Goal: Task Accomplishment & Management: Manage account settings

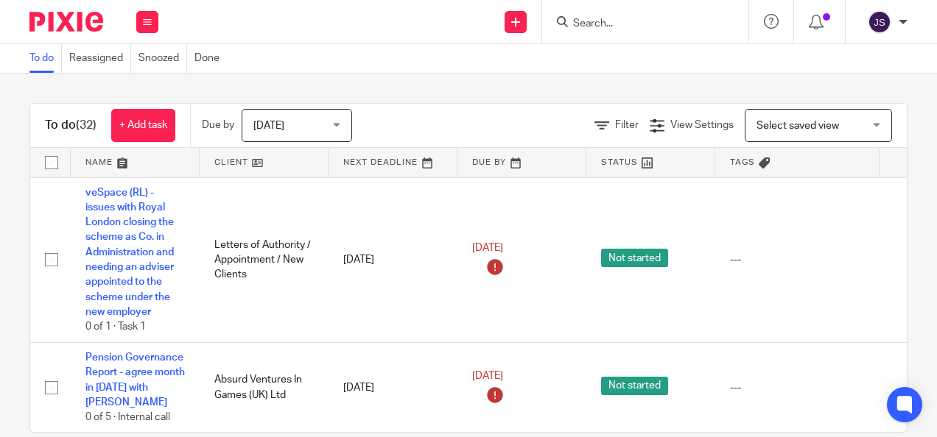
click at [617, 24] on input "Search" at bounding box center [637, 24] width 133 height 13
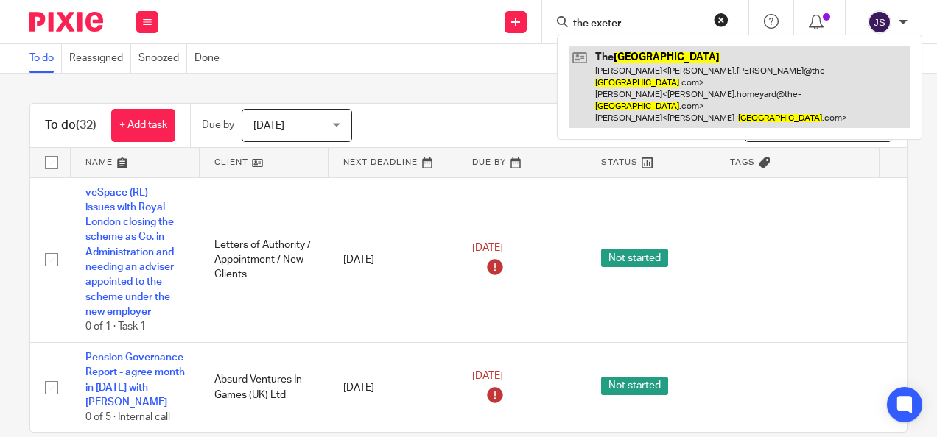
type input "the exeter"
click at [619, 64] on link at bounding box center [740, 87] width 342 height 82
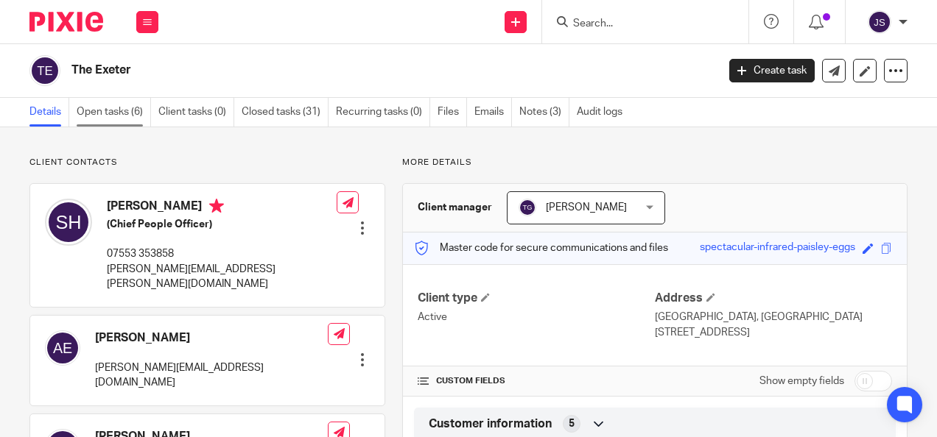
click at [88, 109] on link "Open tasks (6)" at bounding box center [114, 112] width 74 height 29
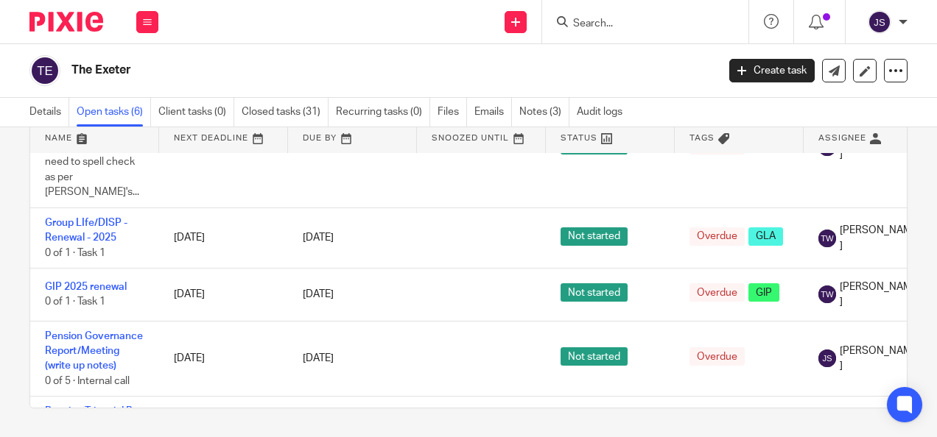
scroll to position [147, 0]
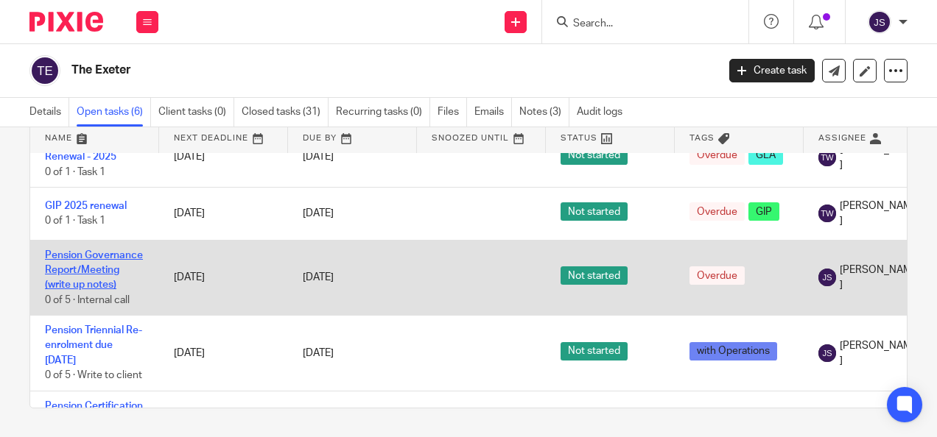
click at [108, 250] on link "Pension Governance Report/Meeting (write up notes)" at bounding box center [94, 270] width 98 height 41
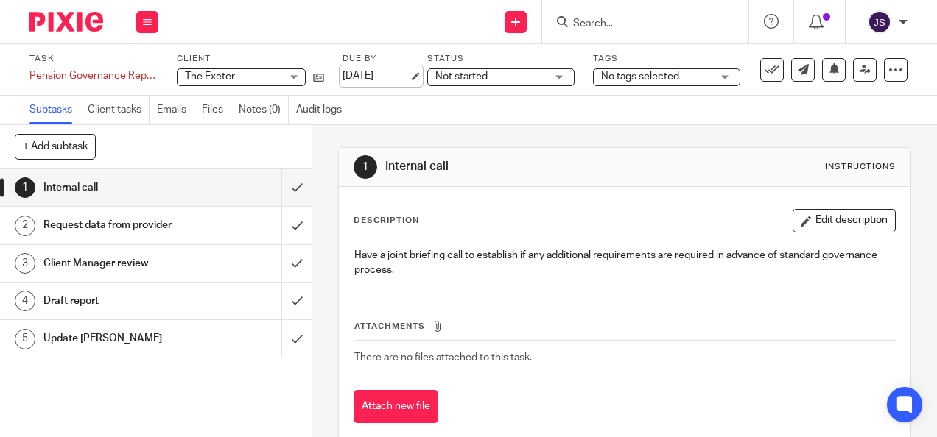
click at [398, 74] on link "[DATE]" at bounding box center [375, 75] width 66 height 15
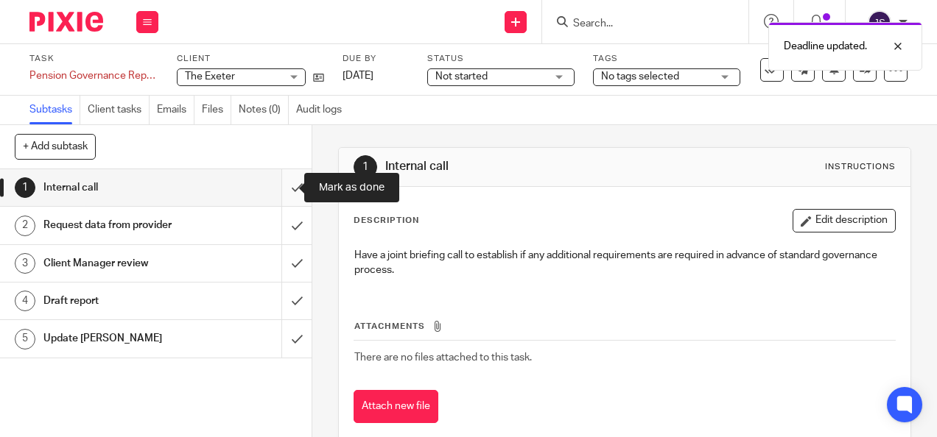
click at [289, 187] on input "submit" at bounding box center [156, 187] width 312 height 37
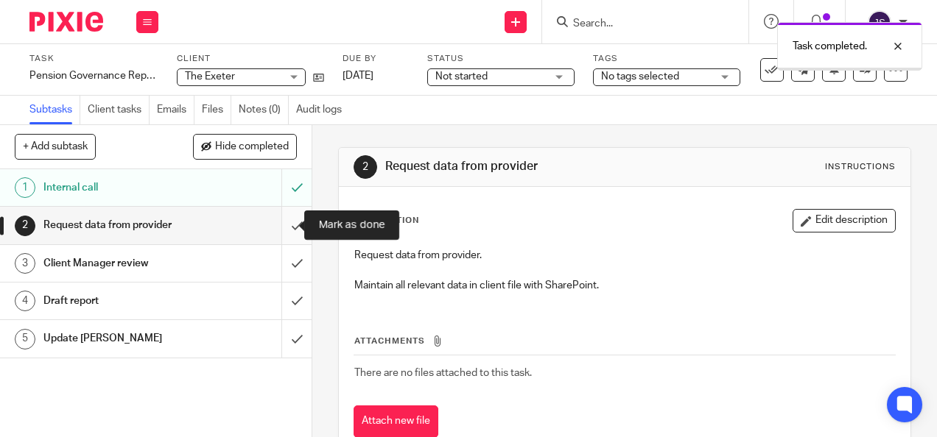
drag, startPoint x: 0, startPoint y: 0, endPoint x: 287, endPoint y: 226, distance: 365.5
click at [287, 226] on input "submit" at bounding box center [156, 225] width 312 height 37
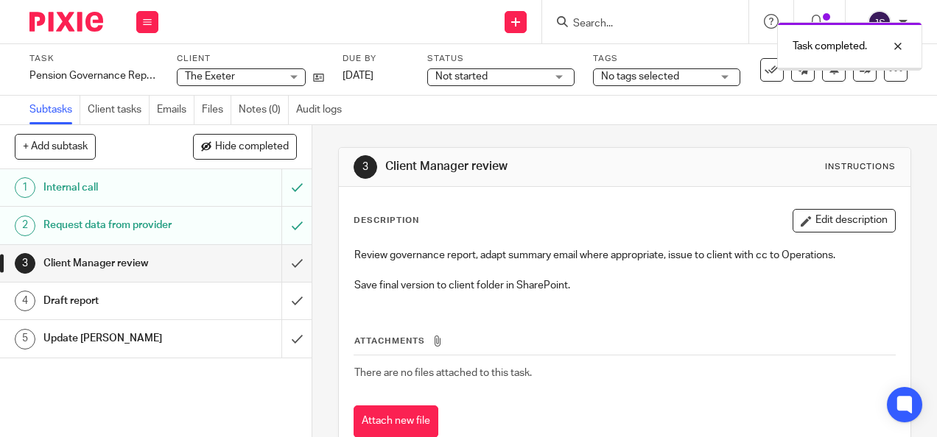
click at [284, 259] on input "submit" at bounding box center [156, 263] width 312 height 37
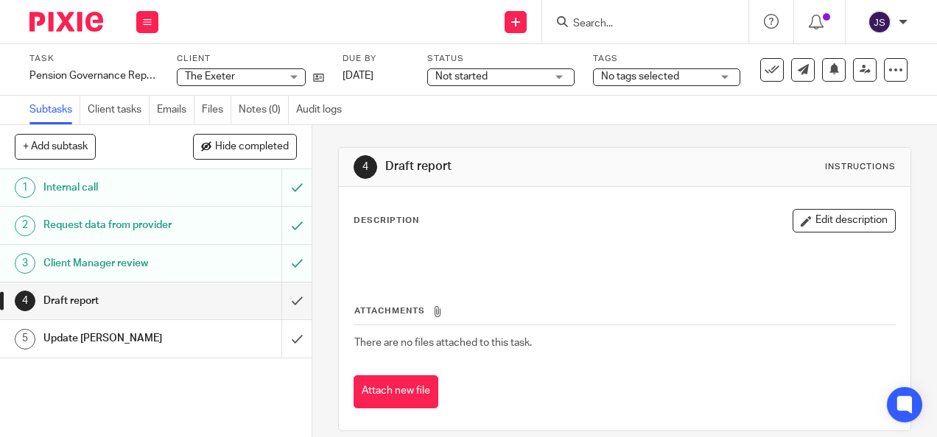
click at [279, 299] on input "submit" at bounding box center [156, 301] width 312 height 37
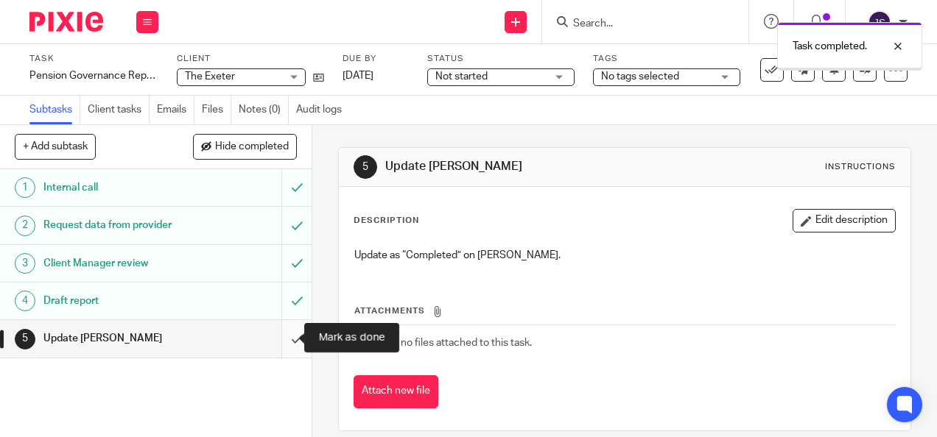
click at [280, 340] on input "submit" at bounding box center [156, 338] width 312 height 37
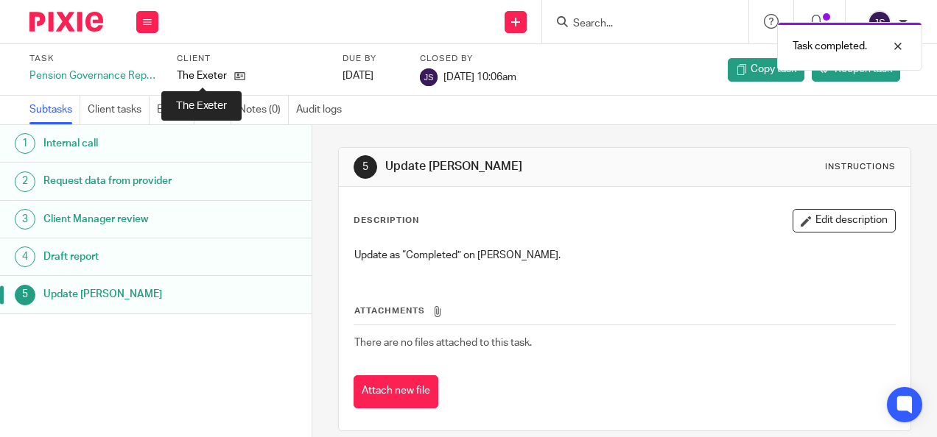
click at [205, 78] on p "The Exeter" at bounding box center [202, 75] width 50 height 15
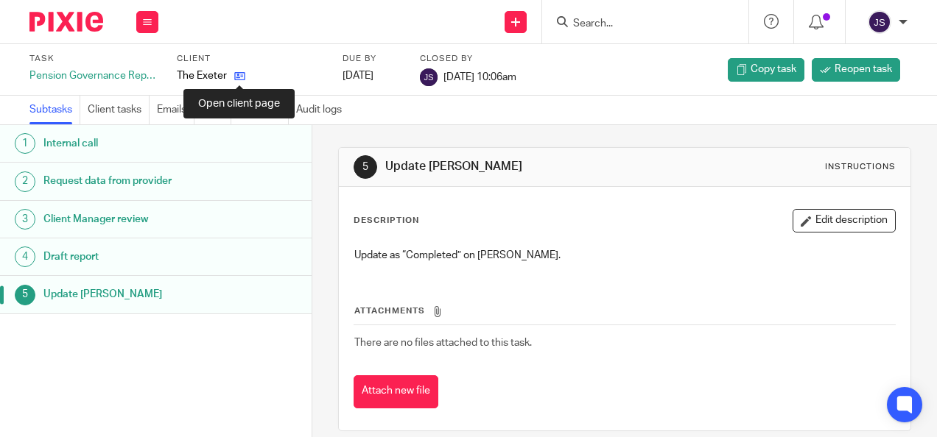
click at [236, 75] on icon at bounding box center [239, 76] width 11 height 11
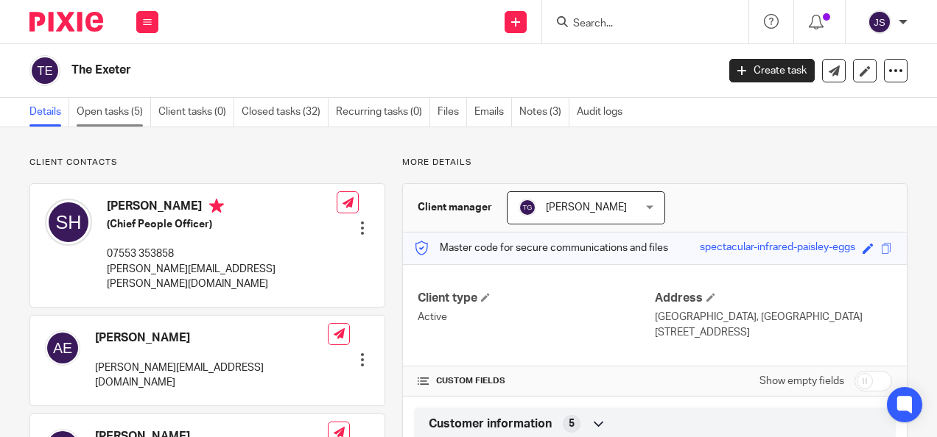
click at [127, 108] on link "Open tasks (5)" at bounding box center [114, 112] width 74 height 29
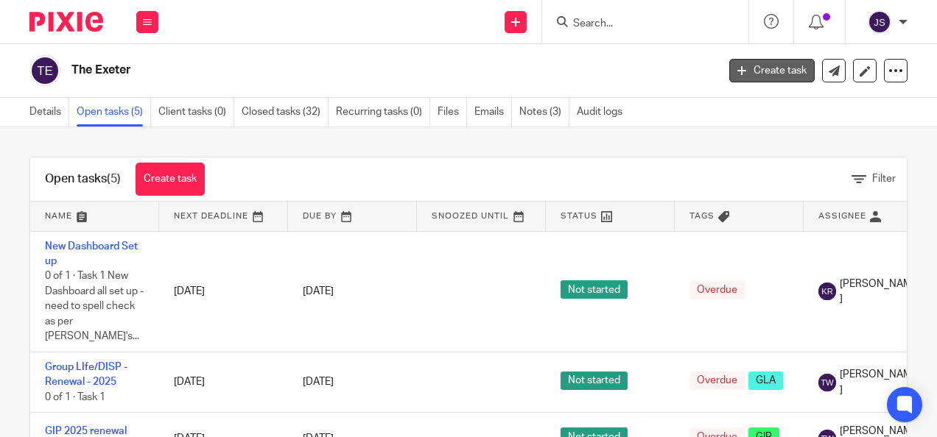
click at [737, 68] on icon at bounding box center [741, 70] width 9 height 9
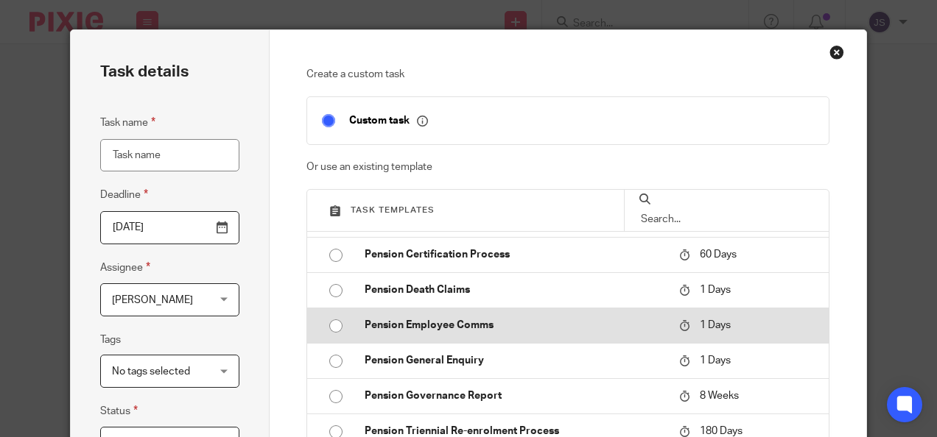
scroll to position [221, 0]
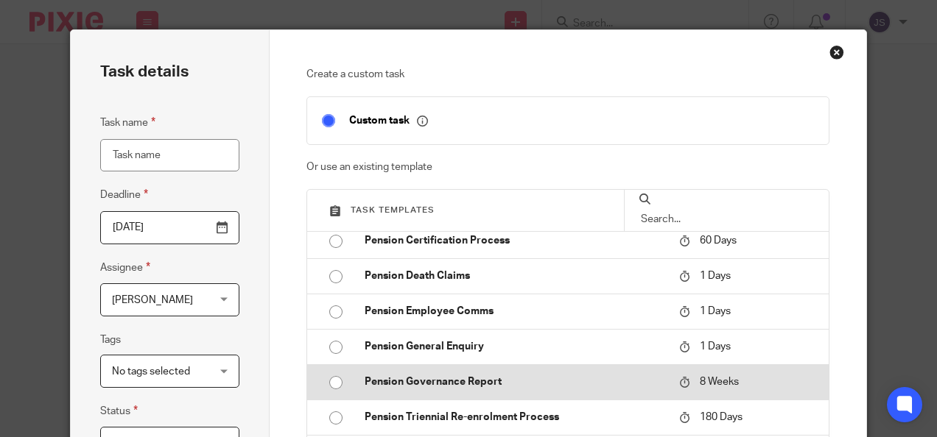
click at [335, 379] on input "radio" at bounding box center [336, 383] width 28 height 28
type input "[DATE]"
type input "Pension Governance Report"
checkbox input "false"
radio input "false"
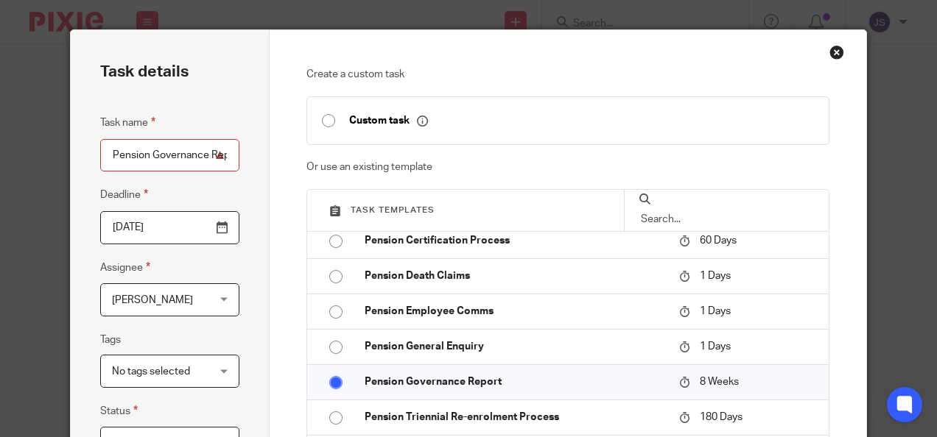
click at [220, 232] on input "2025-12-09" at bounding box center [169, 227] width 139 height 33
click at [270, 309] on div "Create a custom task Custom task Or use an existing template Task templates FST…" at bounding box center [568, 413] width 596 height 766
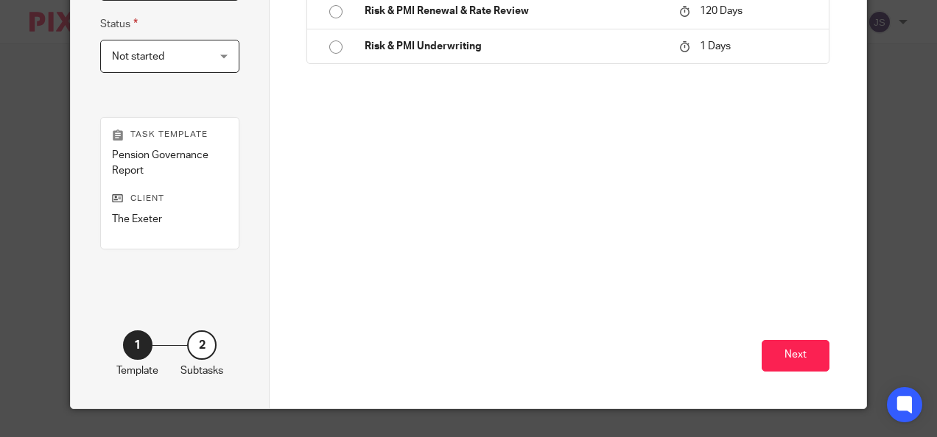
scroll to position [387, 0]
click at [775, 354] on button "Next" at bounding box center [796, 356] width 68 height 32
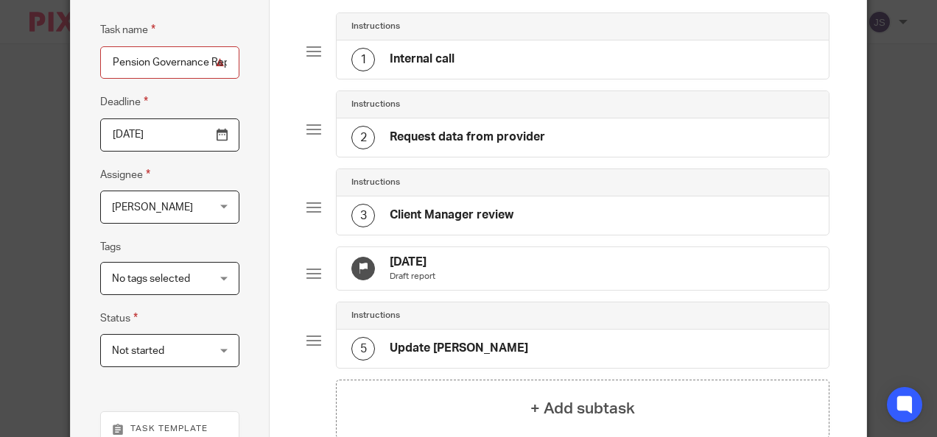
scroll to position [19, 0]
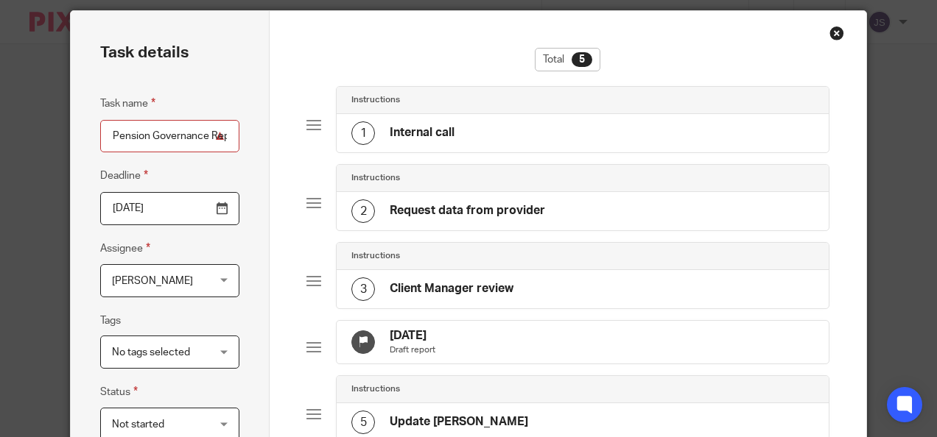
click at [414, 128] on h4 "Internal call" at bounding box center [422, 132] width 65 height 15
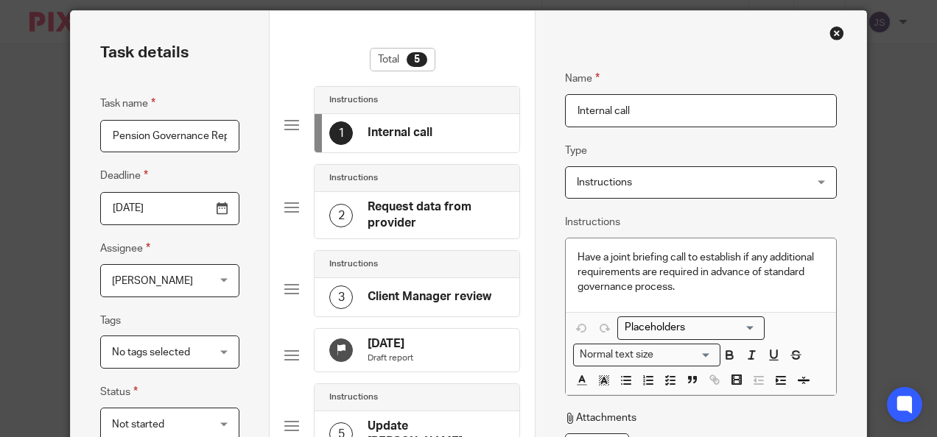
click at [371, 203] on h4 "Request data from provider" at bounding box center [435, 216] width 137 height 32
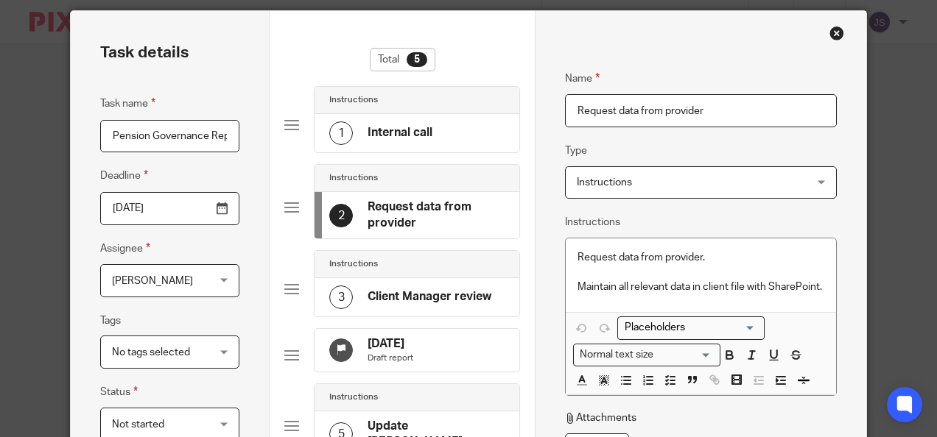
click at [383, 294] on h4 "Client Manager review" at bounding box center [429, 296] width 124 height 15
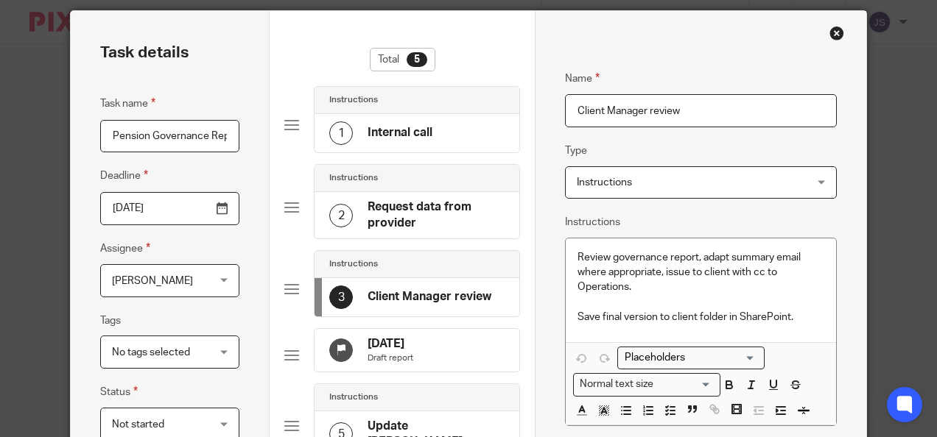
click at [390, 340] on h4 "23 Nov 2025" at bounding box center [390, 344] width 46 height 15
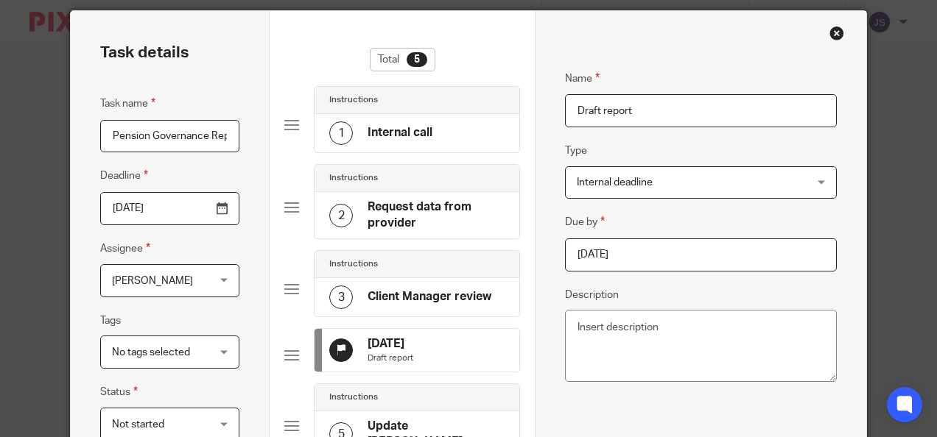
click at [608, 183] on span "Internal deadline" at bounding box center [615, 182] width 76 height 10
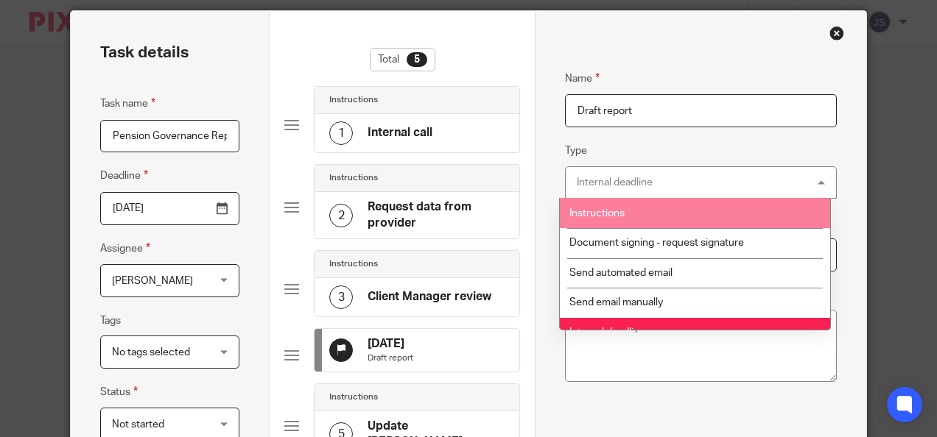
click at [606, 211] on span "Instructions" at bounding box center [596, 213] width 55 height 10
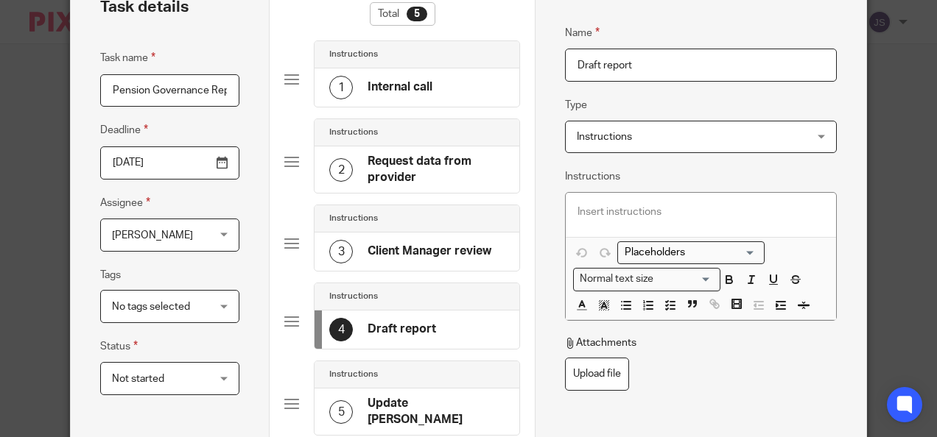
scroll to position [166, 0]
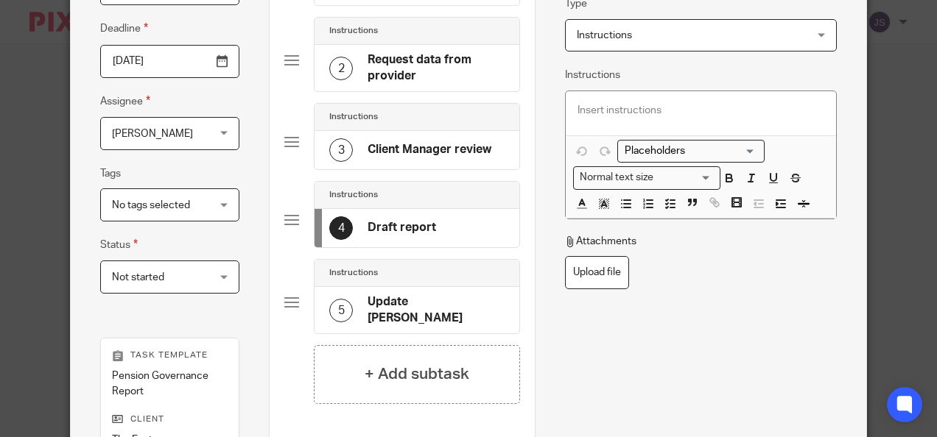
click at [388, 306] on h4 "Update Trello" at bounding box center [435, 311] width 137 height 32
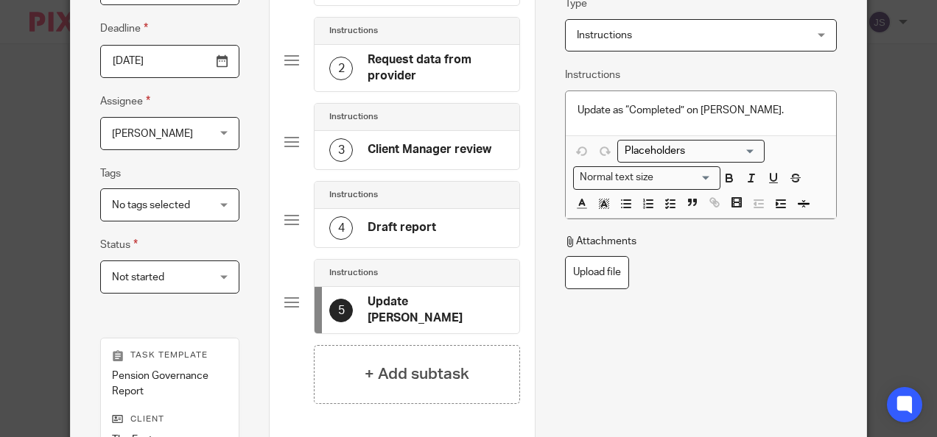
scroll to position [93, 0]
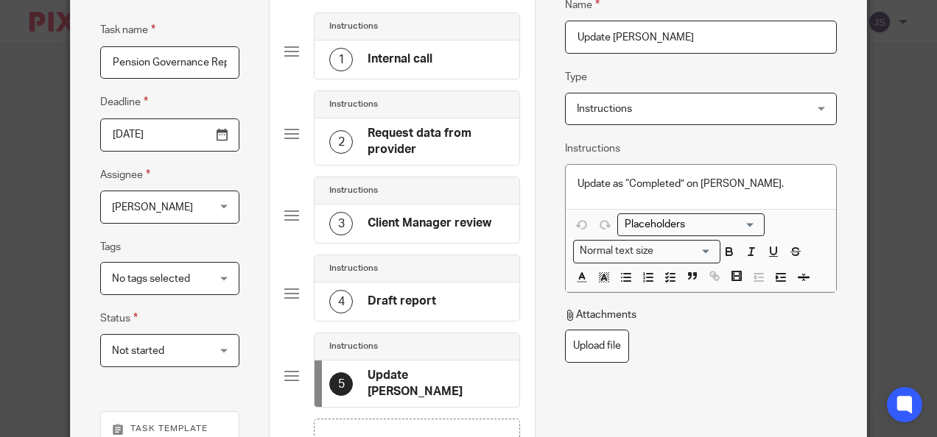
click at [388, 306] on h4 "Draft report" at bounding box center [401, 301] width 68 height 15
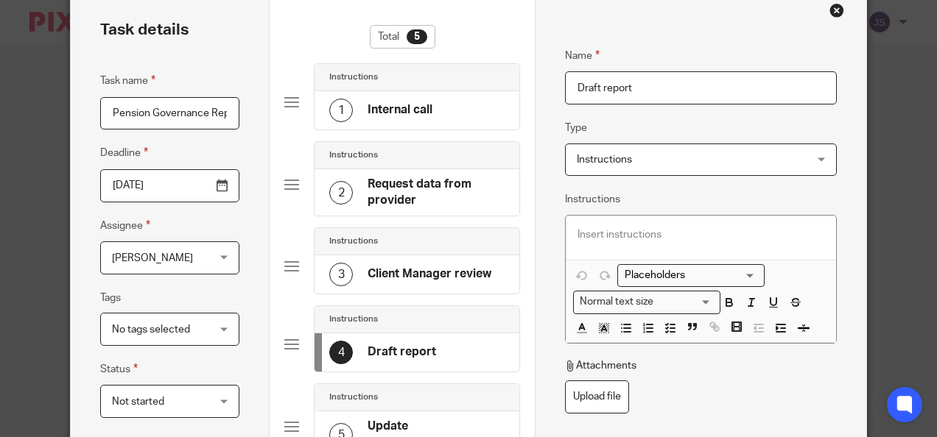
scroll to position [19, 0]
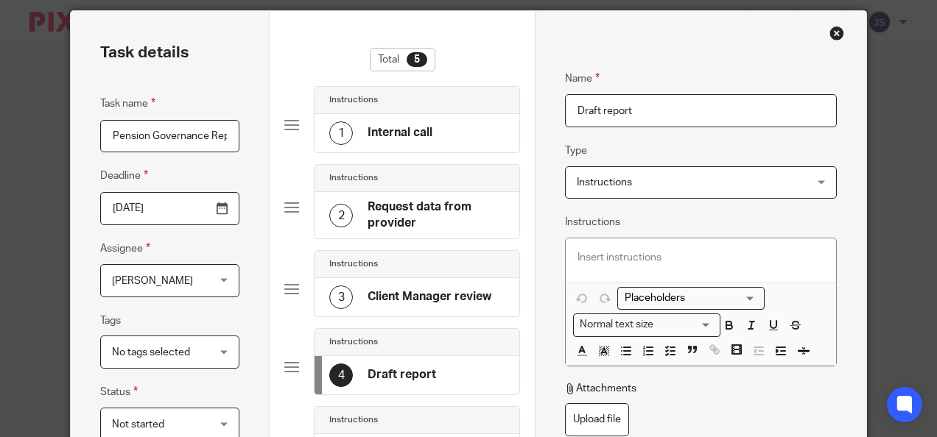
click at [388, 302] on h4 "Client Manager review" at bounding box center [429, 296] width 124 height 15
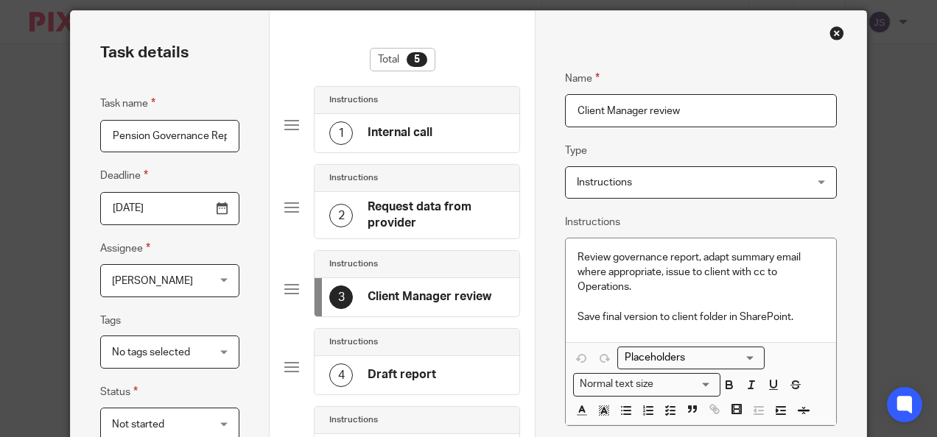
click at [386, 228] on h4 "Request data from provider" at bounding box center [435, 216] width 137 height 32
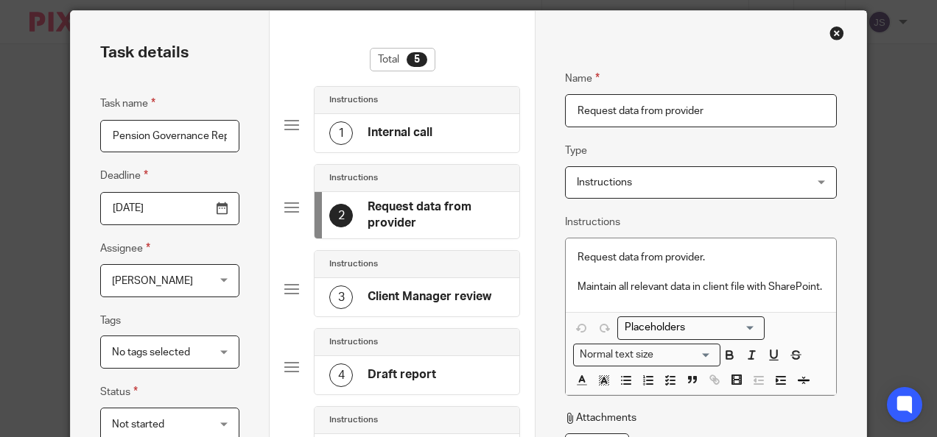
click at [376, 138] on h4 "Internal call" at bounding box center [399, 132] width 65 height 15
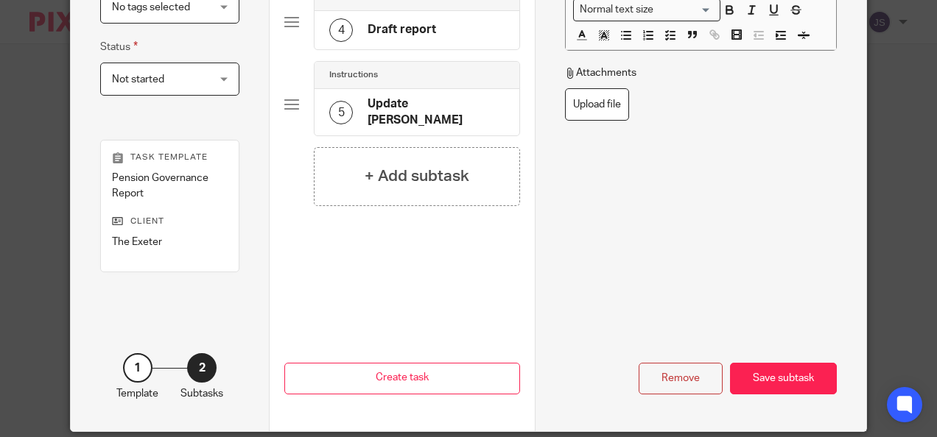
scroll to position [387, 0]
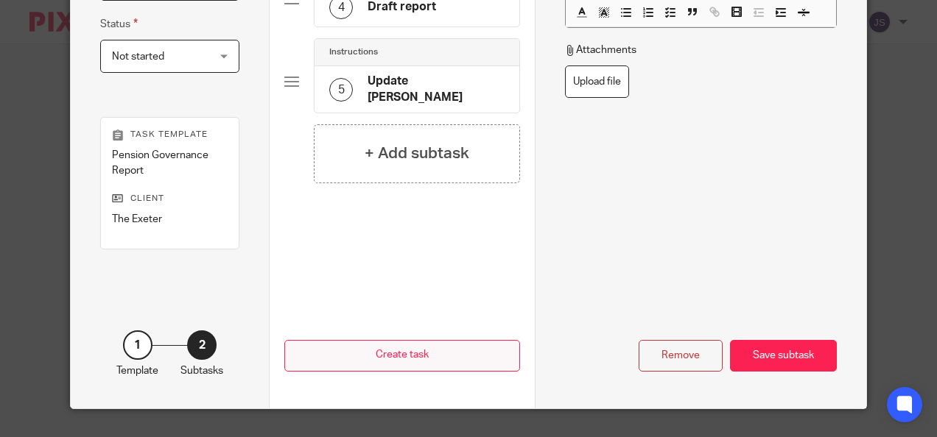
click at [761, 348] on div "Save subtask" at bounding box center [783, 356] width 107 height 32
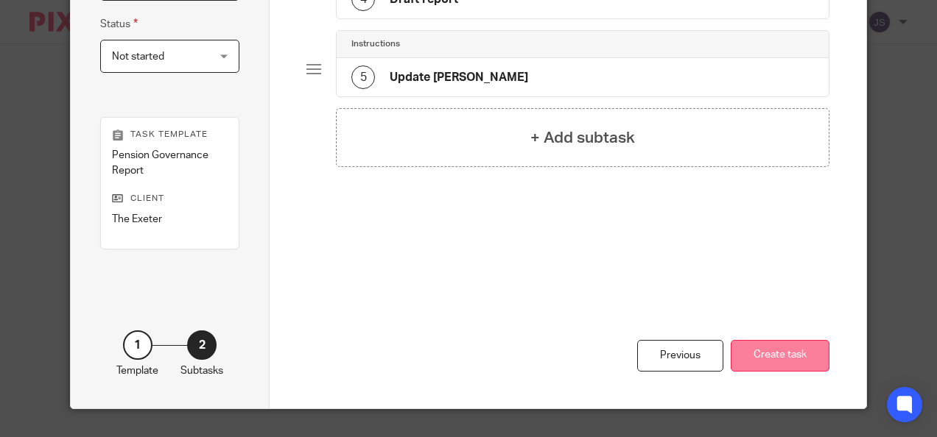
click at [763, 354] on button "Create task" at bounding box center [780, 356] width 99 height 32
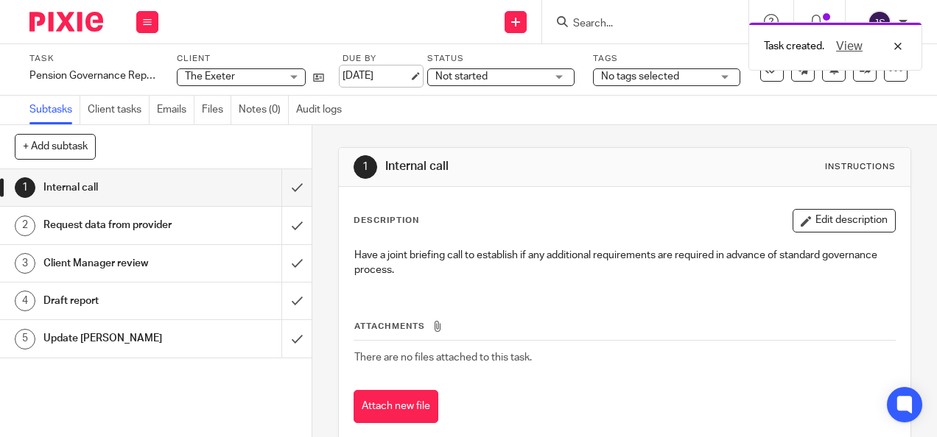
click at [373, 74] on link "[DATE]" at bounding box center [375, 75] width 66 height 15
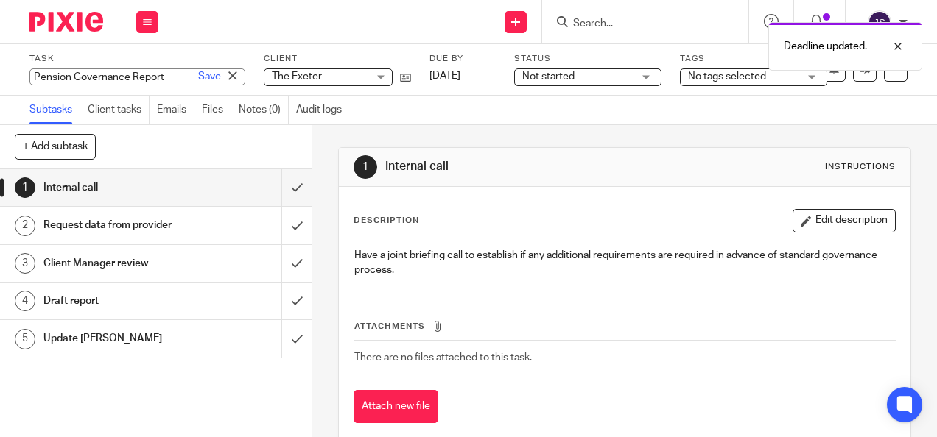
click at [103, 80] on div "Pension Governance Report Save Pension Governance Report" at bounding box center [137, 76] width 216 height 17
type input "Pension Governance Report. Req. report and IH info on 14/10"
click at [198, 76] on link "Save" at bounding box center [209, 76] width 23 height 15
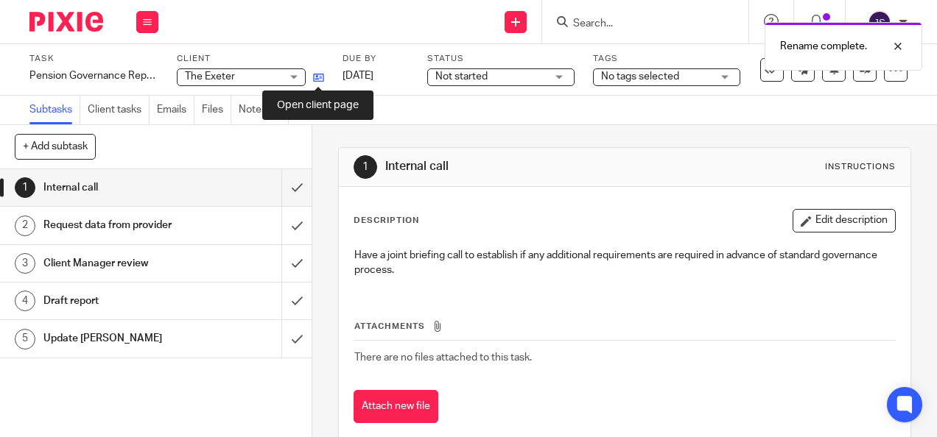
click at [317, 75] on icon at bounding box center [318, 77] width 11 height 11
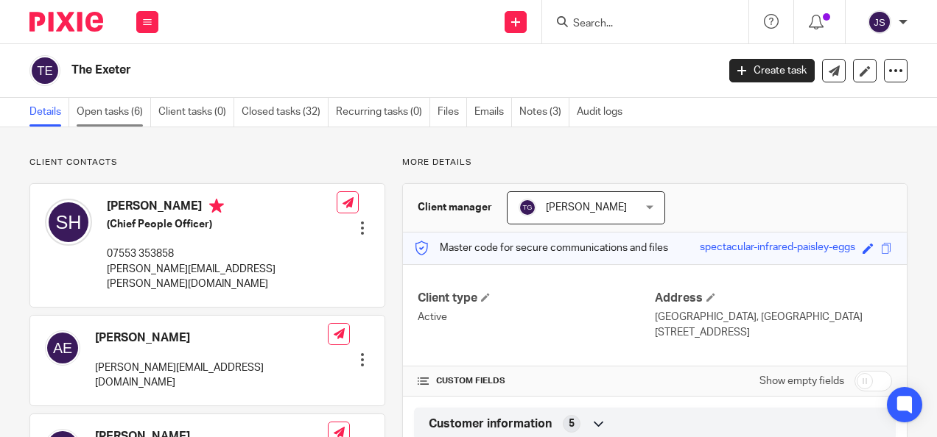
click at [122, 105] on link "Open tasks (6)" at bounding box center [114, 112] width 74 height 29
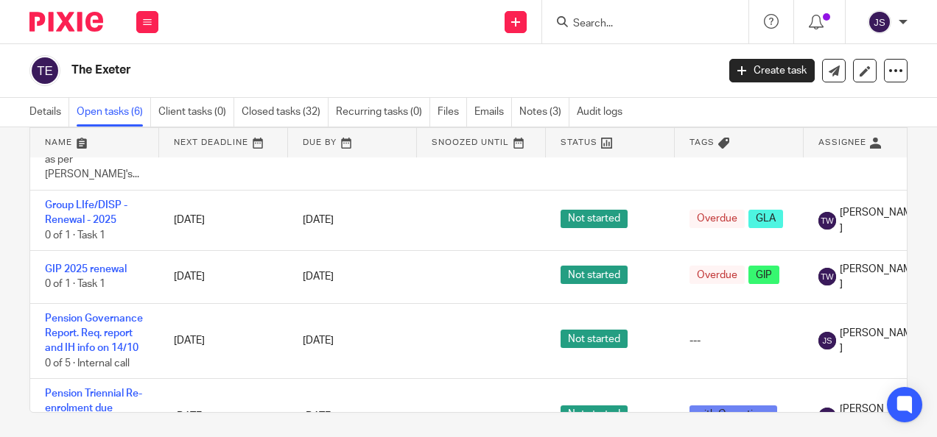
scroll to position [68, 0]
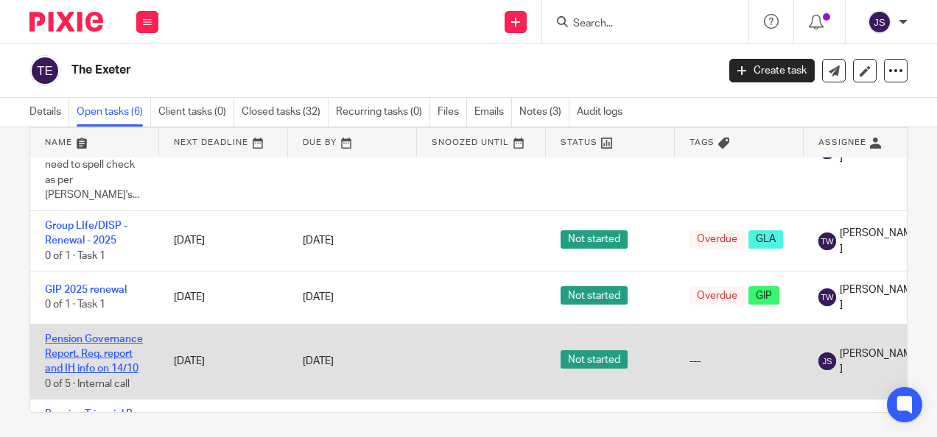
click at [115, 334] on link "Pension Governance Report. Req. report and IH info on 14/10" at bounding box center [94, 354] width 98 height 41
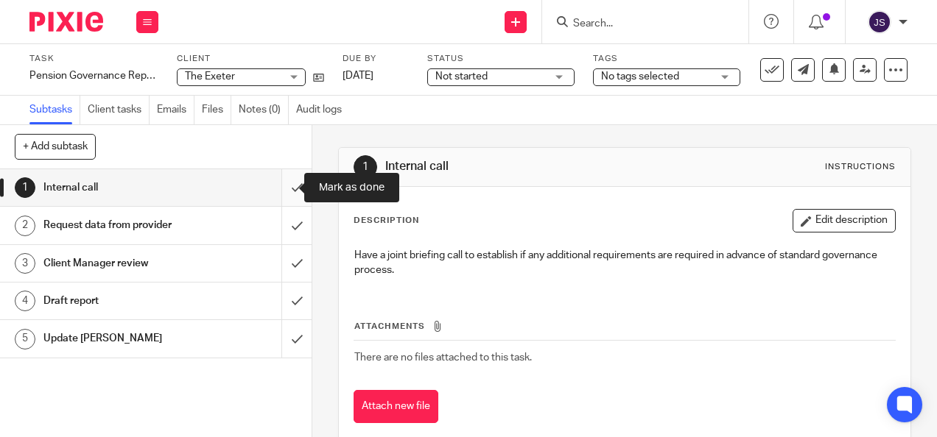
click at [283, 190] on input "submit" at bounding box center [156, 187] width 312 height 37
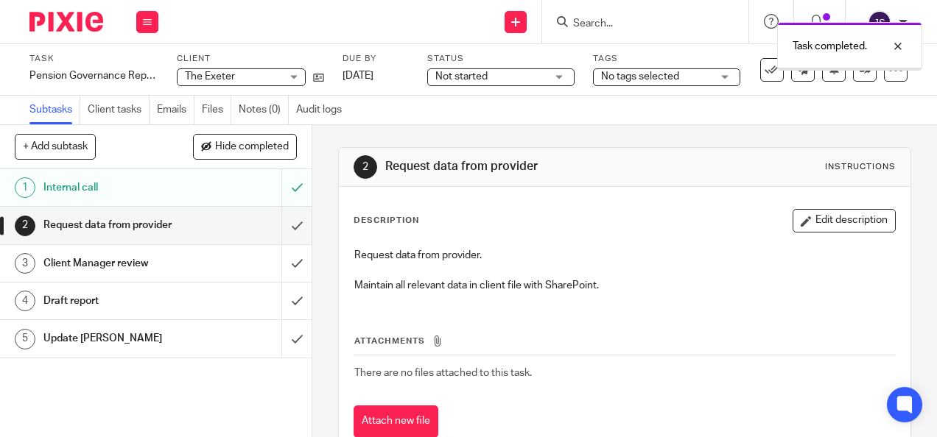
click at [285, 224] on input "submit" at bounding box center [156, 225] width 312 height 37
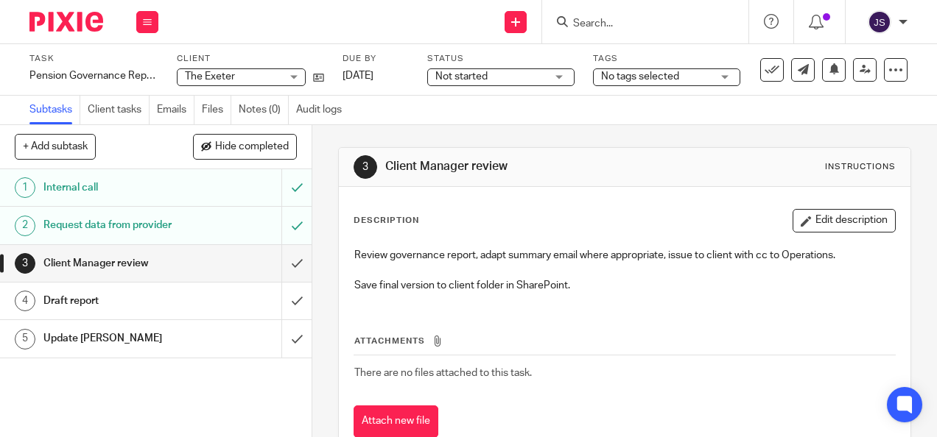
click at [608, 21] on input "Search" at bounding box center [637, 24] width 133 height 13
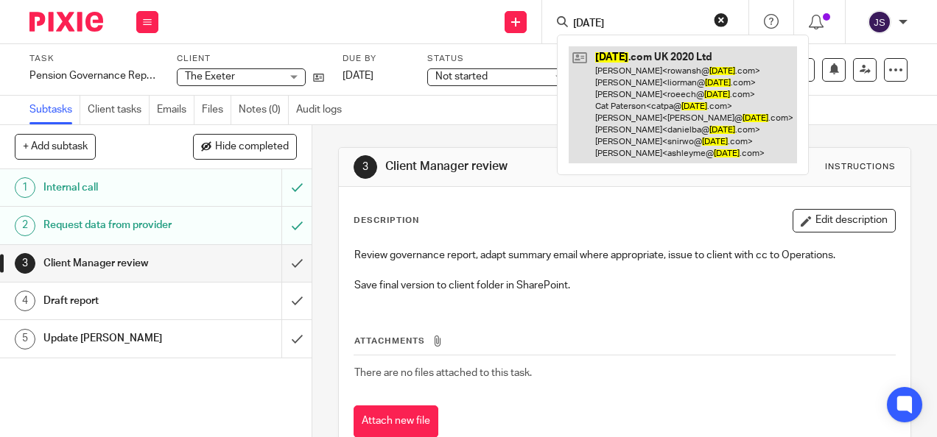
type input "monday"
click at [637, 58] on link at bounding box center [683, 104] width 228 height 117
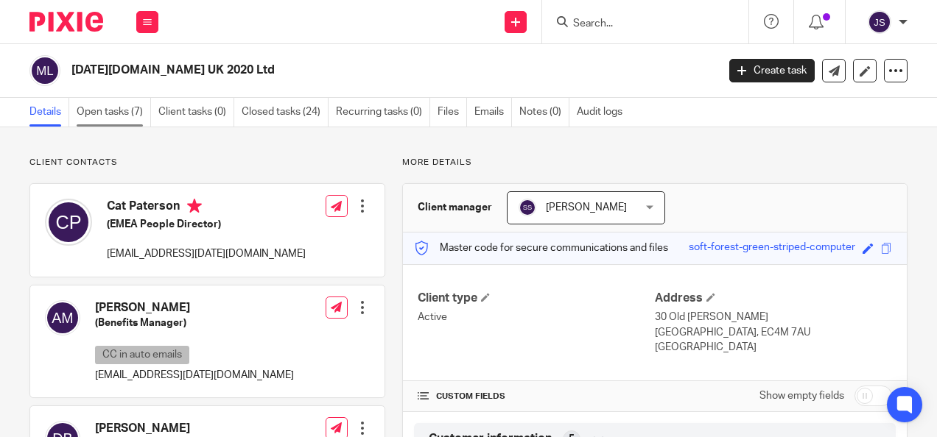
click at [112, 108] on link "Open tasks (7)" at bounding box center [114, 112] width 74 height 29
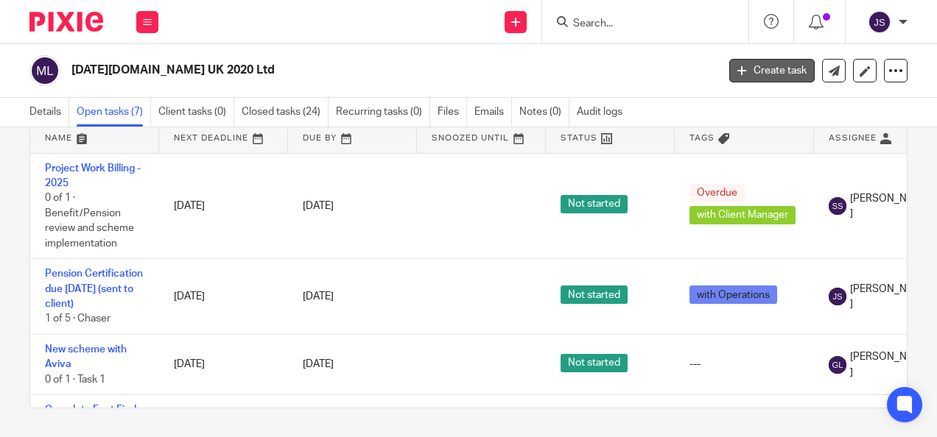
click at [755, 69] on link "Create task" at bounding box center [771, 71] width 85 height 24
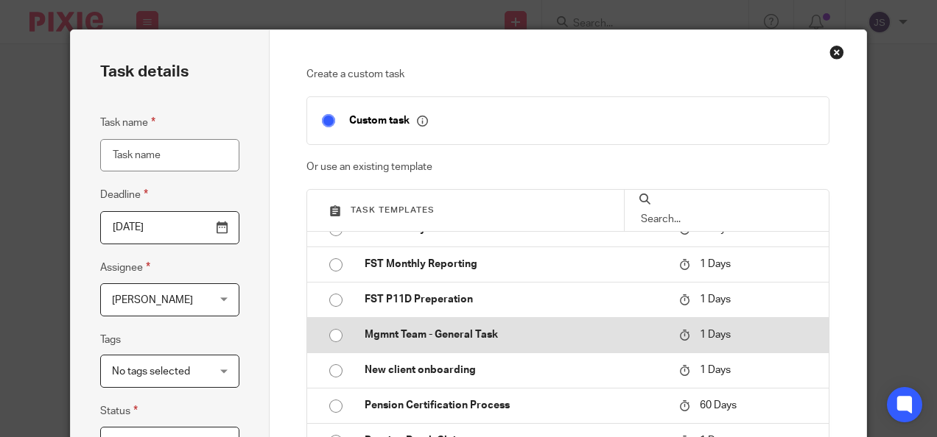
scroll to position [221, 0]
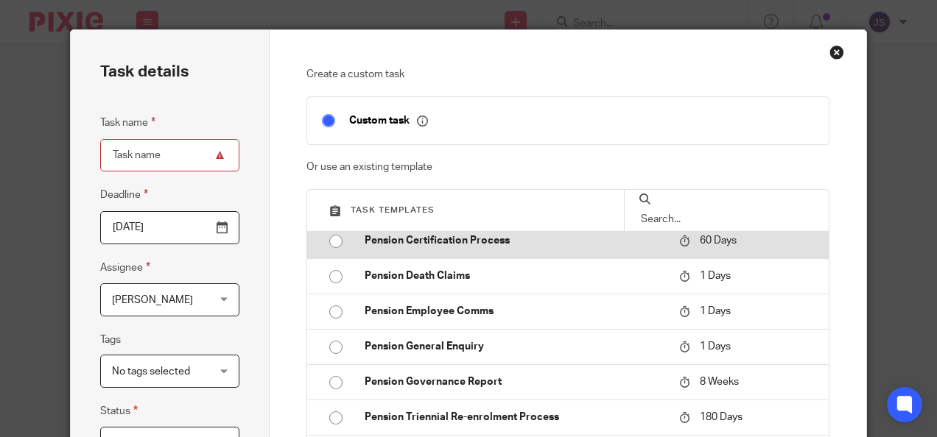
click at [327, 239] on input "radio" at bounding box center [336, 242] width 28 height 28
type input "2025-12-13"
type input "Pension Certification Process"
checkbox input "false"
radio input "false"
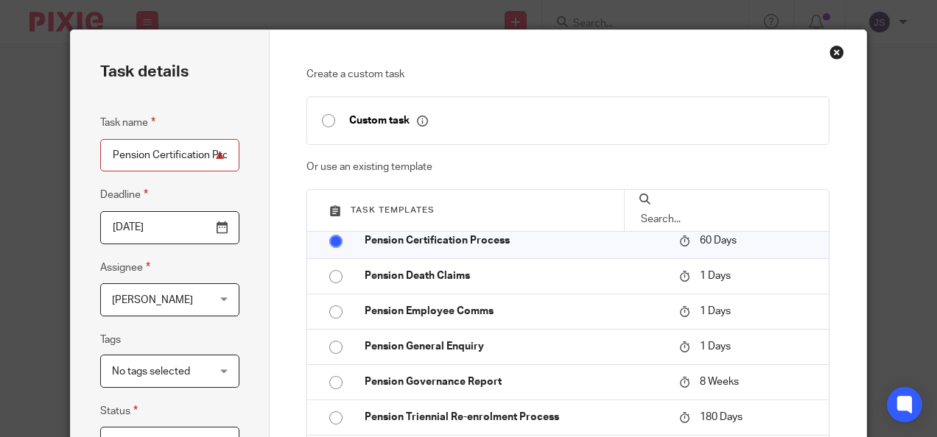
click at [212, 229] on input "2025-12-13" at bounding box center [169, 227] width 139 height 33
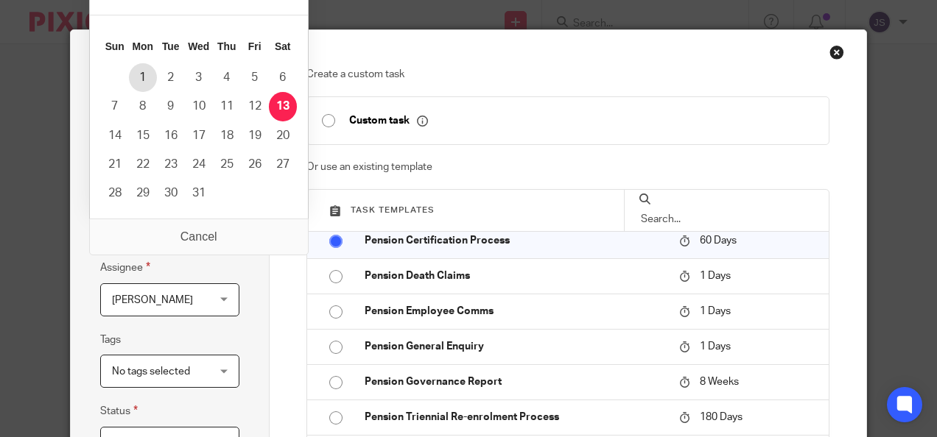
type input "2025-12-01"
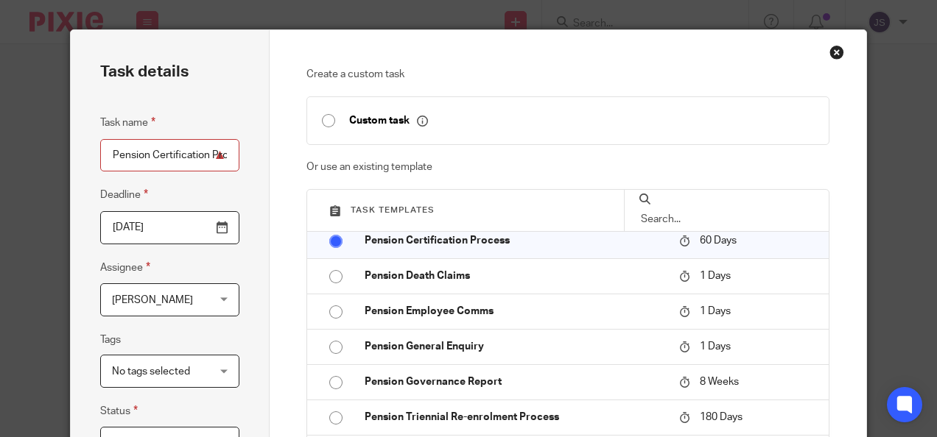
click at [197, 155] on input "Pension Certification Process" at bounding box center [169, 155] width 139 height 33
type input "Pension Certification - [GEOGRAPHIC_DATA] - due [DATE]"
click at [214, 227] on input "2025-12-01" at bounding box center [169, 227] width 139 height 33
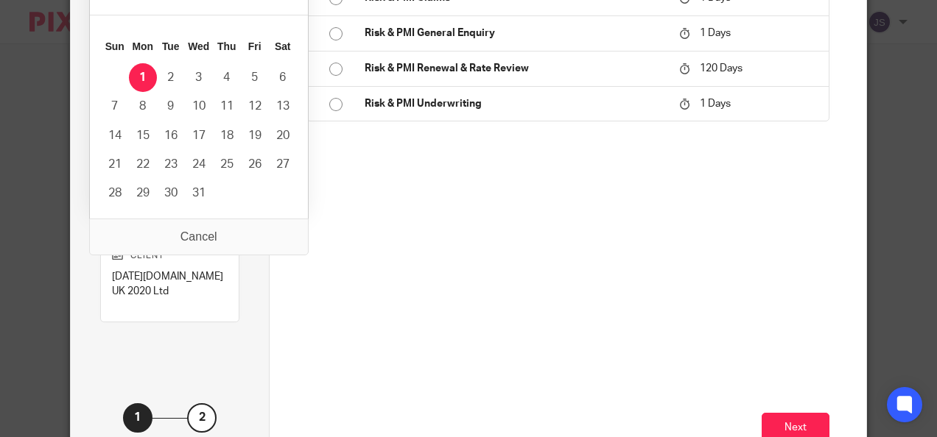
scroll to position [402, 0]
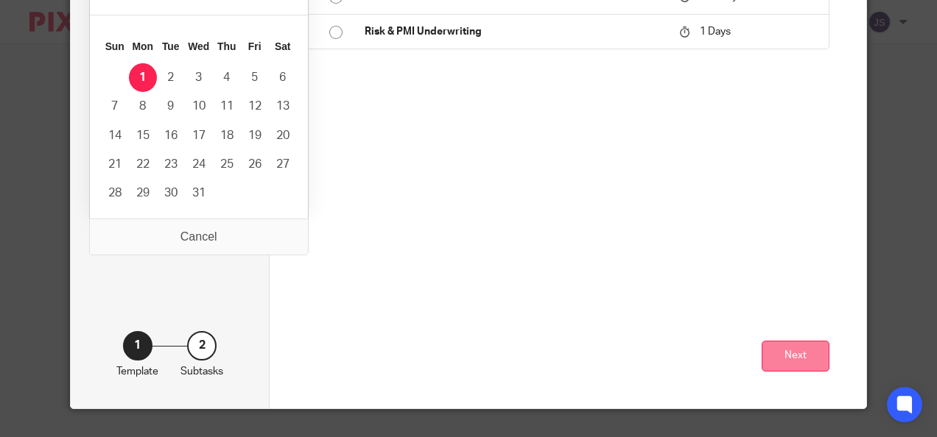
click at [788, 352] on button "Next" at bounding box center [796, 357] width 68 height 32
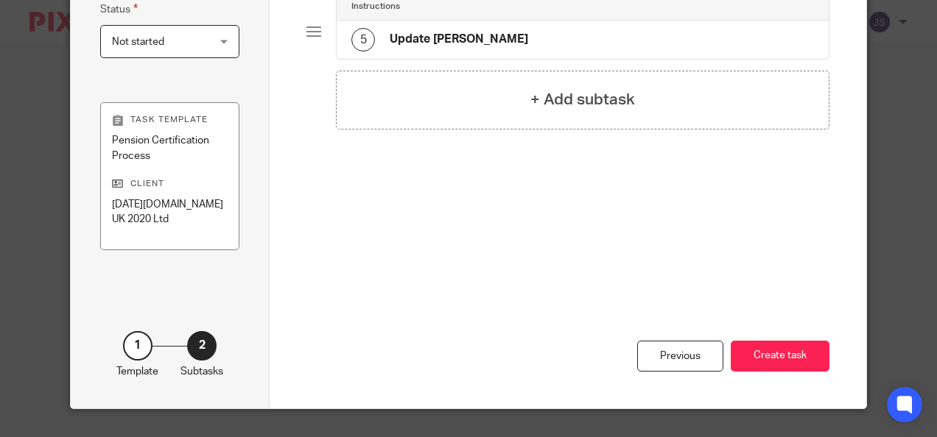
scroll to position [34, 0]
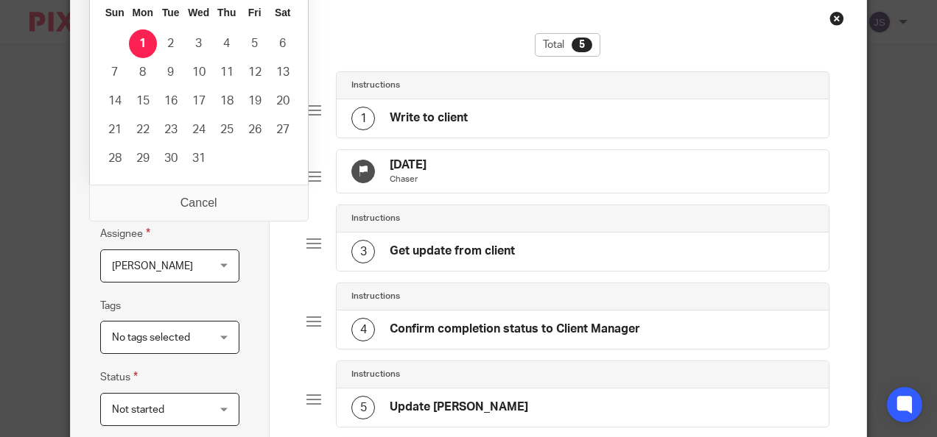
click at [204, 196] on input "2025-12-01" at bounding box center [169, 193] width 139 height 33
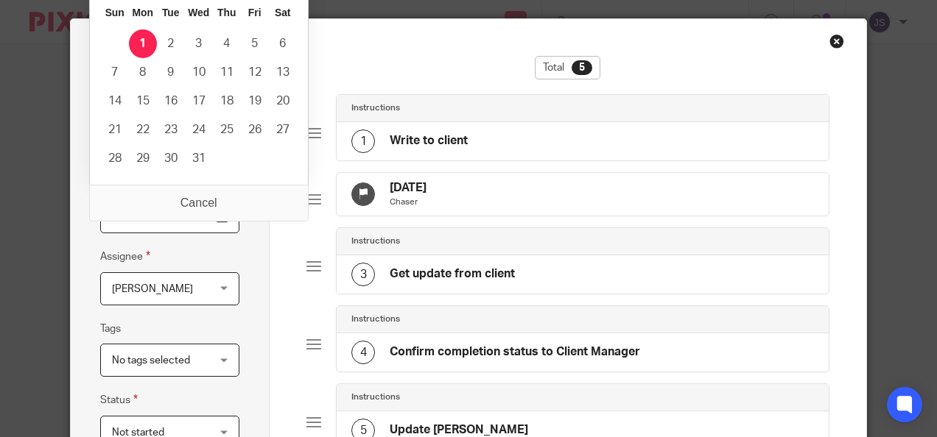
scroll to position [0, 0]
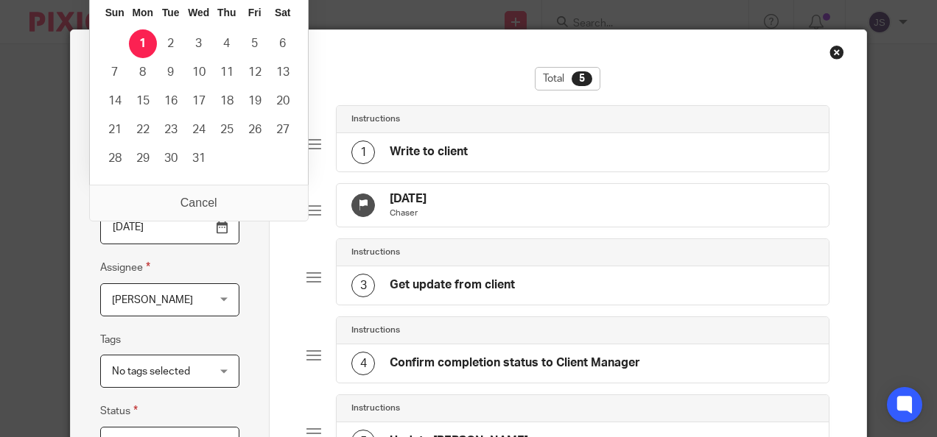
click at [199, 205] on fieldset "Deadline 2025-12-01" at bounding box center [169, 214] width 139 height 57
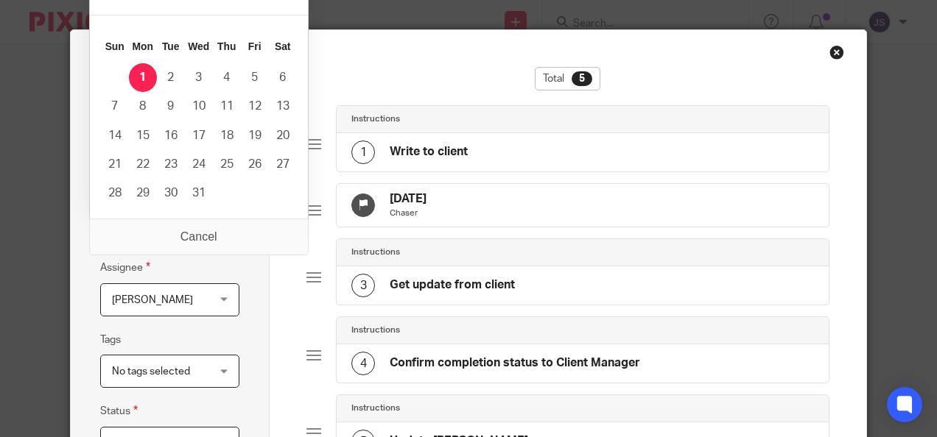
click at [217, 230] on input "2025-12-01" at bounding box center [169, 227] width 139 height 33
click at [214, 237] on input "2025-12-01" at bounding box center [169, 227] width 139 height 33
click at [485, 191] on div "28 Oct 2025 Chaser" at bounding box center [582, 205] width 491 height 43
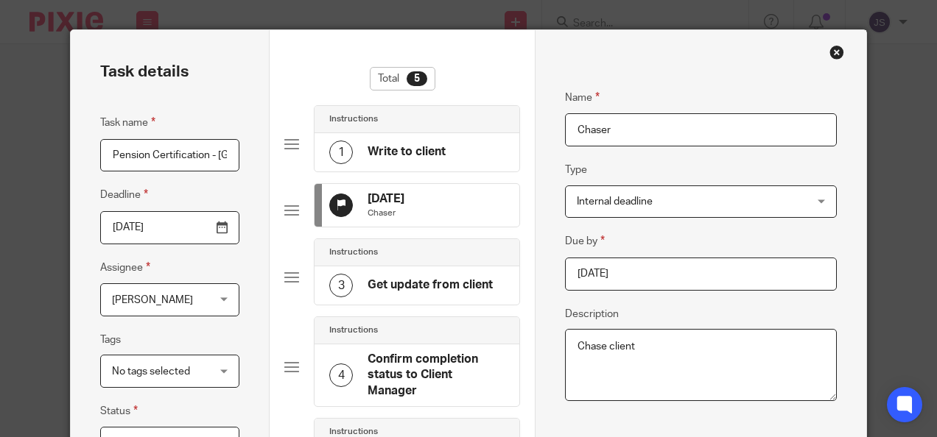
click at [704, 199] on span "Internal deadline" at bounding box center [680, 201] width 207 height 31
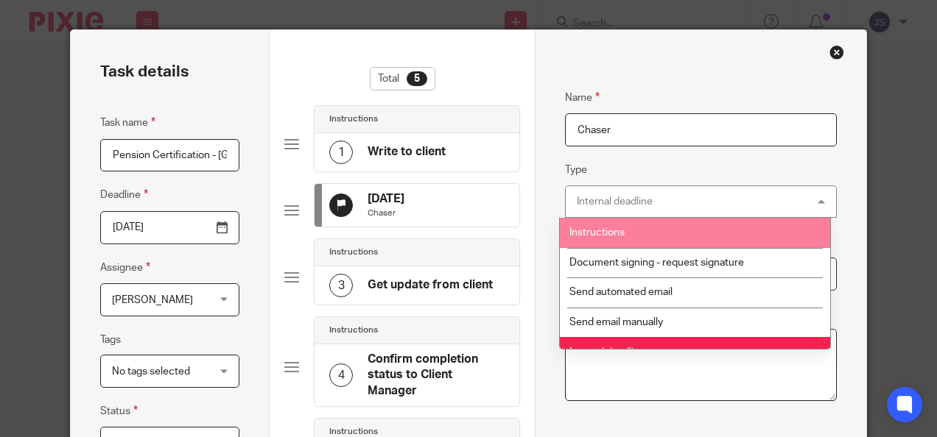
click at [678, 242] on li "Instructions" at bounding box center [695, 233] width 270 height 30
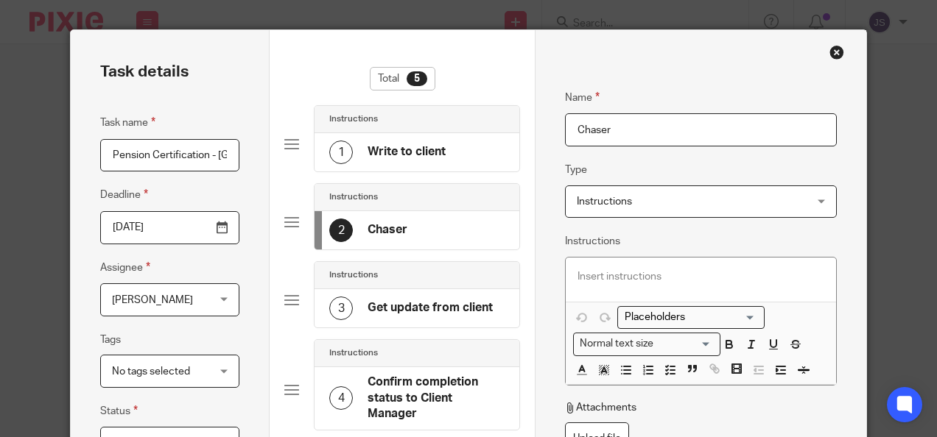
click at [448, 301] on h4 "Get update from client" at bounding box center [429, 307] width 125 height 15
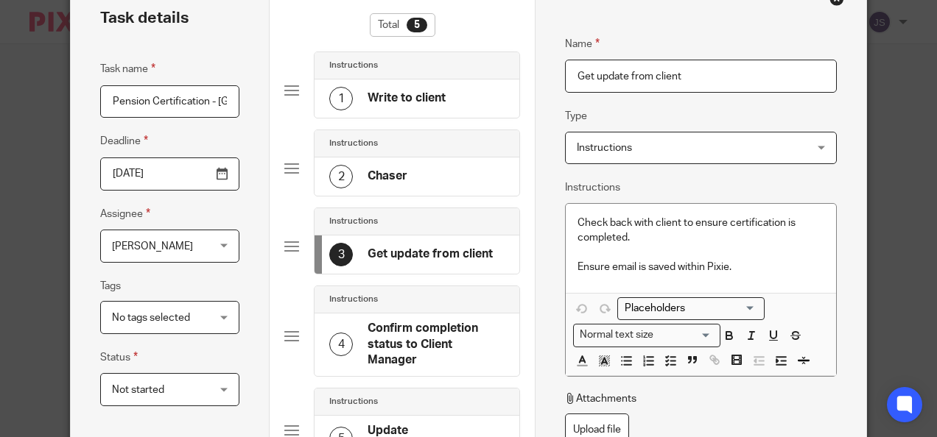
scroll to position [74, 0]
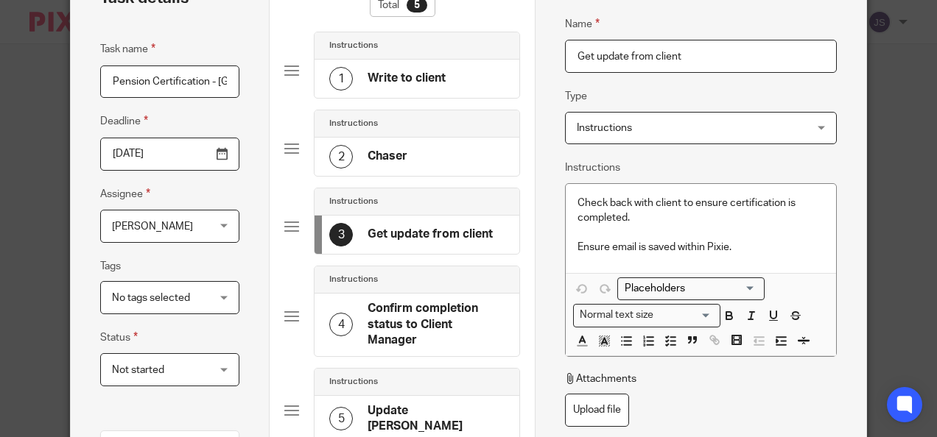
click at [448, 304] on h4 "Confirm completion status to Client Manager" at bounding box center [435, 324] width 137 height 47
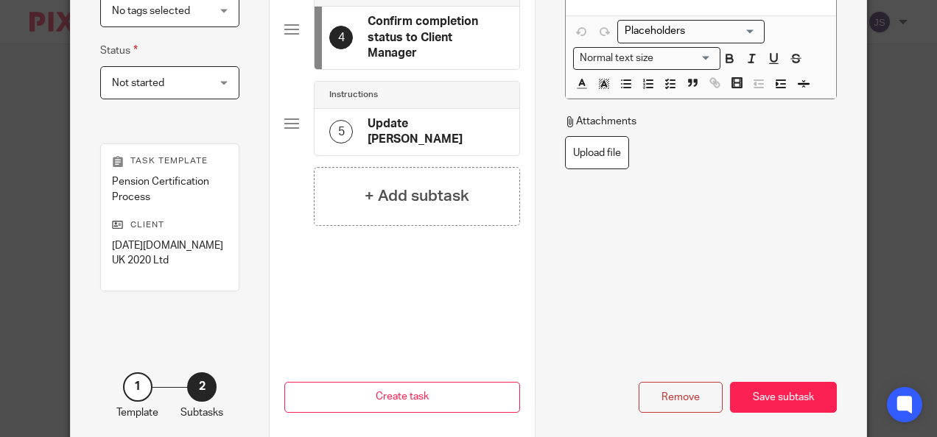
scroll to position [402, 0]
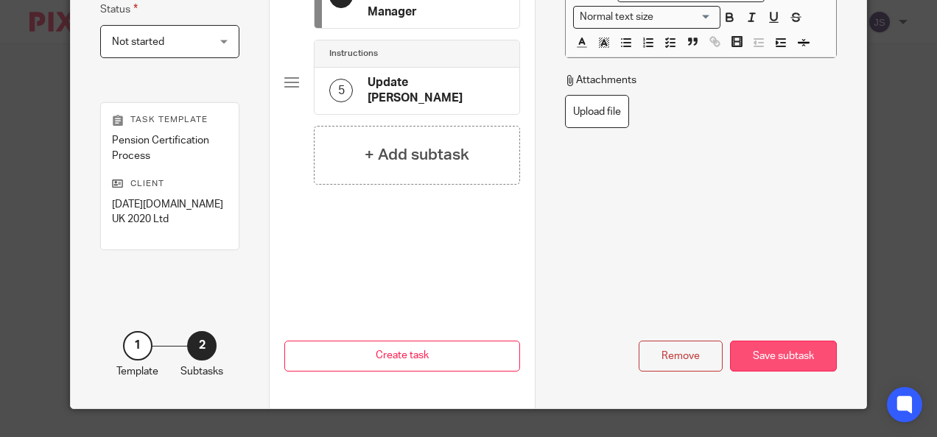
click at [780, 355] on div "Save subtask" at bounding box center [783, 357] width 107 height 32
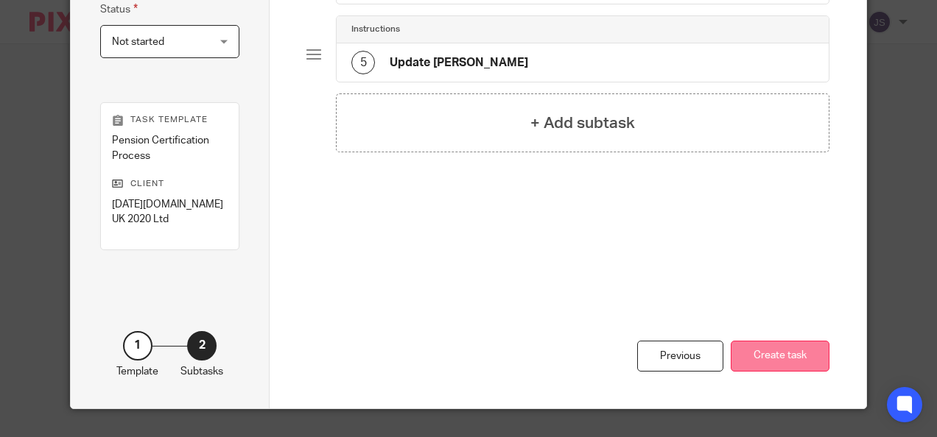
click at [768, 361] on button "Create task" at bounding box center [780, 357] width 99 height 32
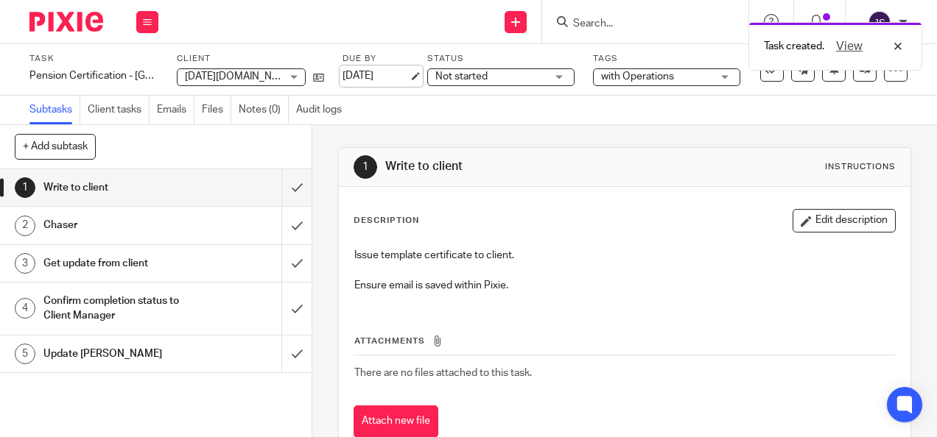
click at [388, 74] on link "[DATE]" at bounding box center [375, 75] width 66 height 15
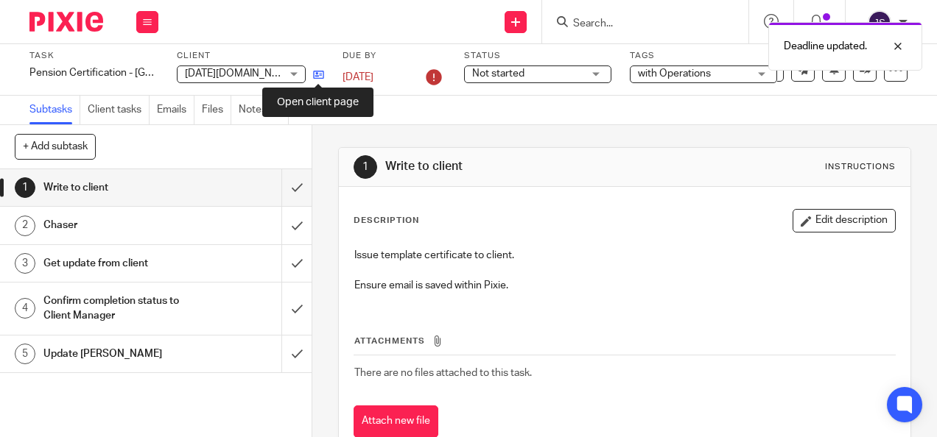
click at [317, 74] on icon at bounding box center [318, 74] width 11 height 11
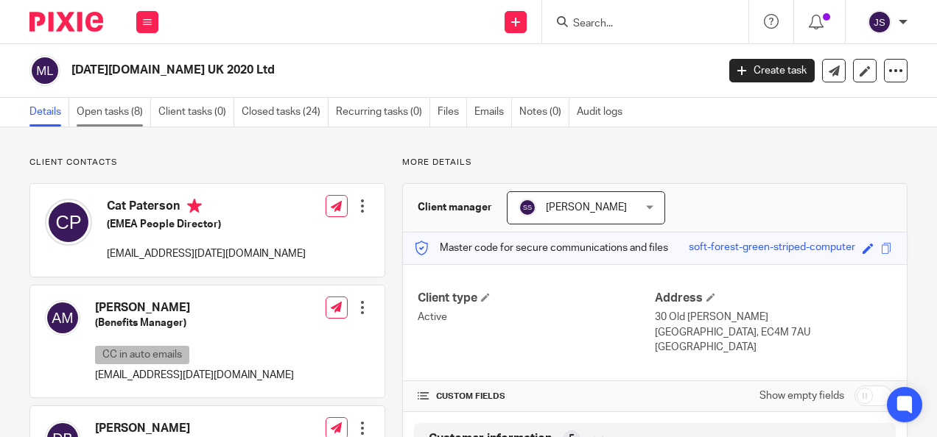
click at [113, 108] on link "Open tasks (8)" at bounding box center [114, 112] width 74 height 29
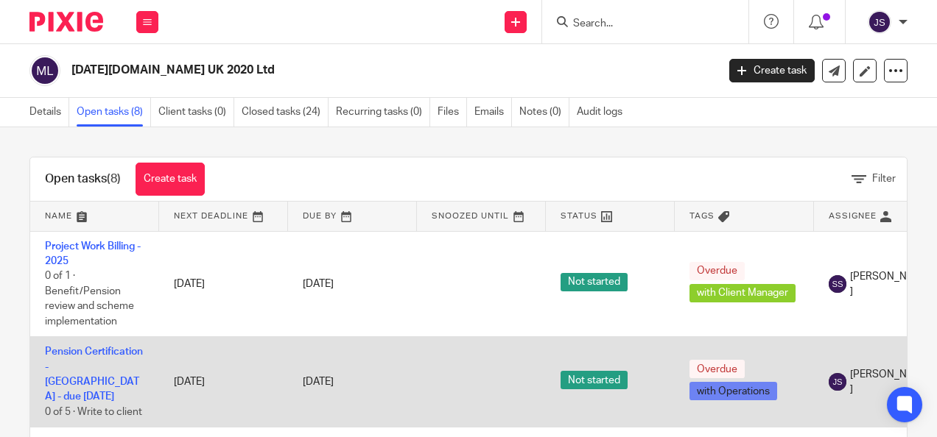
scroll to position [74, 0]
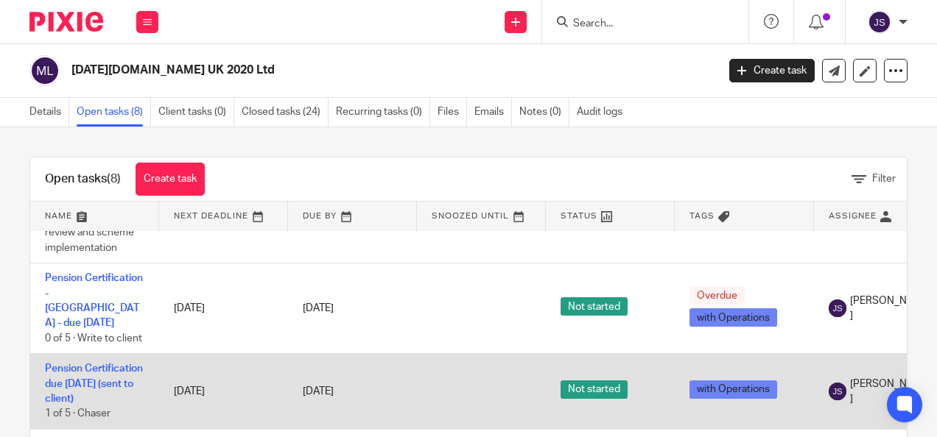
click at [108, 373] on td "Pension Certification due 1 July 2025 (sent to client) 1 of 5 · Chaser" at bounding box center [94, 392] width 129 height 76
click at [106, 364] on link "Pension Certification due [DATE] (sent to client)" at bounding box center [94, 384] width 98 height 41
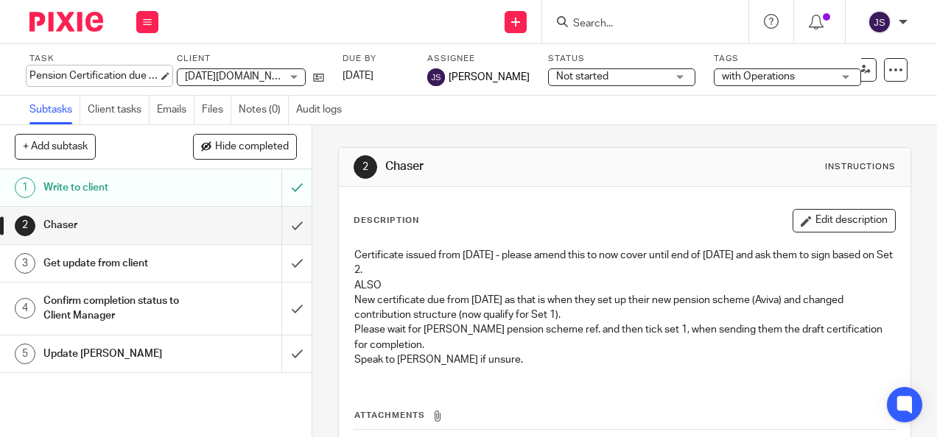
click at [71, 79] on div "Pension Certification due [DATE] (sent to client) Save Pension Certification du…" at bounding box center [93, 75] width 129 height 15
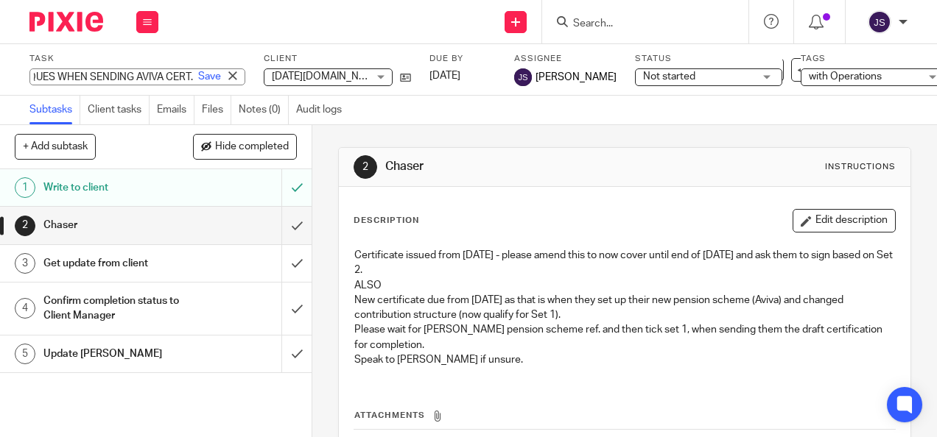
scroll to position [0, 436]
type input "Pension Certification due [DATE] (sent to client) - [PERSON_NAME] END DATE AND …"
click at [198, 74] on link "Save" at bounding box center [209, 76] width 23 height 15
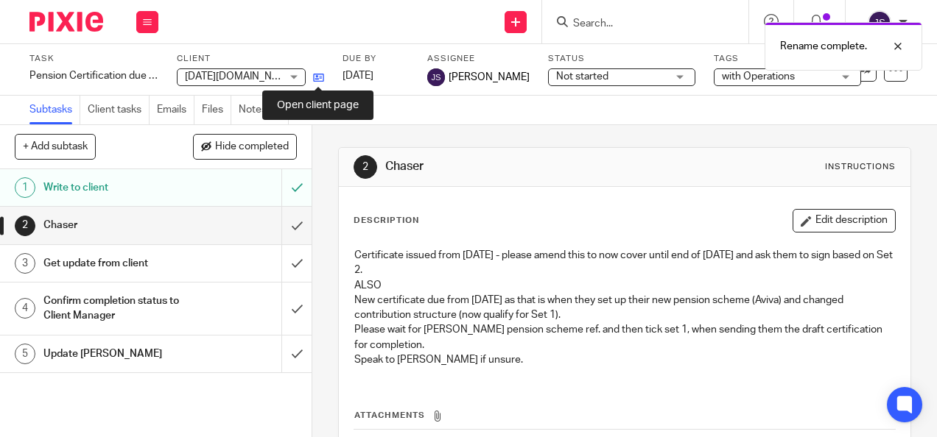
click at [320, 80] on icon at bounding box center [318, 77] width 11 height 11
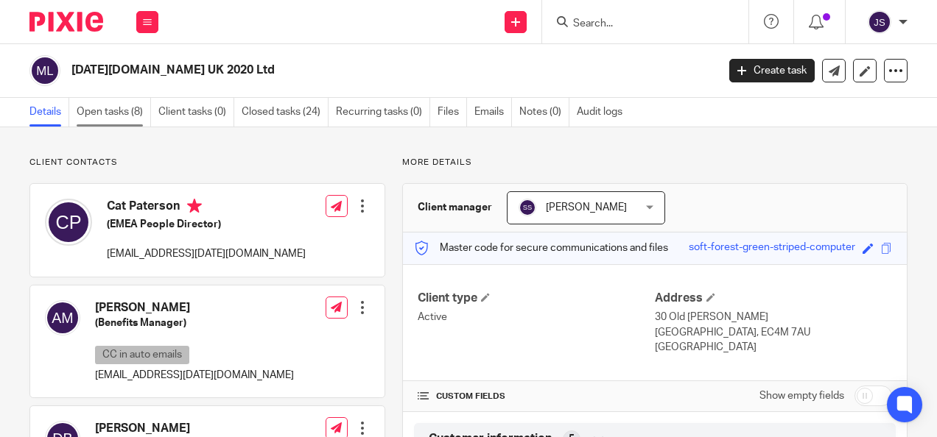
click at [132, 110] on link "Open tasks (8)" at bounding box center [114, 112] width 74 height 29
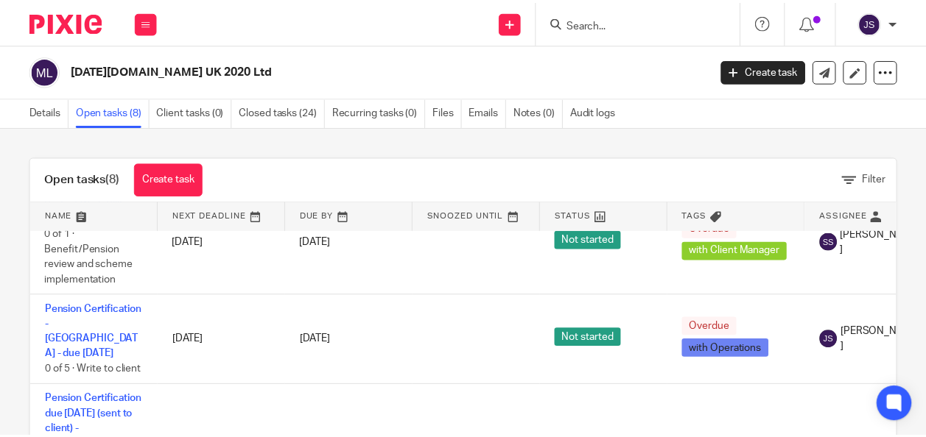
scroll to position [74, 0]
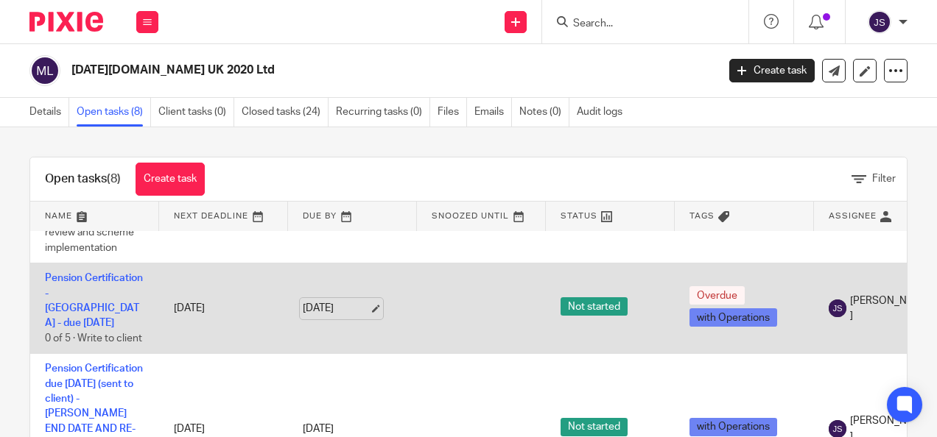
click at [343, 301] on link "1 Oct 2025" at bounding box center [336, 308] width 66 height 15
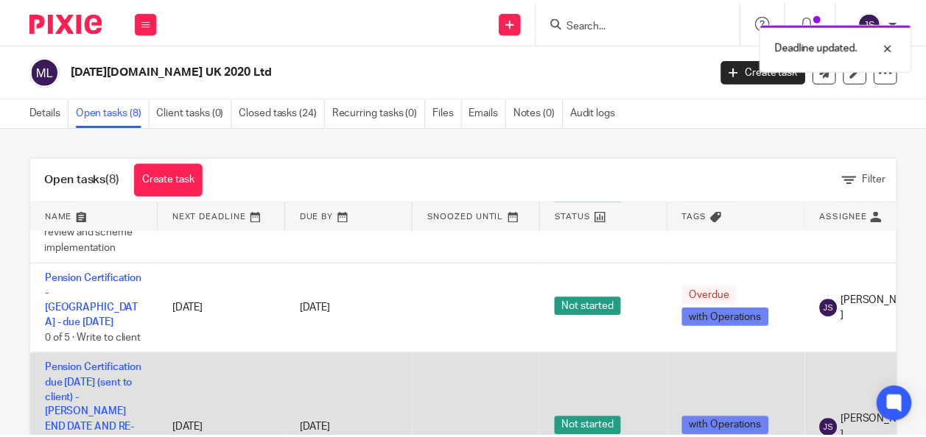
scroll to position [147, 0]
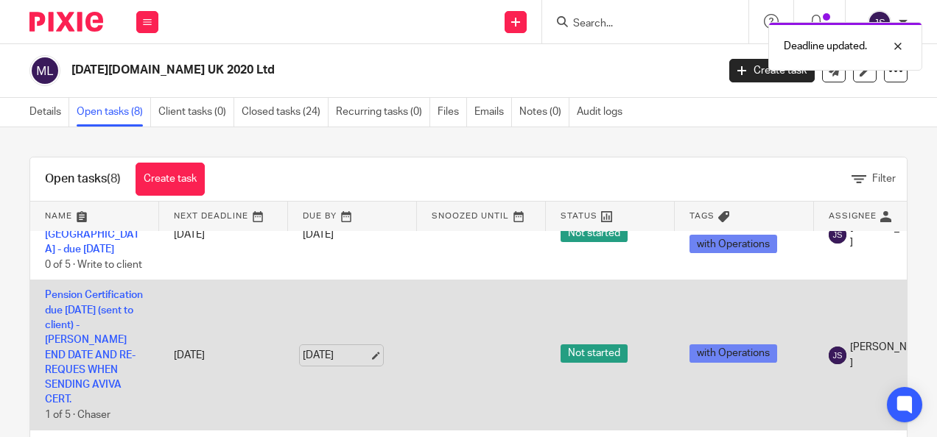
click at [342, 348] on link "15 Oct 2025" at bounding box center [336, 355] width 66 height 15
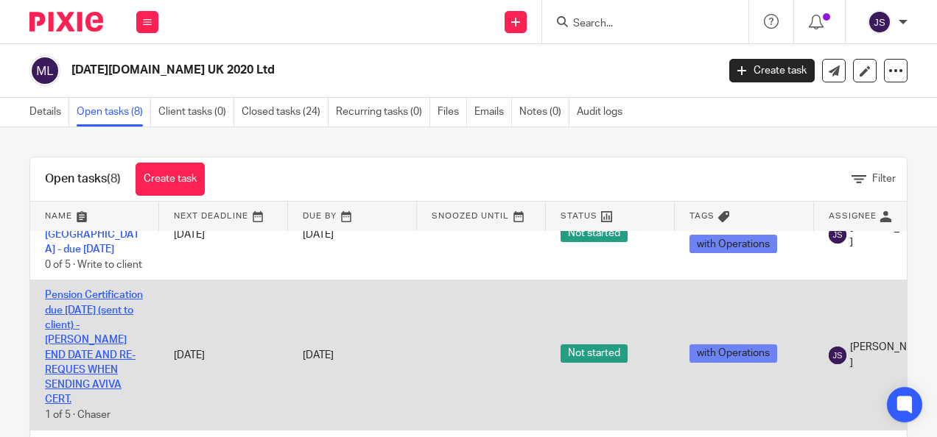
click at [93, 325] on link "Pension Certification due 1 July 2025 (sent to client) - CHANDE END DATE AND RE…" at bounding box center [94, 347] width 98 height 115
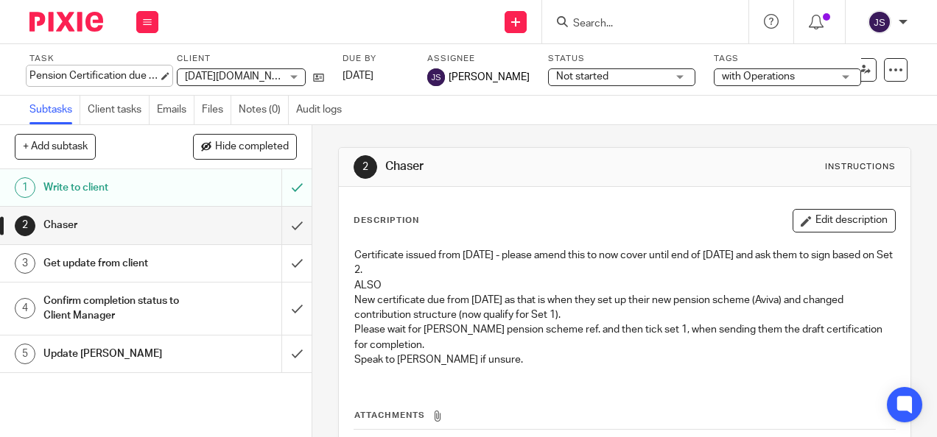
click at [100, 69] on div "Pension Certification due [DATE] (sent to client) - [PERSON_NAME] END DATE AND …" at bounding box center [93, 75] width 129 height 15
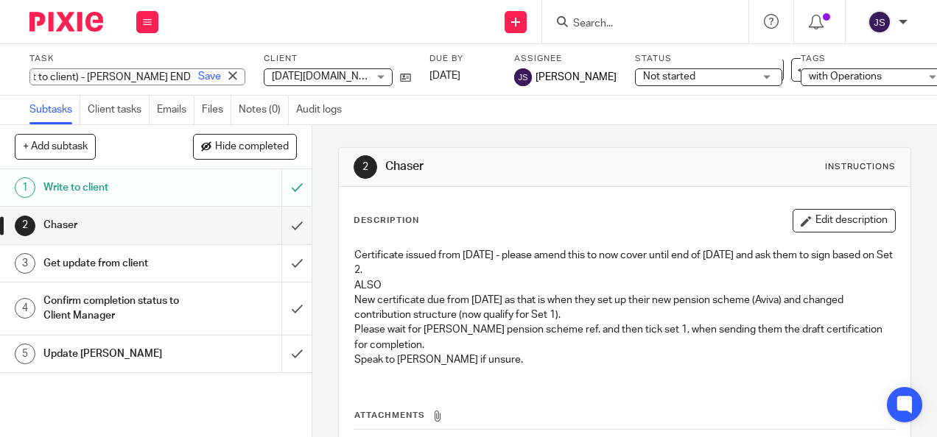
scroll to position [0, 203]
type input "Pension Certification due 1 July 2025 (sent to client) - CHANGE END DATE AND RE…"
click at [198, 72] on link "Save" at bounding box center [209, 76] width 23 height 15
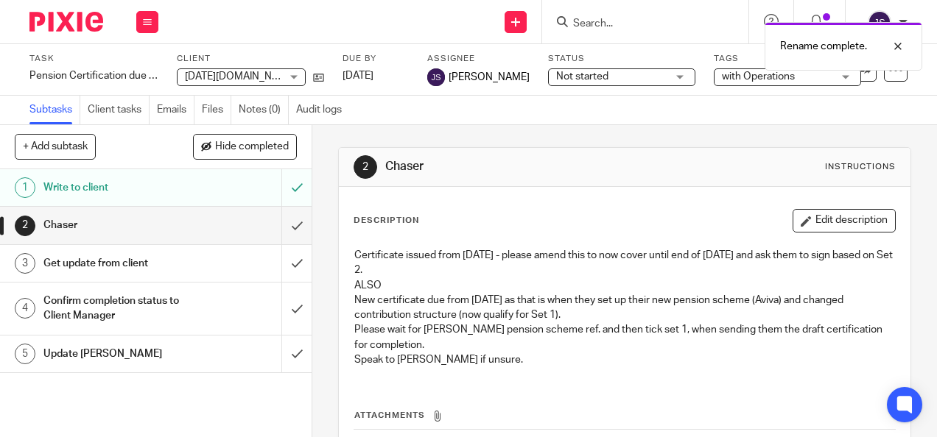
click at [245, 77] on span "[DATE][DOMAIN_NAME] UK 2020 Ltd" at bounding box center [270, 76] width 170 height 10
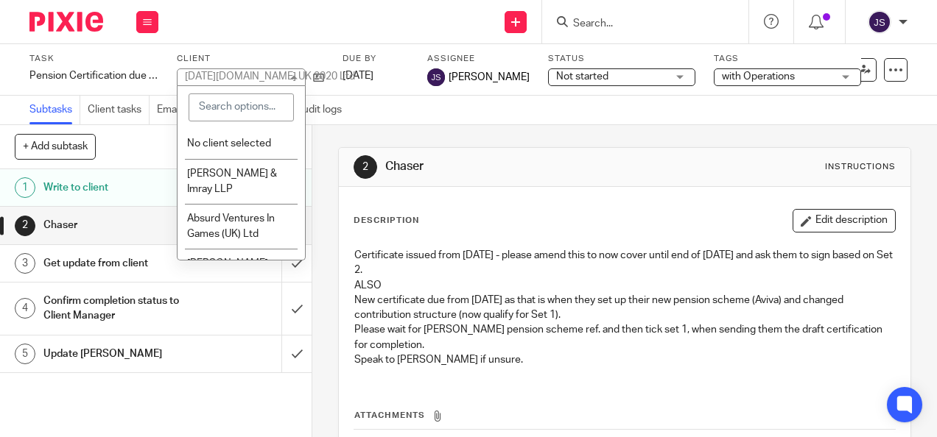
click at [467, 144] on div "2 Chaser Instructions Description Edit description Certificate issued from July…" at bounding box center [624, 341] width 572 height 433
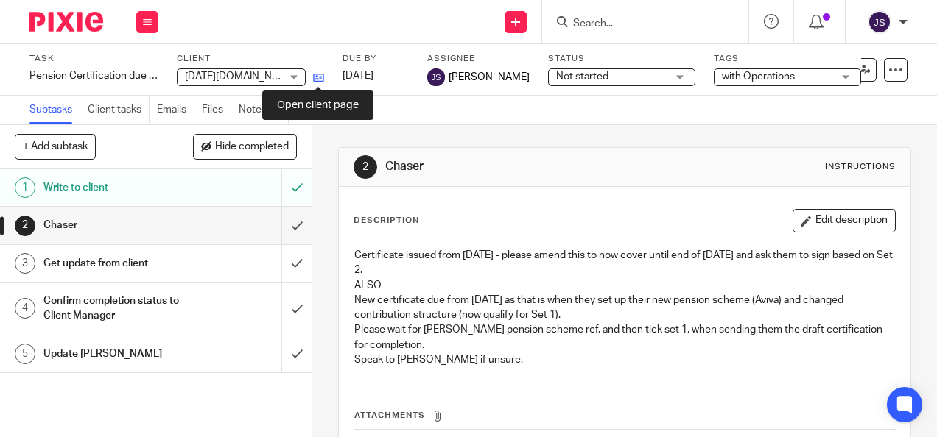
click at [315, 74] on icon at bounding box center [318, 77] width 11 height 11
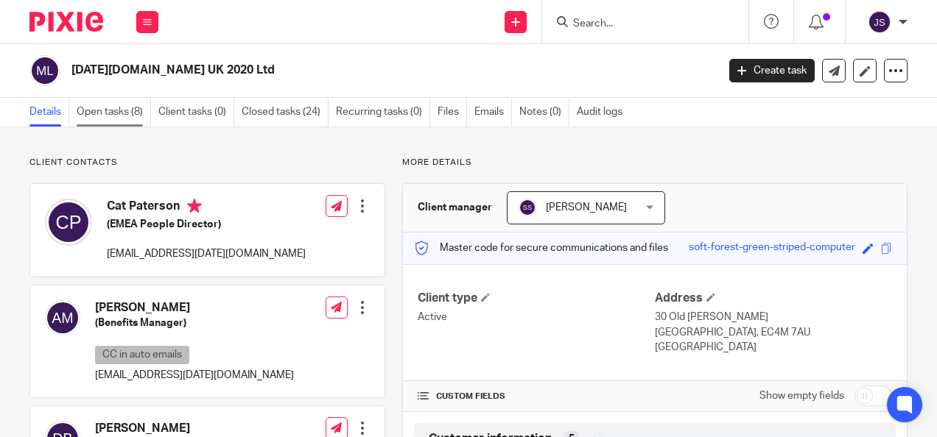
click at [134, 109] on link "Open tasks (8)" at bounding box center [114, 112] width 74 height 29
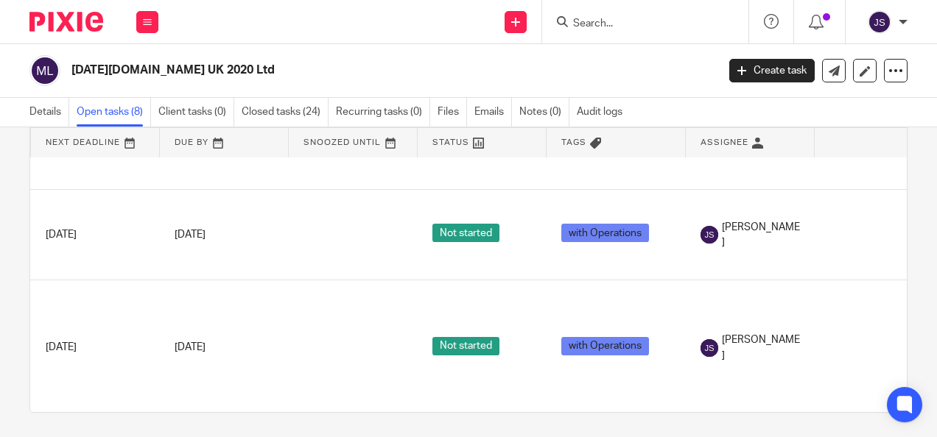
scroll to position [74, 199]
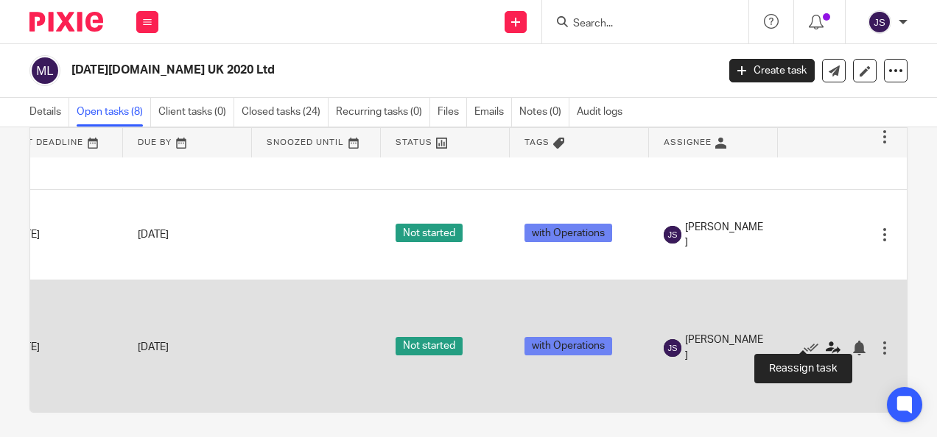
click at [826, 341] on icon at bounding box center [833, 348] width 15 height 15
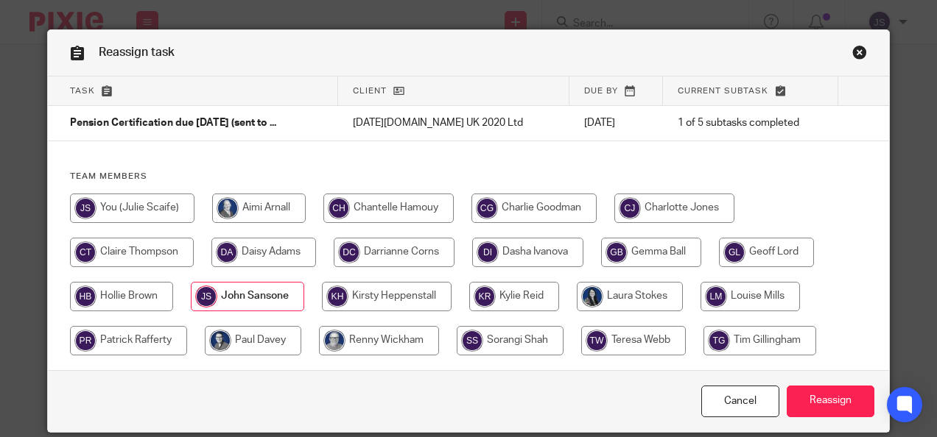
click at [172, 208] on input "radio" at bounding box center [132, 208] width 124 height 29
radio input "true"
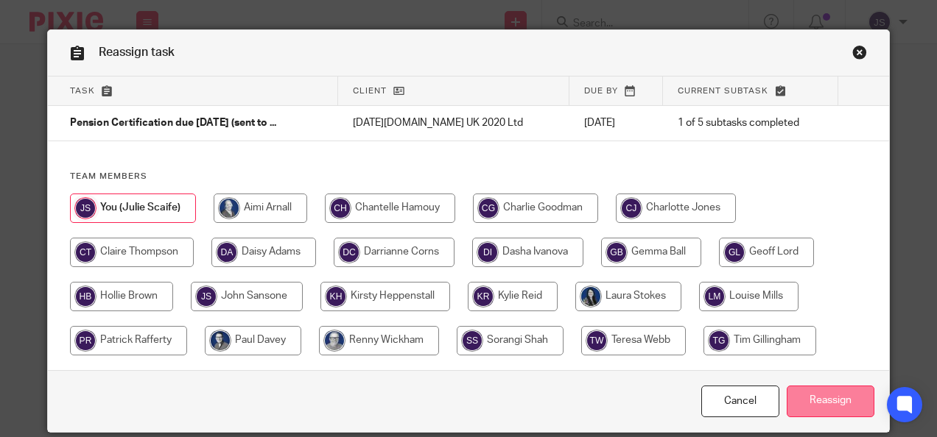
click at [859, 401] on input "Reassign" at bounding box center [831, 402] width 88 height 32
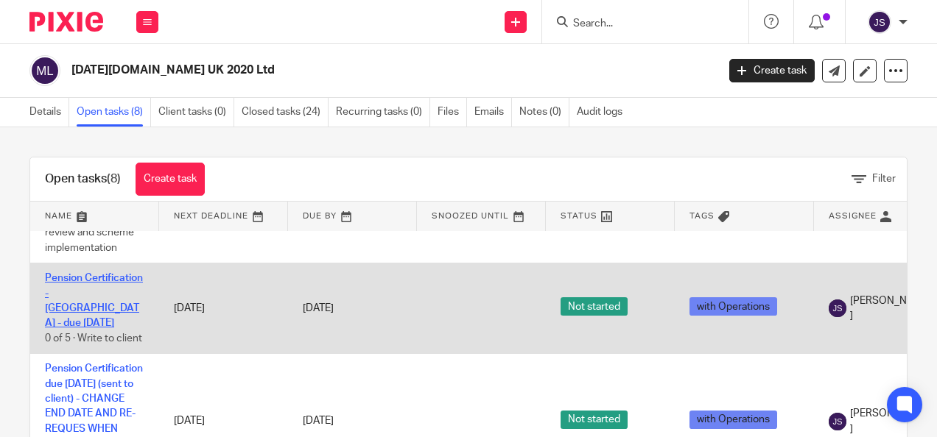
scroll to position [147, 0]
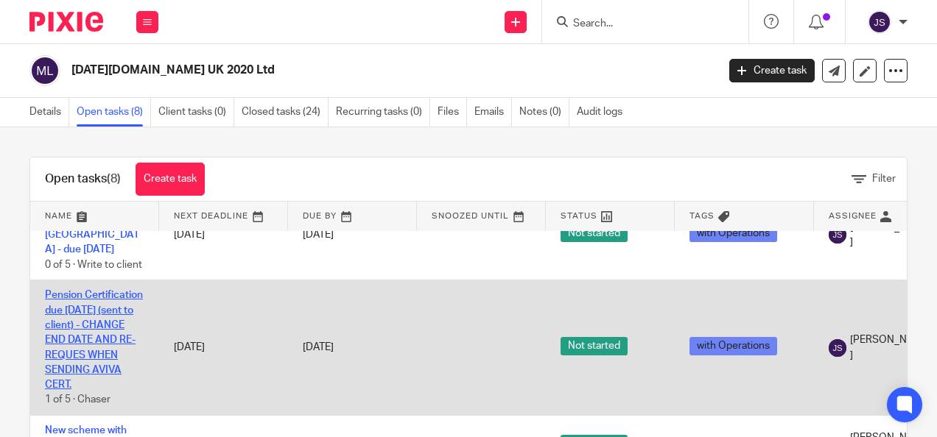
click at [80, 354] on link "Pension Certification due 1 July 2025 (sent to client) - CHANGE END DATE AND RE…" at bounding box center [94, 340] width 98 height 100
click at [112, 313] on link "Pension Certification due 1 July 2025 (sent to client) - CHANGE END DATE AND RE…" at bounding box center [94, 340] width 98 height 100
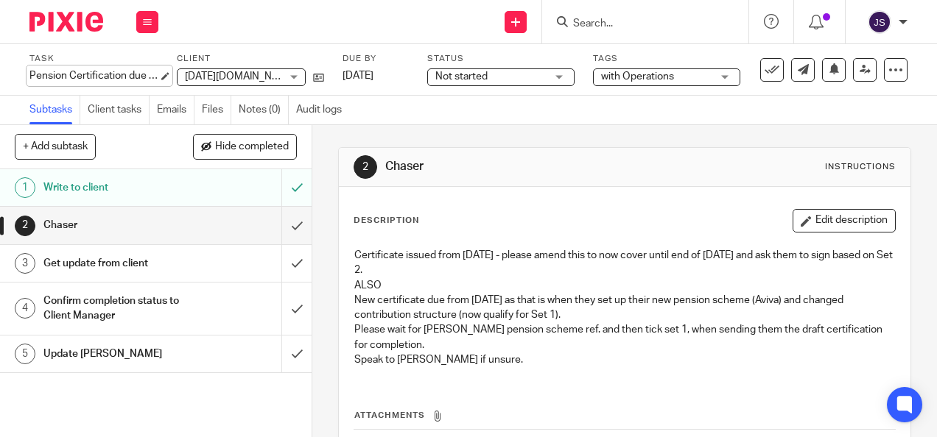
click at [124, 77] on div "Pension Certification due [DATE] (sent to client) - CHANGE END DATE AND RE-REQU…" at bounding box center [93, 75] width 129 height 15
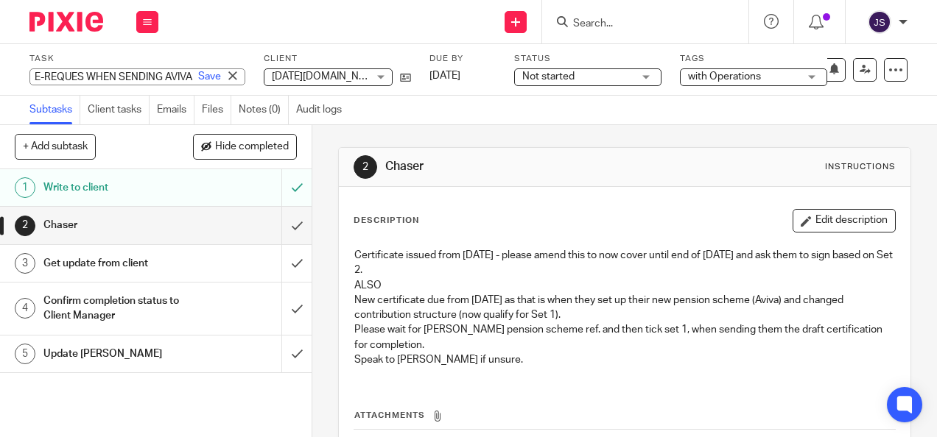
scroll to position [0, 341]
type input "Pension Certification due [DATE] (sent to client) - CHANGE END DATE AND RE-REQU…"
click at [198, 76] on link "Save" at bounding box center [209, 76] width 23 height 15
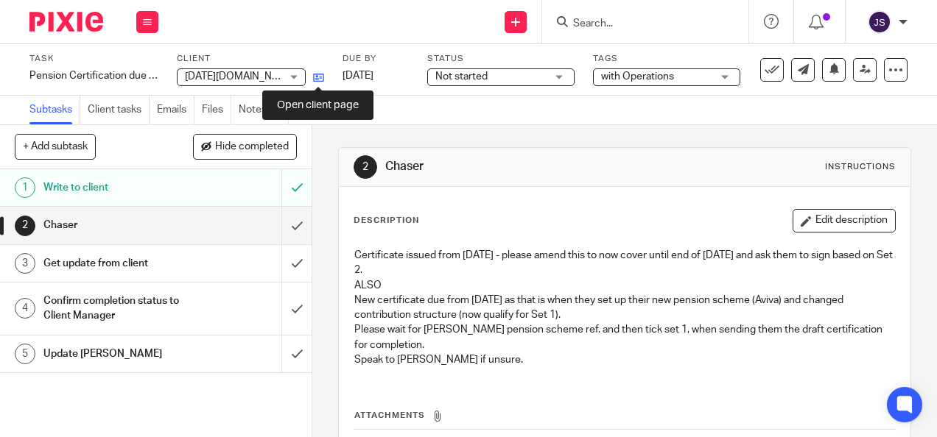
click at [320, 76] on icon at bounding box center [318, 77] width 11 height 11
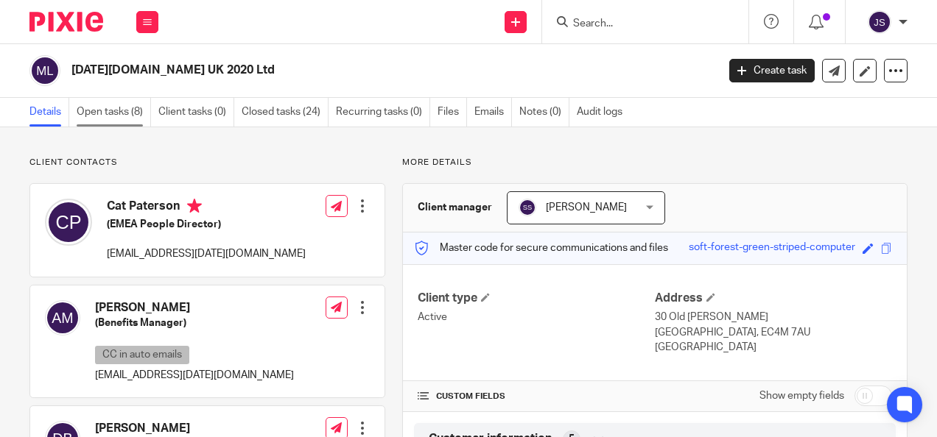
click at [109, 108] on link "Open tasks (8)" at bounding box center [114, 112] width 74 height 29
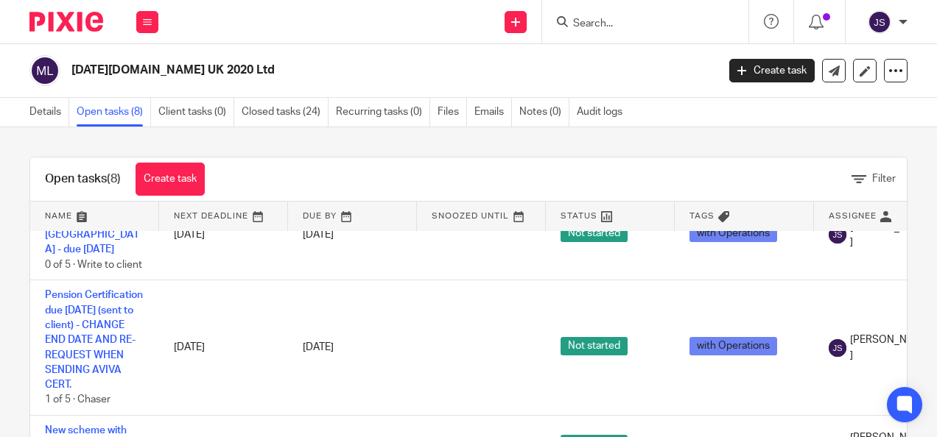
scroll to position [221, 0]
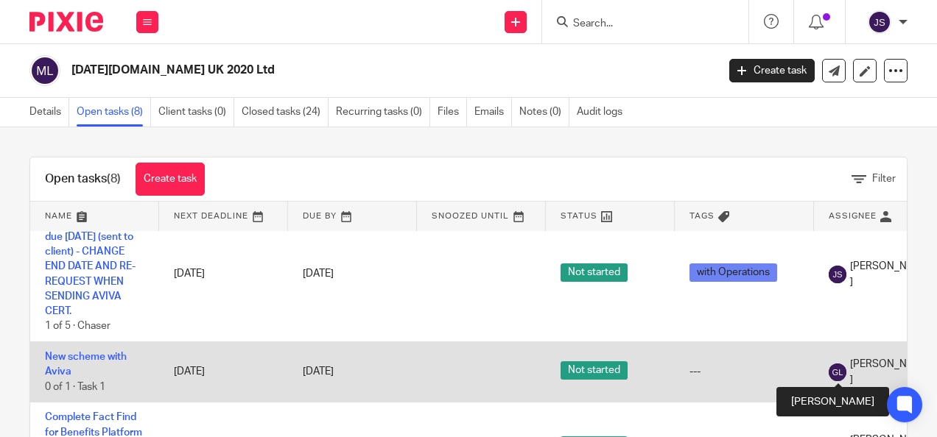
click at [841, 374] on img at bounding box center [838, 373] width 18 height 18
click at [857, 370] on span "Geoff Lord" at bounding box center [889, 372] width 78 height 30
click at [86, 356] on link "New scheme with Aviva" at bounding box center [86, 364] width 82 height 25
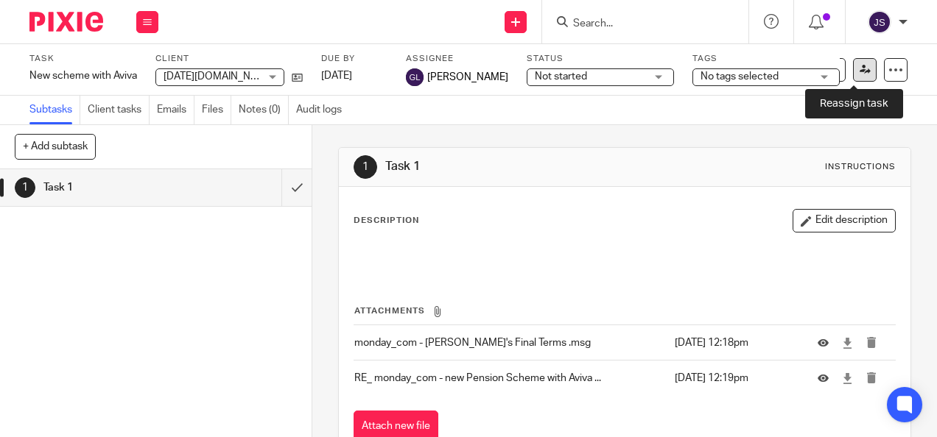
click at [859, 73] on icon at bounding box center [864, 69] width 11 height 11
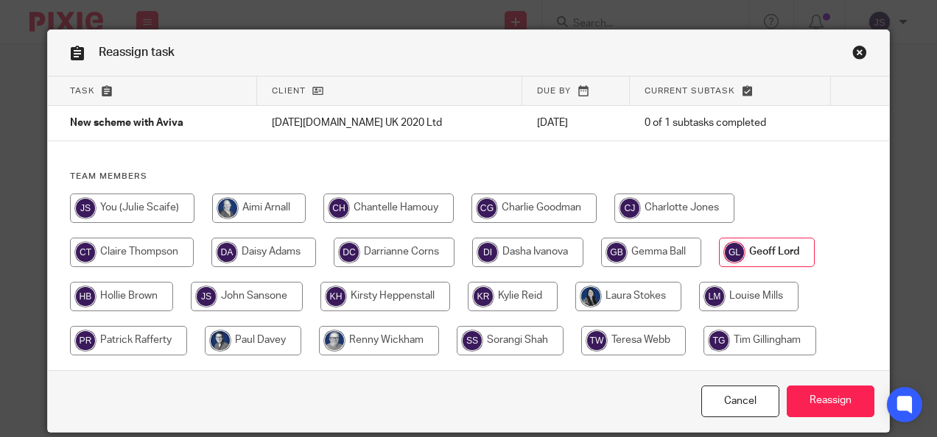
click at [169, 206] on input "radio" at bounding box center [132, 208] width 124 height 29
radio input "true"
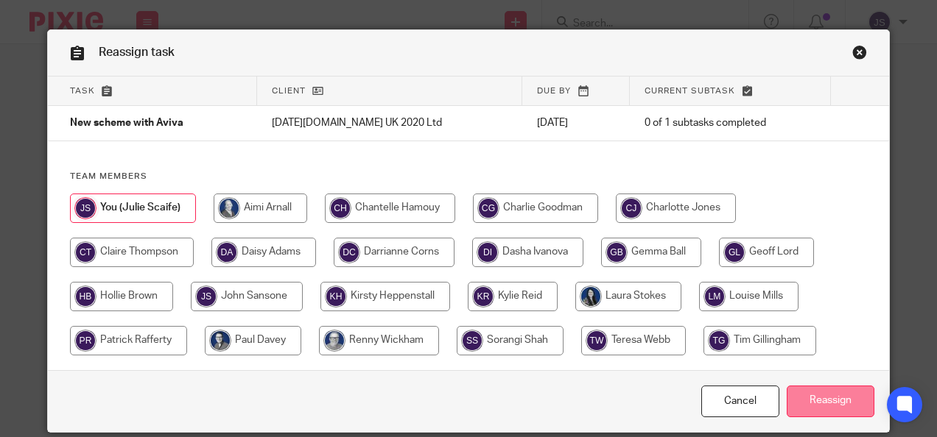
click at [840, 398] on input "Reassign" at bounding box center [831, 402] width 88 height 32
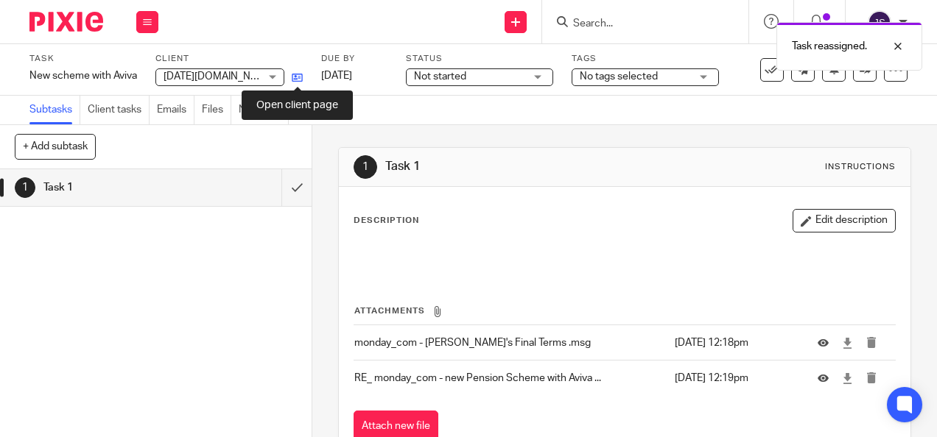
click at [298, 72] on icon at bounding box center [297, 77] width 11 height 11
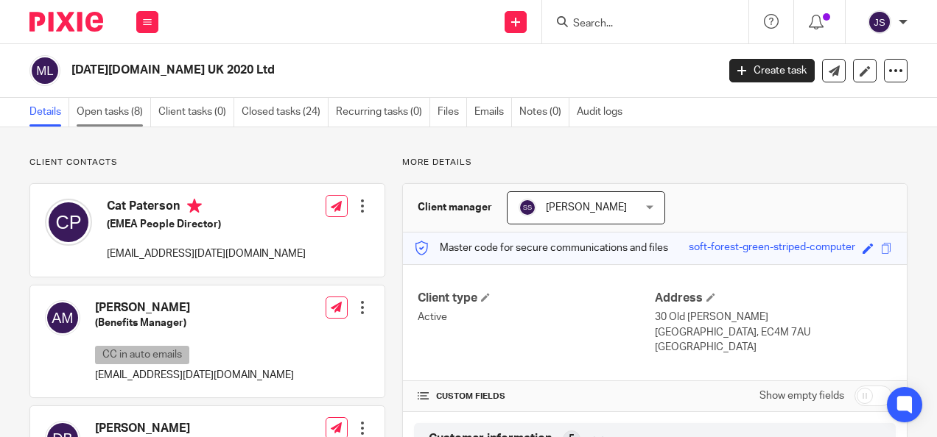
click at [117, 110] on link "Open tasks (8)" at bounding box center [114, 112] width 74 height 29
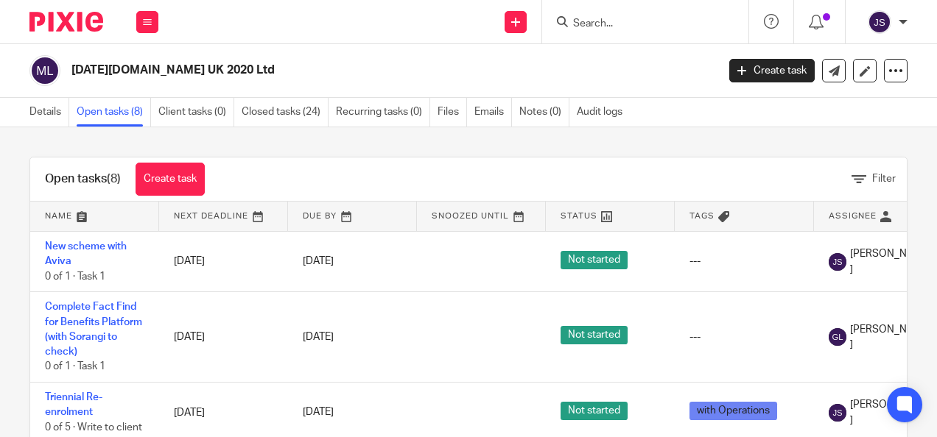
scroll to position [368, 0]
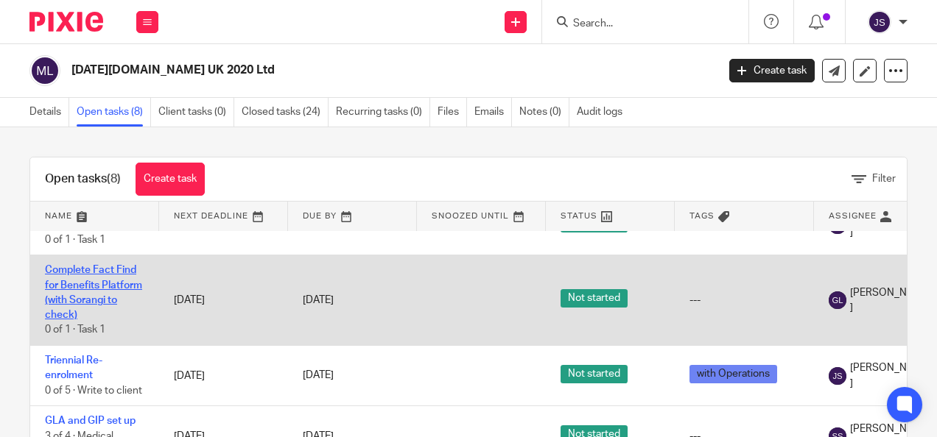
click at [102, 270] on link "Complete Fact Find for Benefits Platform (with Sorangi to check)" at bounding box center [93, 292] width 97 height 55
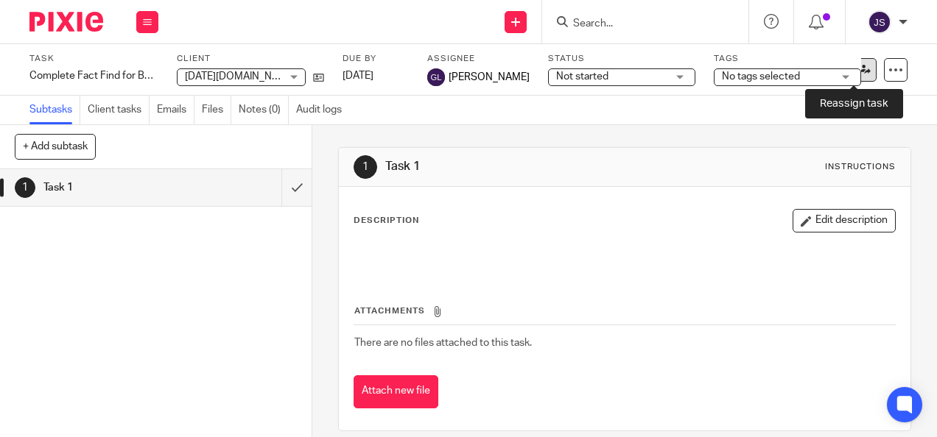
click at [853, 66] on link at bounding box center [865, 70] width 24 height 24
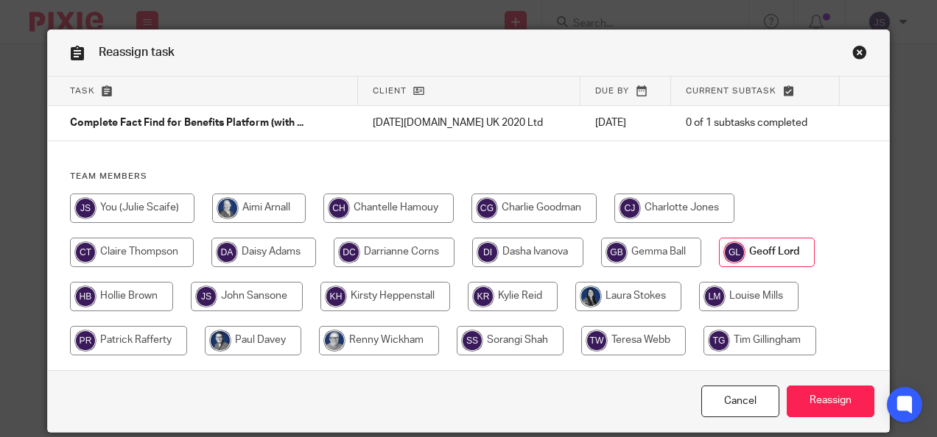
click at [159, 201] on input "radio" at bounding box center [132, 208] width 124 height 29
radio input "true"
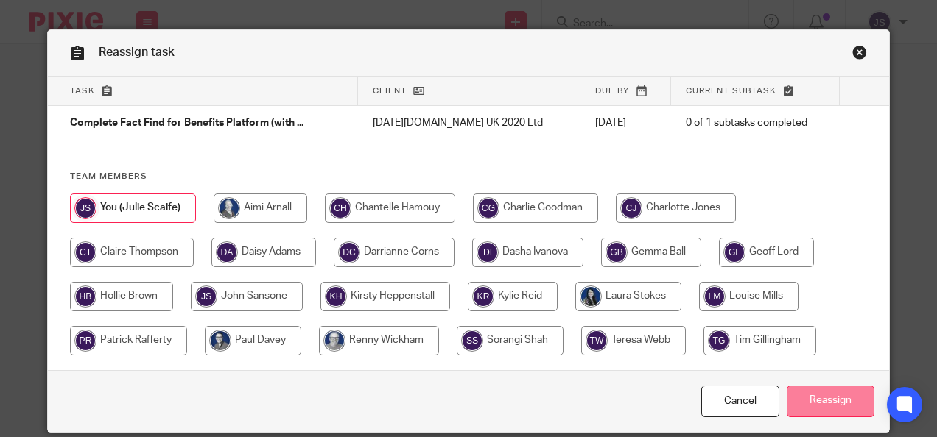
click at [826, 397] on input "Reassign" at bounding box center [831, 402] width 88 height 32
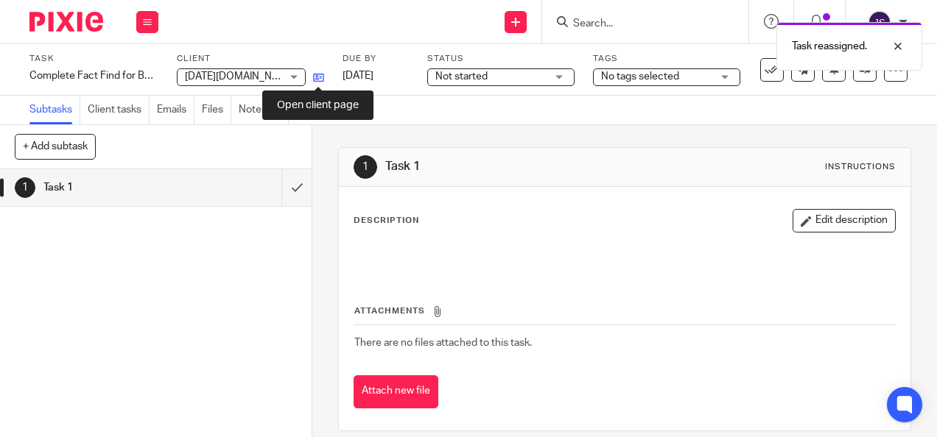
click at [320, 75] on icon at bounding box center [318, 77] width 11 height 11
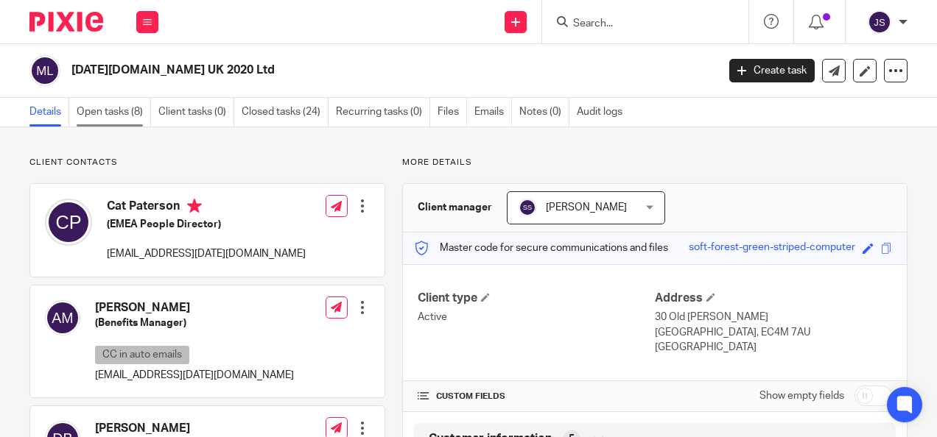
click at [111, 104] on link "Open tasks (8)" at bounding box center [114, 112] width 74 height 29
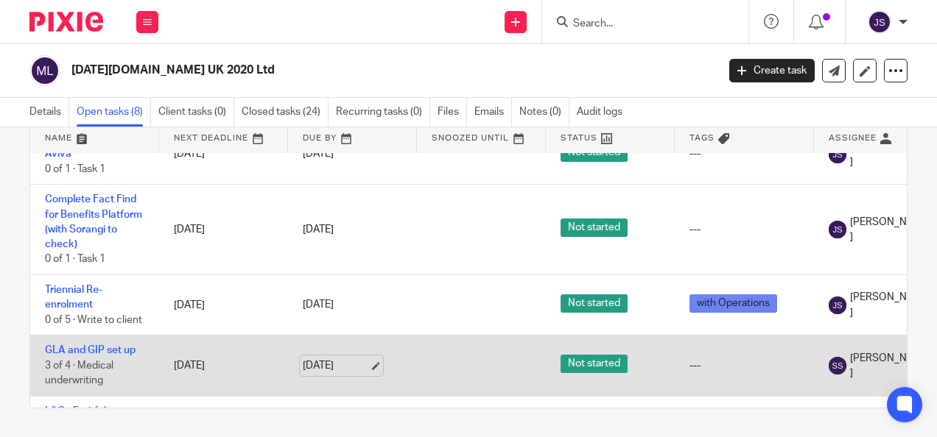
scroll to position [287, 0]
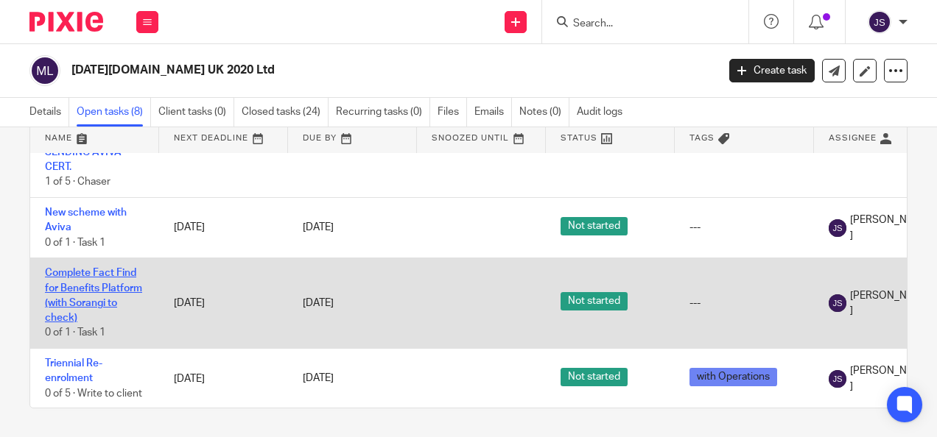
click at [119, 272] on link "Complete Fact Find for Benefits Platform (with Sorangi to check)" at bounding box center [93, 295] width 97 height 55
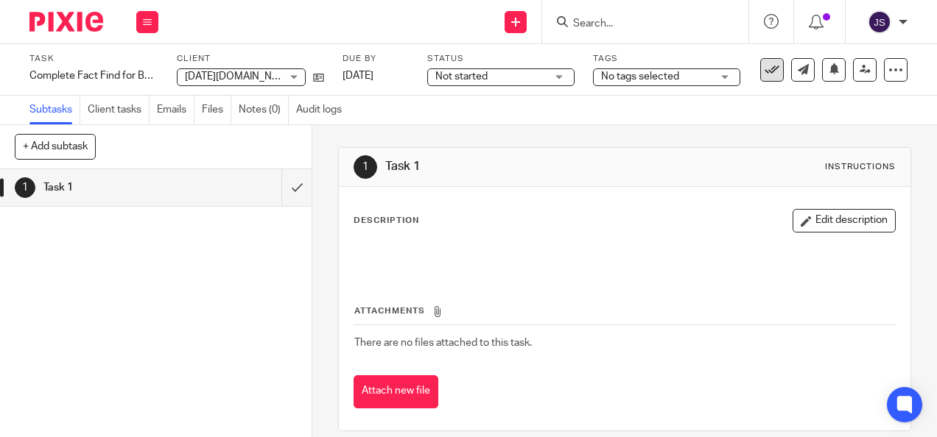
click at [764, 70] on icon at bounding box center [771, 70] width 15 height 15
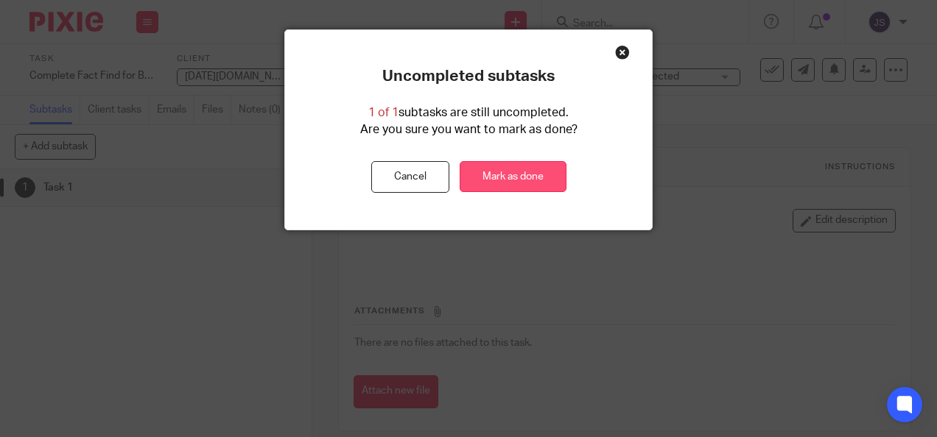
click at [545, 178] on link "Mark as done" at bounding box center [513, 177] width 107 height 32
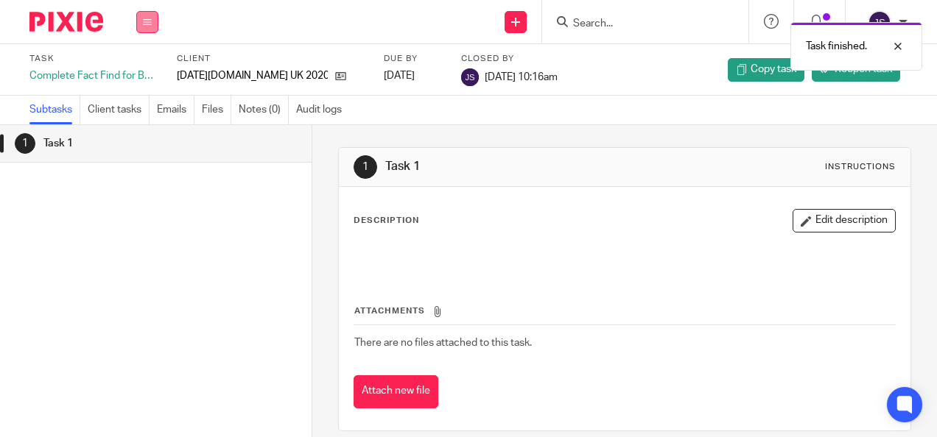
click at [148, 22] on icon at bounding box center [147, 22] width 9 height 9
click at [136, 66] on link "Work" at bounding box center [140, 68] width 26 height 10
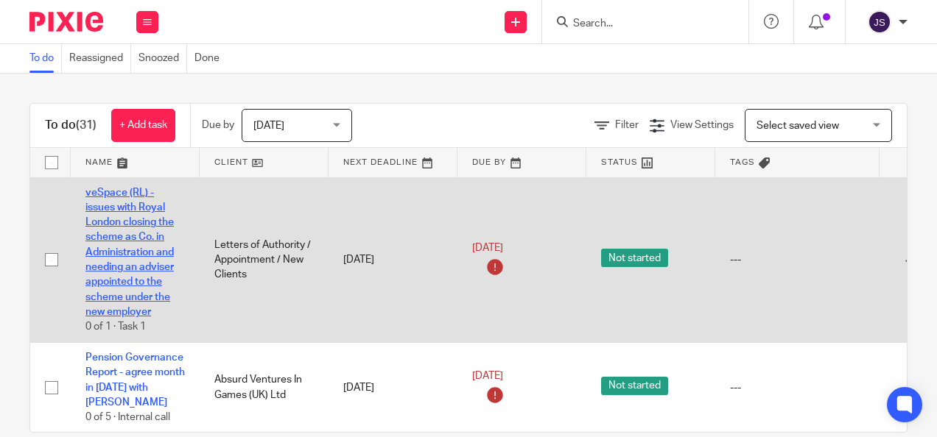
click at [153, 221] on link "veSpace (RL) - issues with Royal London closing the scheme as Co. in Administra…" at bounding box center [129, 253] width 88 height 130
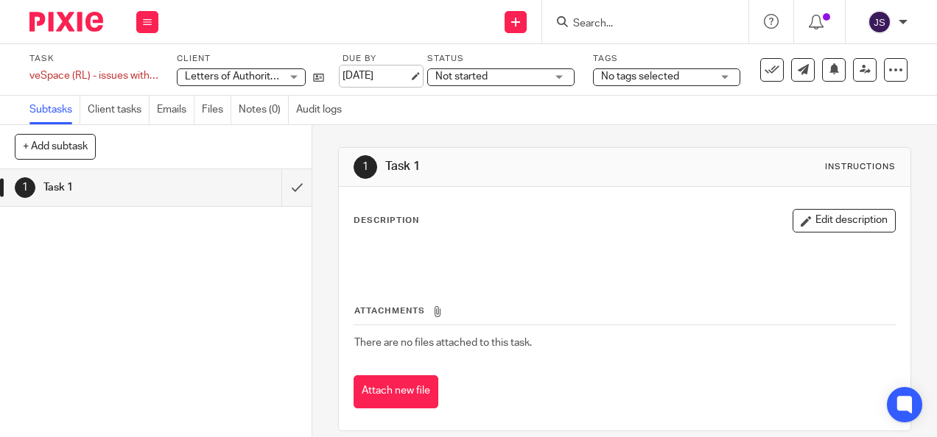
click at [347, 78] on link "[DATE]" at bounding box center [375, 75] width 66 height 15
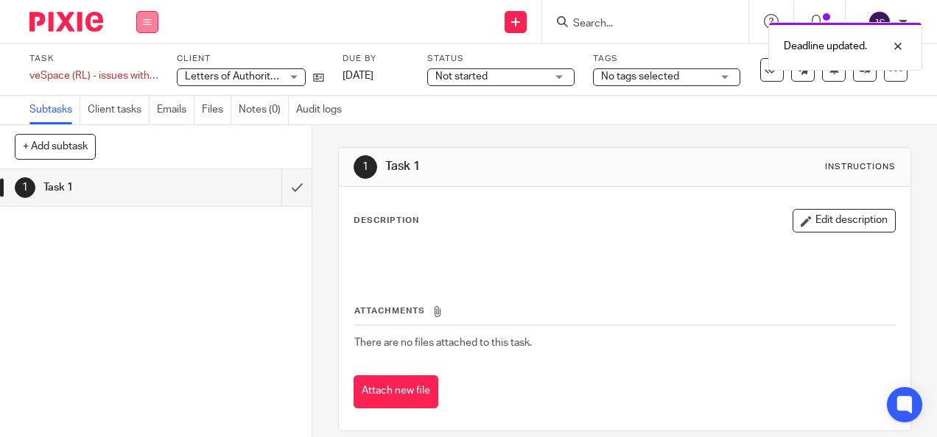
click at [145, 27] on button at bounding box center [147, 22] width 22 height 22
click at [136, 63] on link "Work" at bounding box center [140, 68] width 26 height 10
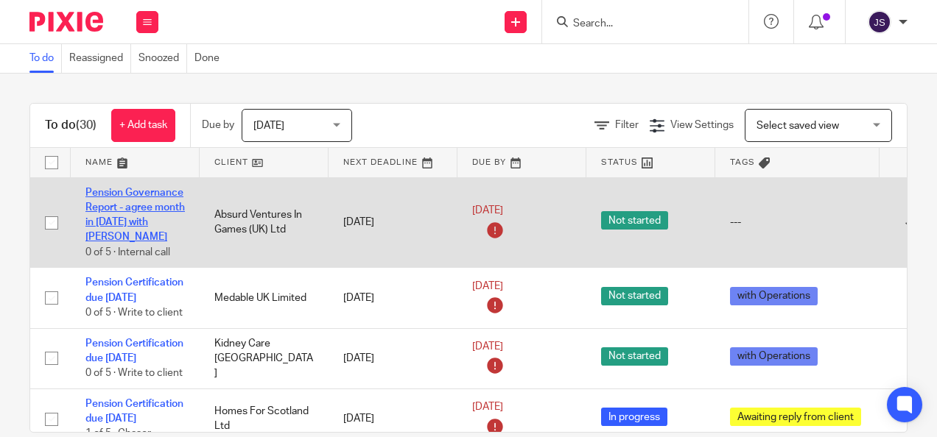
click at [147, 194] on link "Pension Governance Report - agree month in [DATE] with [PERSON_NAME]" at bounding box center [134, 215] width 99 height 55
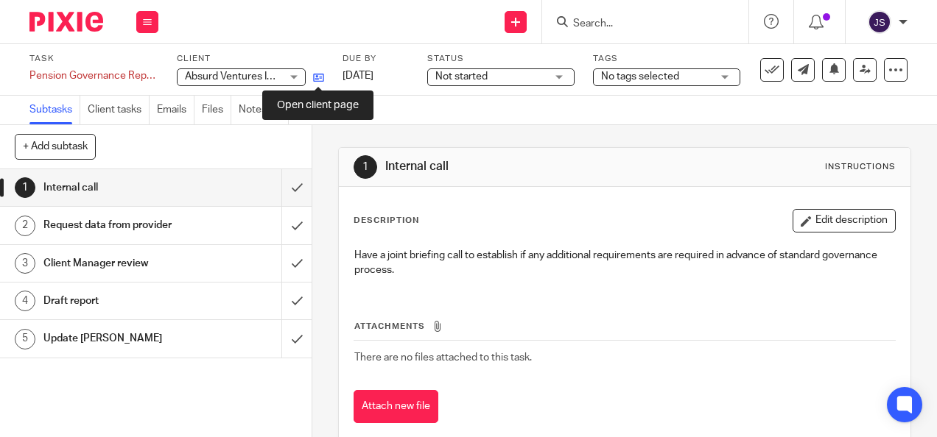
click at [316, 77] on icon at bounding box center [318, 77] width 11 height 11
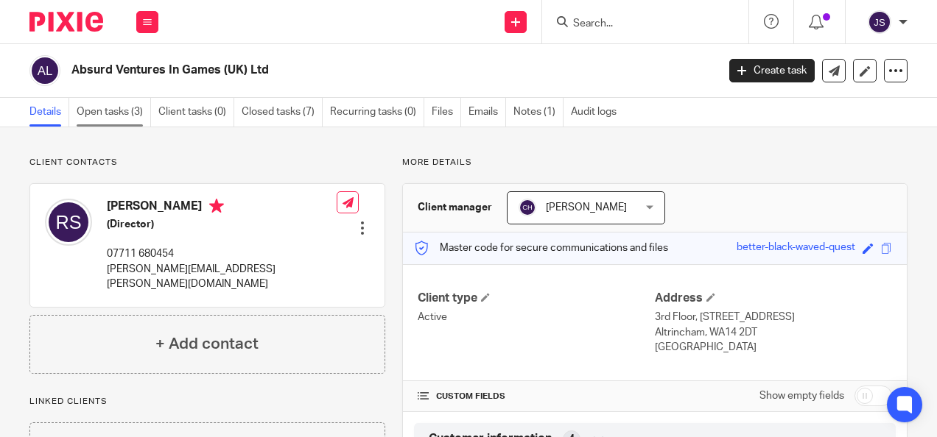
click at [127, 110] on link "Open tasks (3)" at bounding box center [114, 112] width 74 height 29
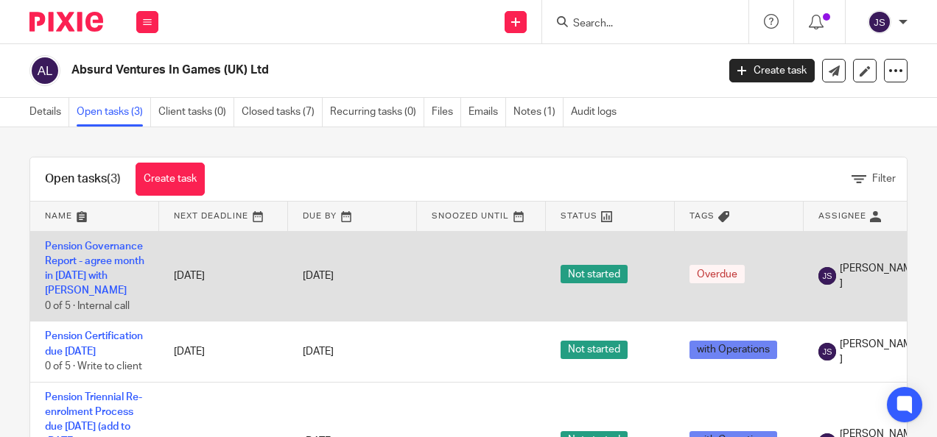
click at [186, 239] on td "4 Sep 2025" at bounding box center [223, 276] width 129 height 91
click at [96, 247] on link "Pension Governance Report - agree month in 2026 with Chantelle" at bounding box center [94, 269] width 99 height 55
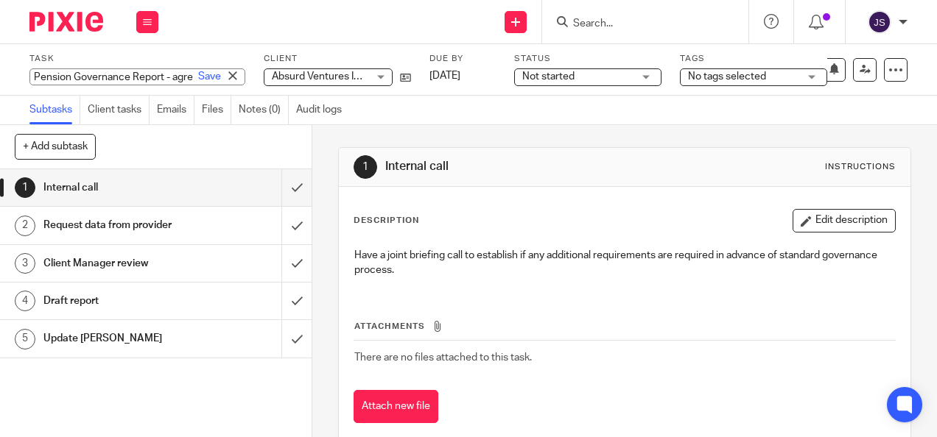
click at [108, 74] on div "Pension Governance Report - agree month in 2026 with Chantelle Save Pension Gov…" at bounding box center [137, 76] width 216 height 17
drag, startPoint x: 121, startPoint y: 78, endPoint x: 128, endPoint y: 77, distance: 7.4
click at [122, 78] on input "Pension Governance Report - agree month in 2026 with Chantelle" at bounding box center [137, 76] width 216 height 17
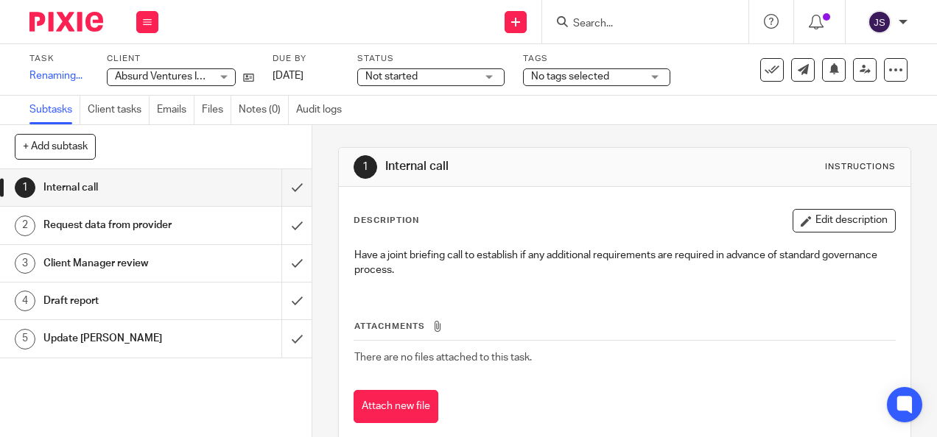
click at [404, 77] on div "Task Pension Governance Report - due April Save Renaming... 0 /5 Client Absurd …" at bounding box center [358, 69] width 658 height 33
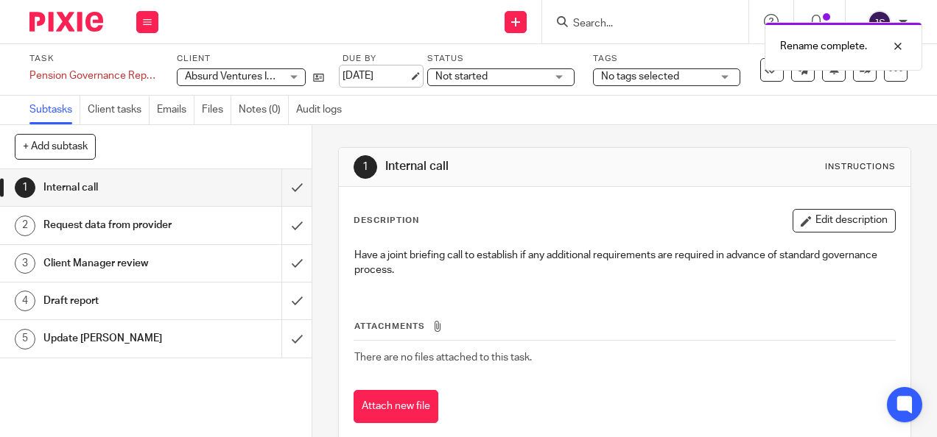
click at [409, 77] on link "4 Sep 2025" at bounding box center [375, 75] width 66 height 15
click at [588, 178] on div "1 Internal call Instructions" at bounding box center [624, 167] width 571 height 39
click at [110, 74] on div "Pension Governance Report - due April Save Pension Governance Report - due April" at bounding box center [93, 75] width 129 height 15
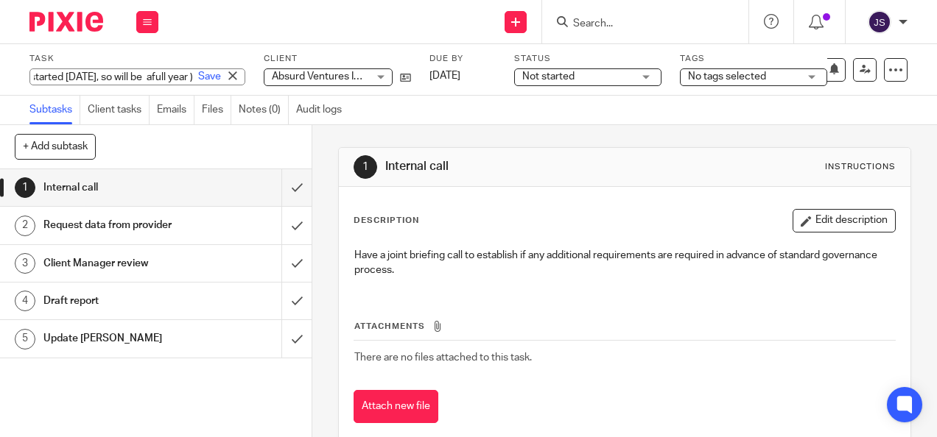
scroll to position [0, 261]
type input "Pension Governance Report - due April (scheme started [DATE], so will be a full…"
click at [198, 78] on link "Save" at bounding box center [209, 76] width 23 height 15
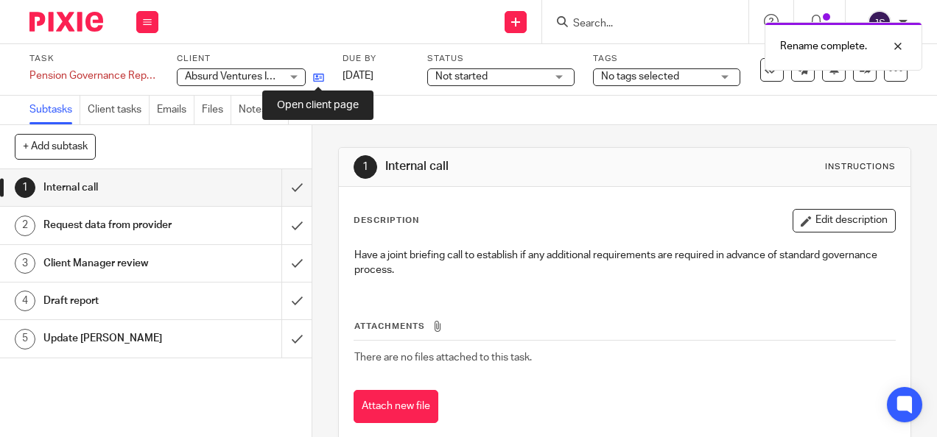
click at [315, 74] on icon at bounding box center [318, 77] width 11 height 11
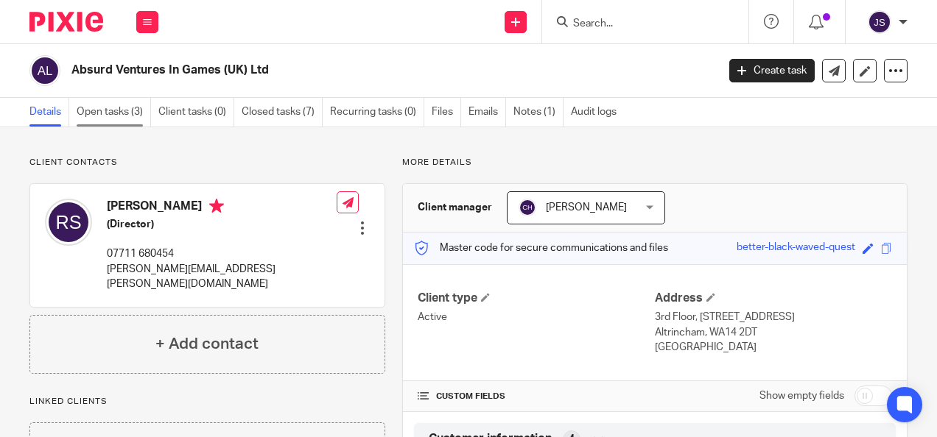
click at [102, 108] on link "Open tasks (3)" at bounding box center [114, 112] width 74 height 29
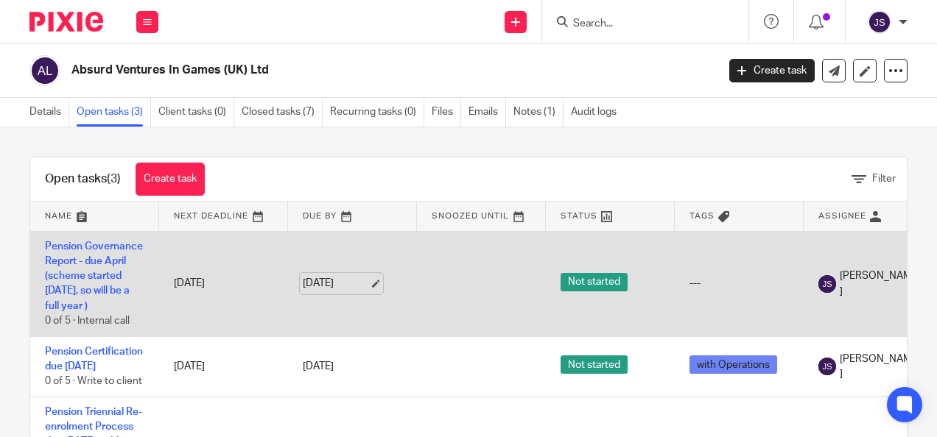
click at [309, 286] on link "[DATE]" at bounding box center [336, 283] width 66 height 15
click at [356, 280] on link "[DATE]" at bounding box center [336, 283] width 66 height 15
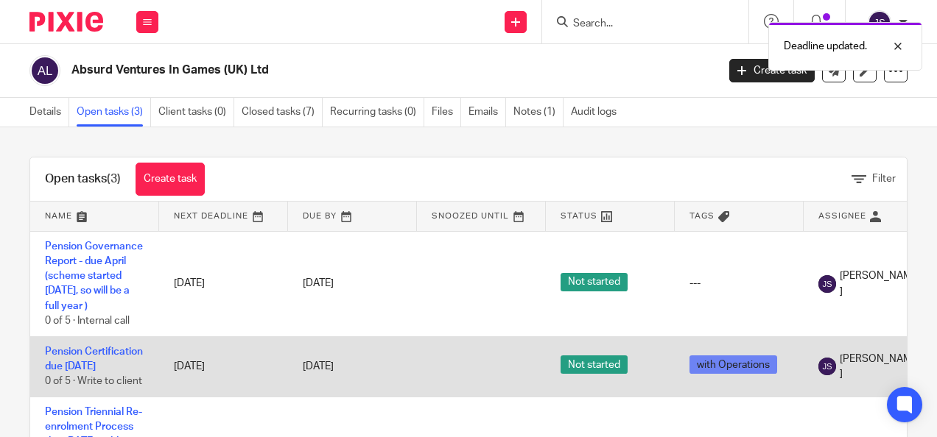
click at [396, 349] on td "18 Dec 2026" at bounding box center [352, 367] width 129 height 60
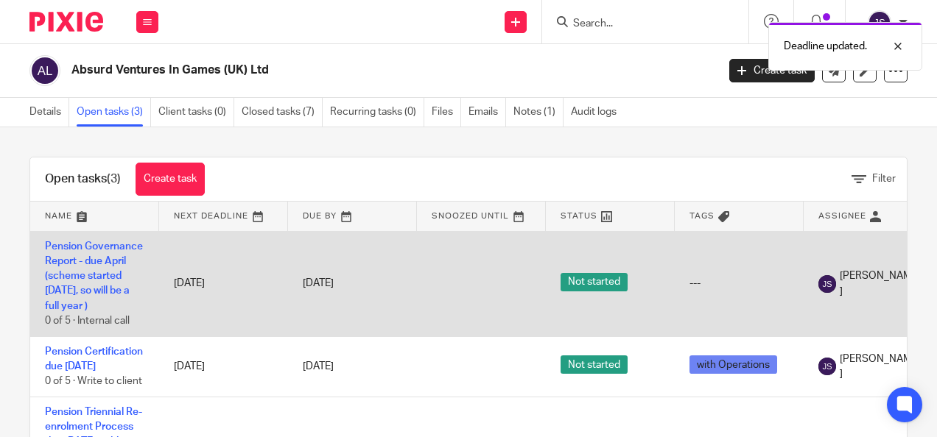
click at [113, 270] on td "Pension Governance Report - due April (scheme started 6/3/25, so will be a full…" at bounding box center [94, 283] width 129 height 105
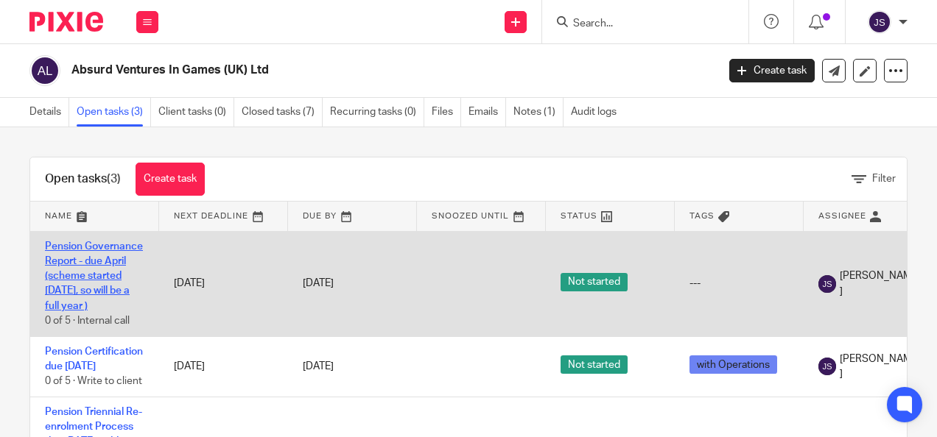
click at [96, 248] on link "Pension Governance Report - due April (scheme started [DATE], so will be a full…" at bounding box center [94, 277] width 98 height 70
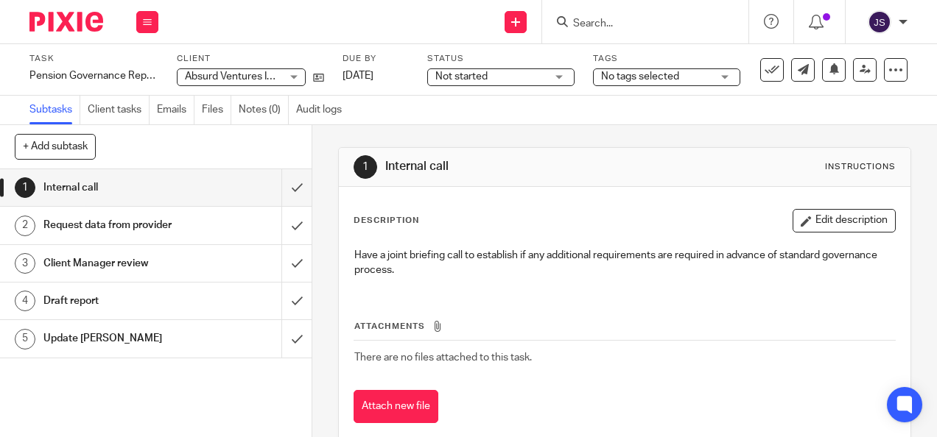
click at [188, 229] on div "Request data from provider" at bounding box center [154, 225] width 223 height 22
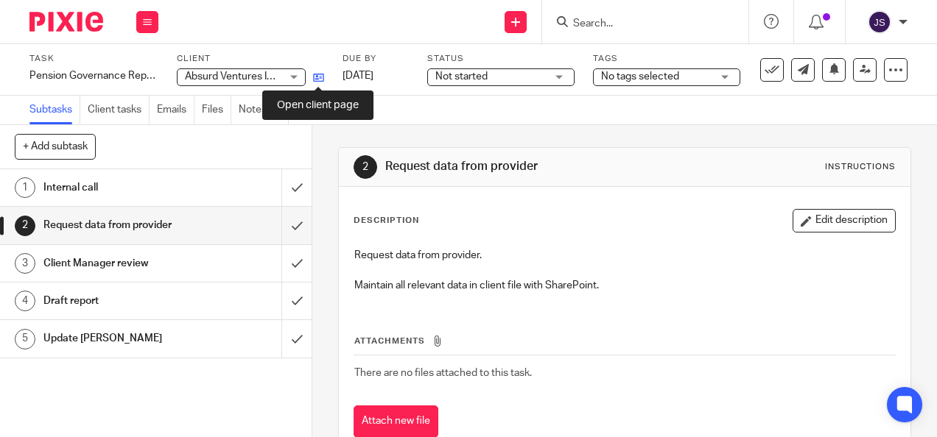
click at [315, 76] on icon at bounding box center [318, 77] width 11 height 11
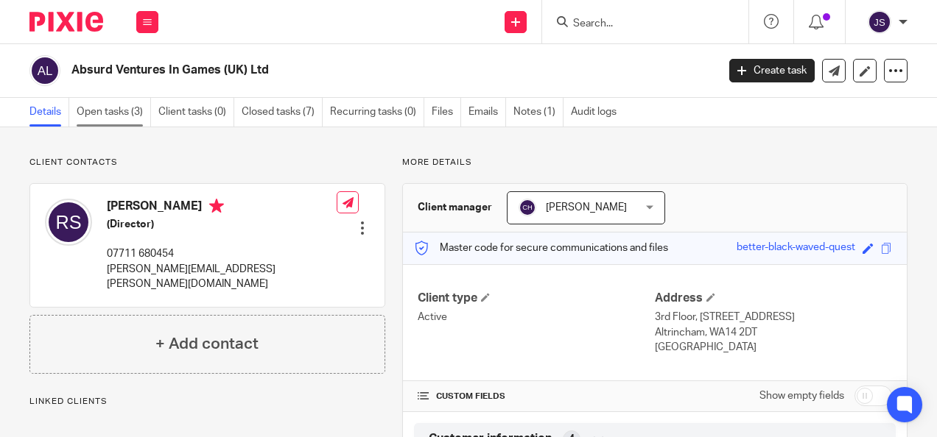
click at [122, 110] on link "Open tasks (3)" at bounding box center [114, 112] width 74 height 29
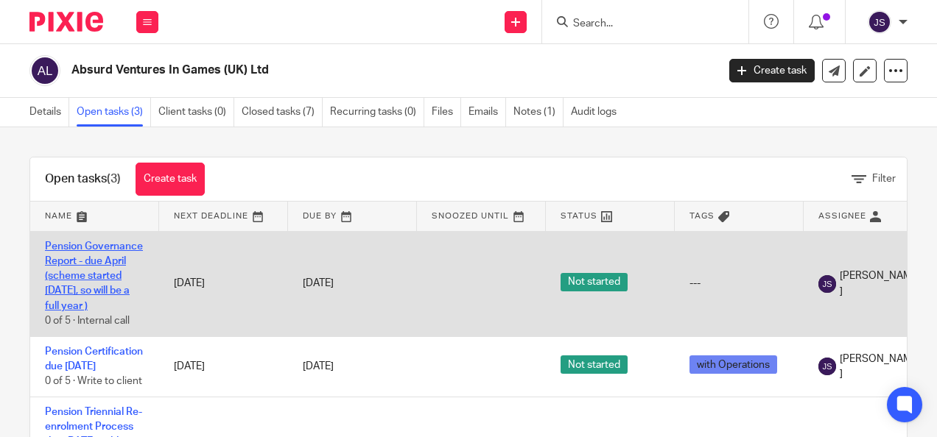
click at [102, 246] on link "Pension Governance Report - due April (scheme started 6/3/25, so will be a full…" at bounding box center [94, 277] width 98 height 70
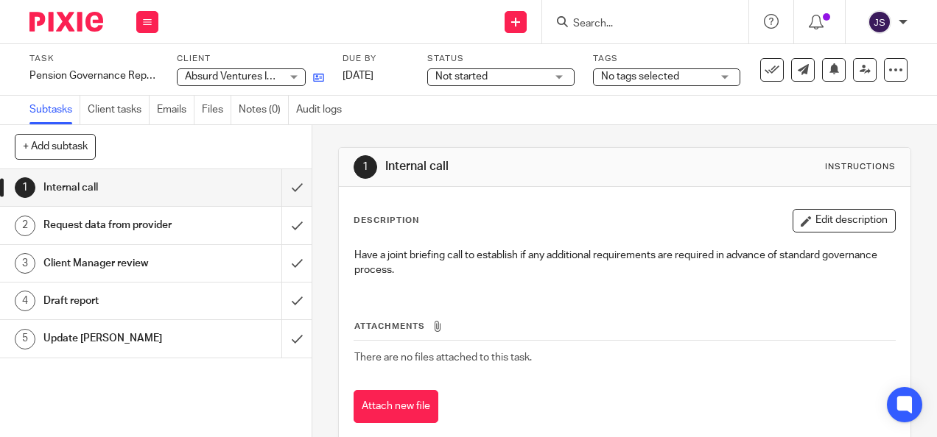
click at [314, 78] on icon at bounding box center [318, 77] width 11 height 11
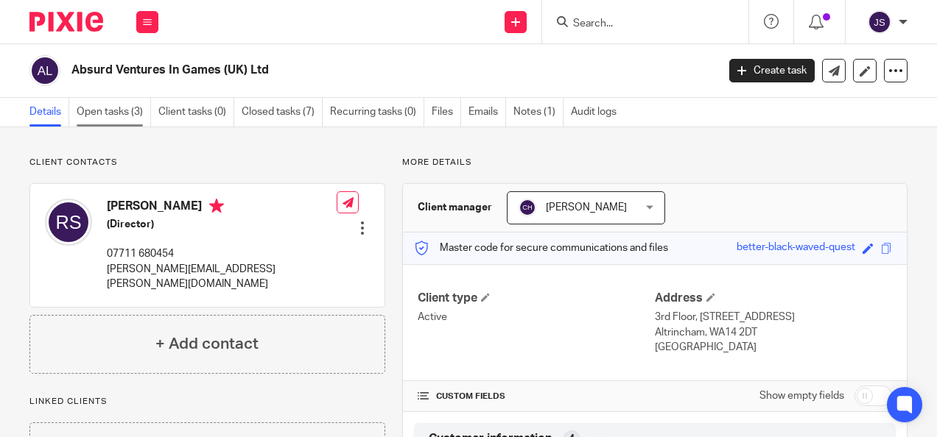
click at [97, 110] on link "Open tasks (3)" at bounding box center [114, 112] width 74 height 29
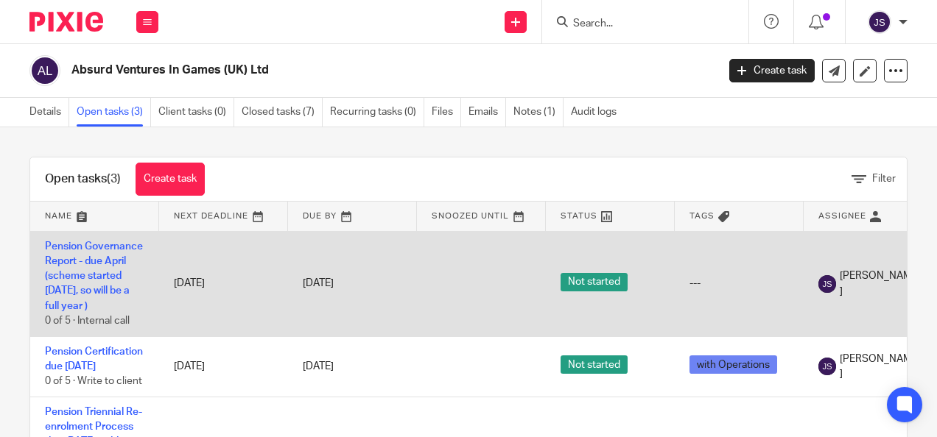
click at [366, 272] on td "[DATE]" at bounding box center [352, 283] width 129 height 105
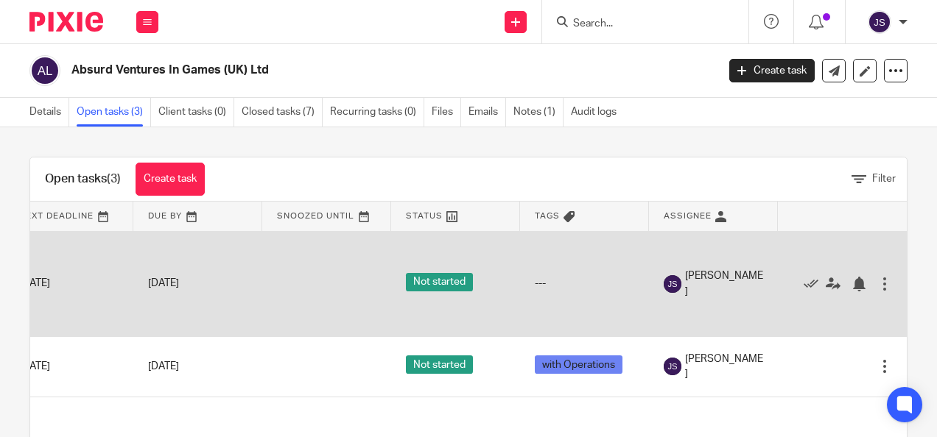
click at [877, 280] on div at bounding box center [884, 284] width 15 height 15
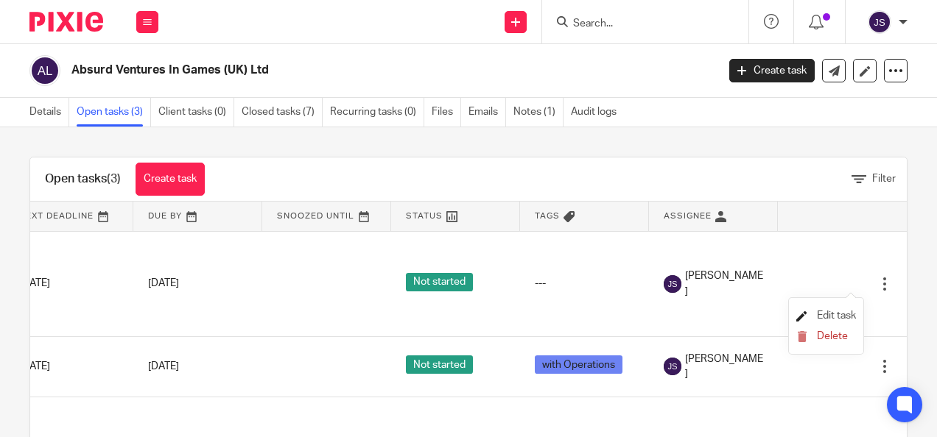
click at [836, 321] on span "Edit task" at bounding box center [836, 316] width 39 height 10
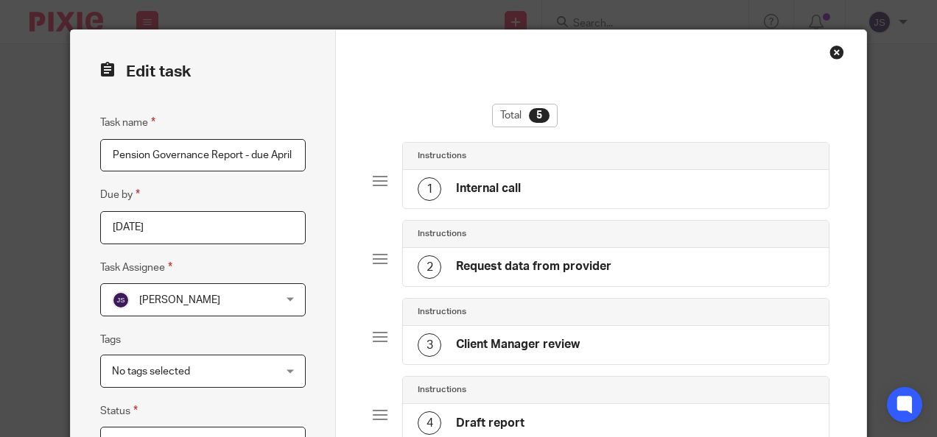
scroll to position [0, 210]
click at [442, 186] on div "1 Internal call" at bounding box center [469, 189] width 103 height 24
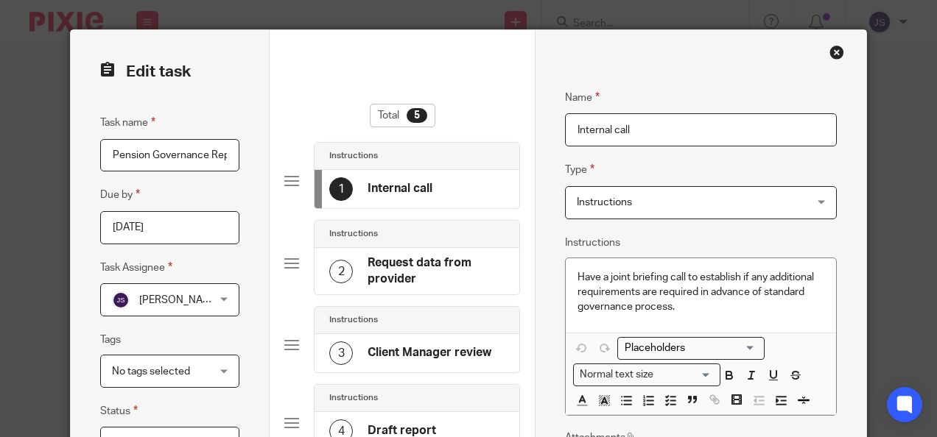
click at [407, 263] on h4 "Request data from provider" at bounding box center [435, 272] width 137 height 32
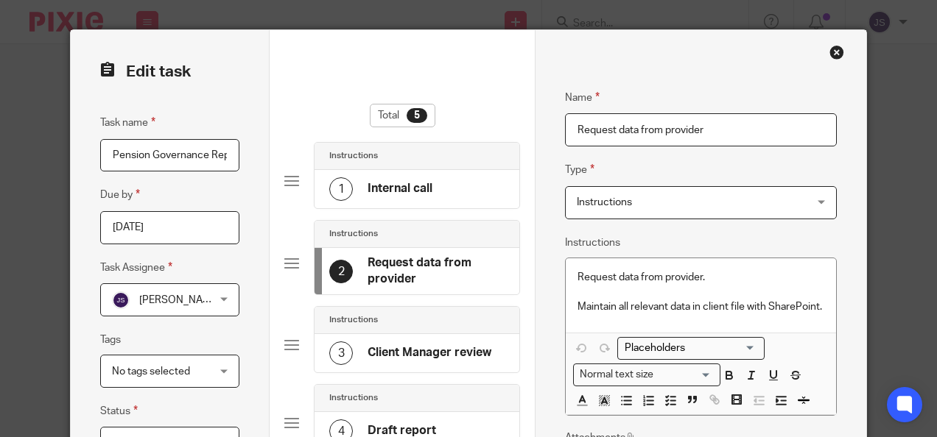
click at [404, 351] on h4 "Client Manager review" at bounding box center [429, 352] width 124 height 15
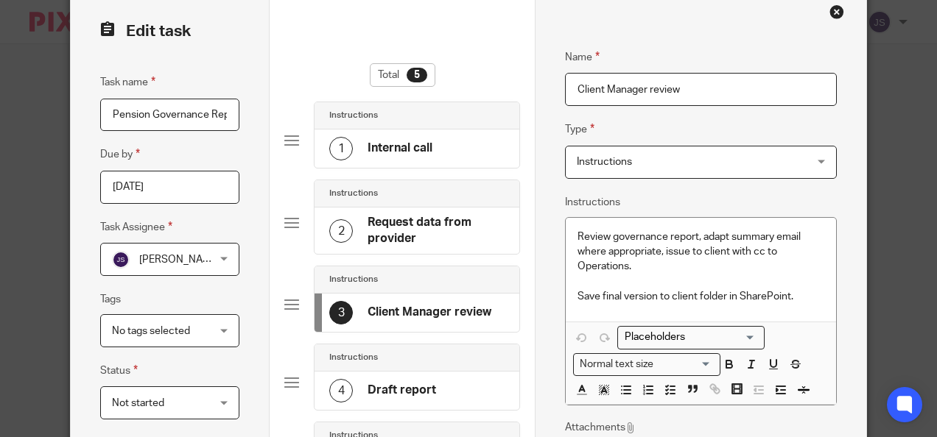
scroll to position [74, 0]
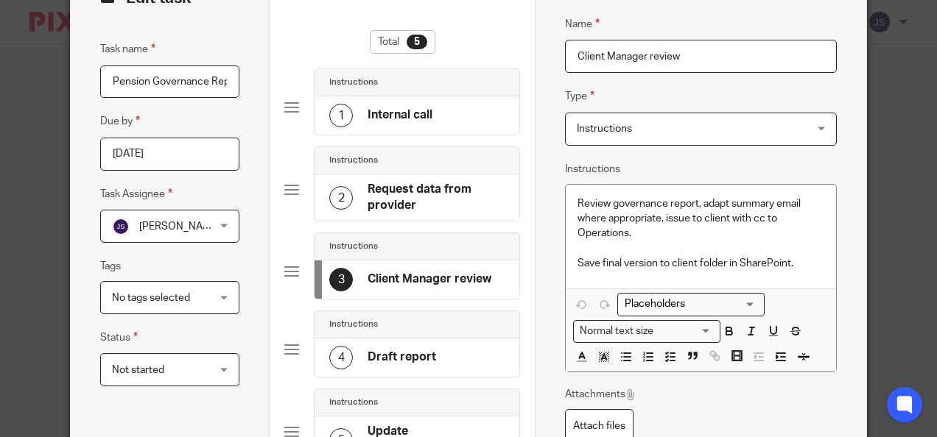
click at [455, 276] on h4 "Client Manager review" at bounding box center [429, 279] width 124 height 15
click at [436, 359] on div "4 Draft report" at bounding box center [416, 358] width 205 height 38
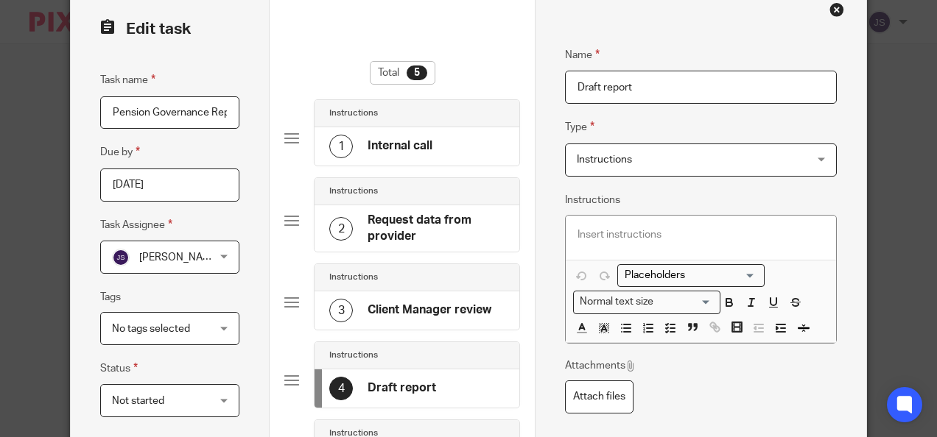
scroll to position [0, 0]
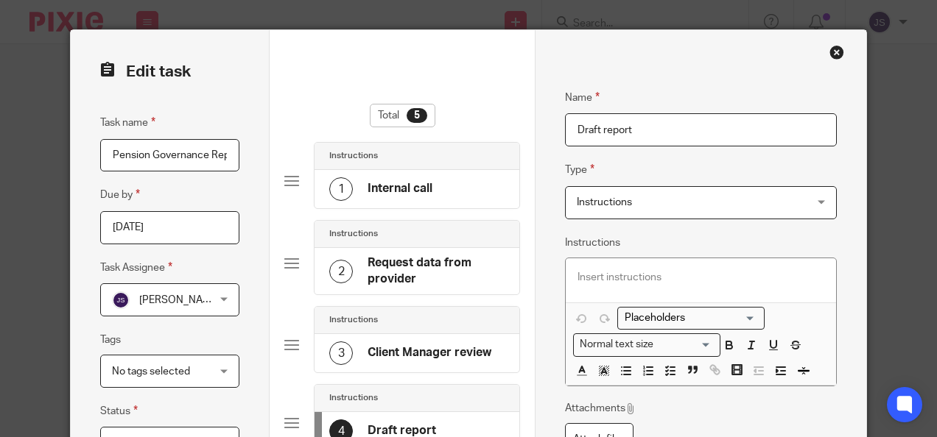
click at [425, 187] on h4 "Internal call" at bounding box center [399, 188] width 65 height 15
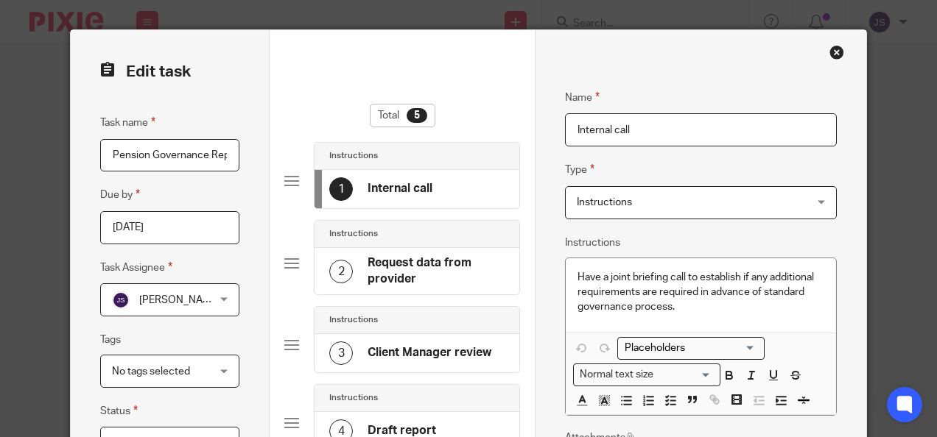
click at [420, 267] on h4 "Request data from provider" at bounding box center [435, 272] width 137 height 32
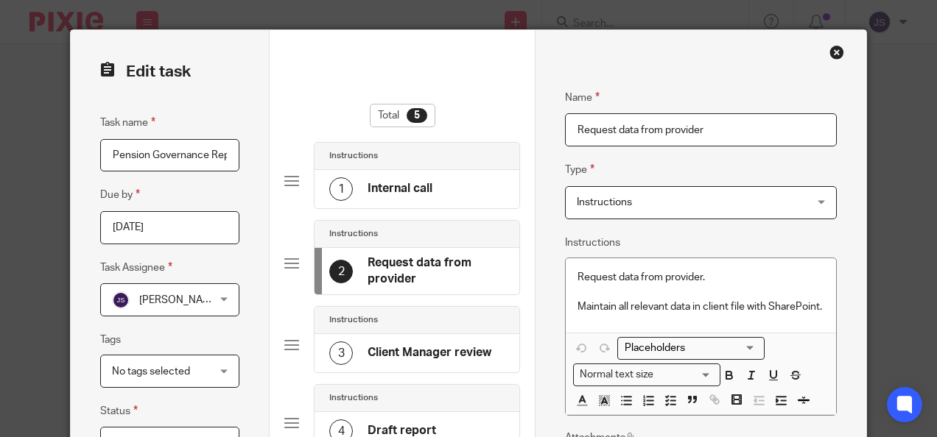
click at [830, 49] on div "Close this dialog window" at bounding box center [836, 52] width 15 height 15
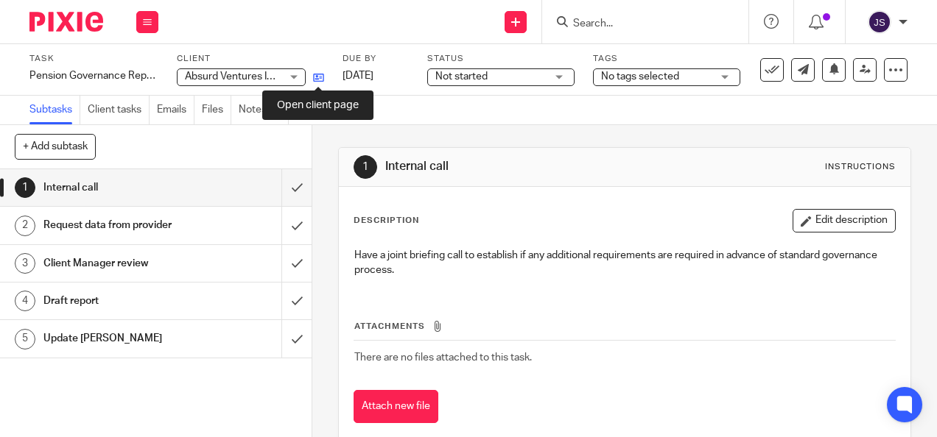
click at [317, 76] on icon at bounding box center [318, 77] width 11 height 11
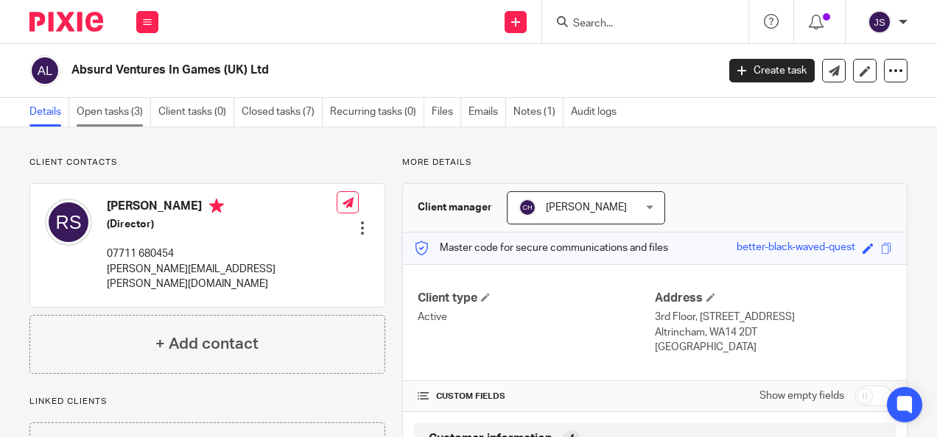
click at [105, 108] on link "Open tasks (3)" at bounding box center [114, 112] width 74 height 29
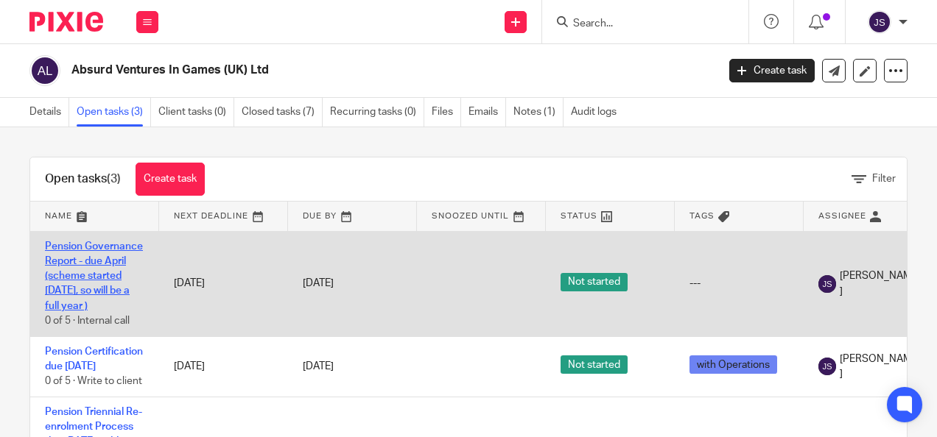
click at [79, 301] on link "Pension Governance Report - due April (scheme started 6/3/25, so will be a full…" at bounding box center [94, 277] width 98 height 70
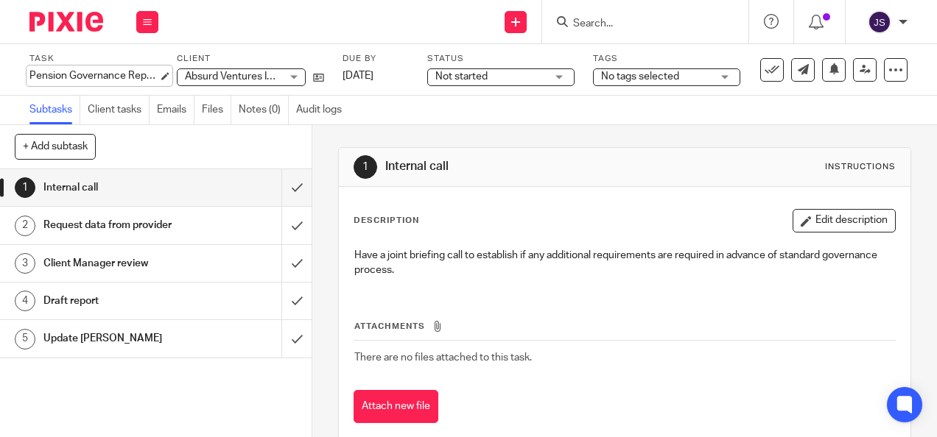
click at [100, 71] on div "Pension Governance Report - due April (scheme started [DATE], so will be a full…" at bounding box center [93, 75] width 129 height 15
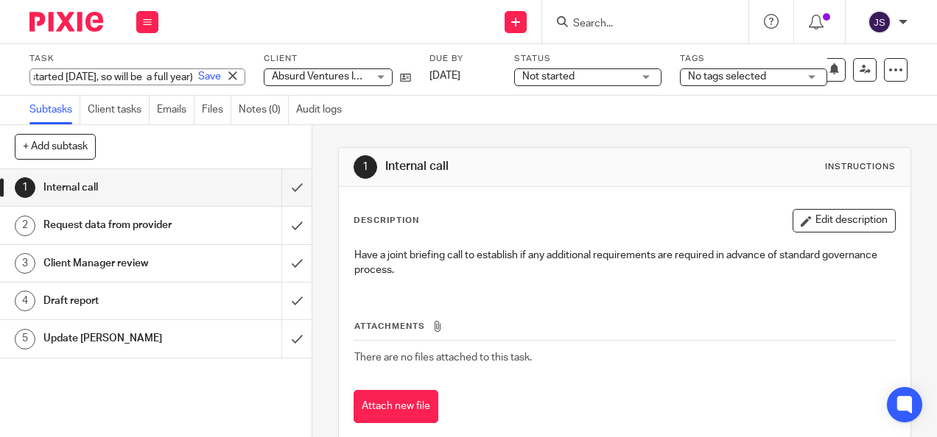
scroll to position [0, 262]
type input "Pension Governance Report - due April (scheme started [DATE], so will be a full…"
click at [198, 72] on link "Save" at bounding box center [209, 76] width 23 height 15
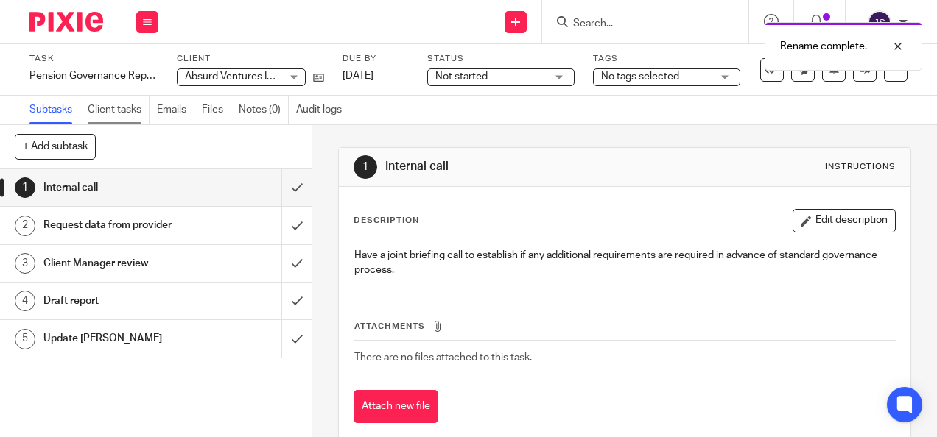
click at [136, 111] on link "Client tasks" at bounding box center [119, 110] width 62 height 29
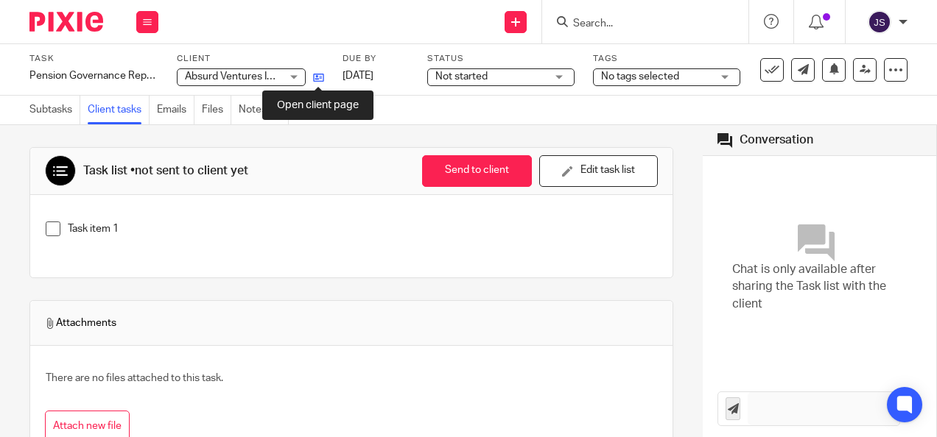
click at [317, 74] on icon at bounding box center [318, 77] width 11 height 11
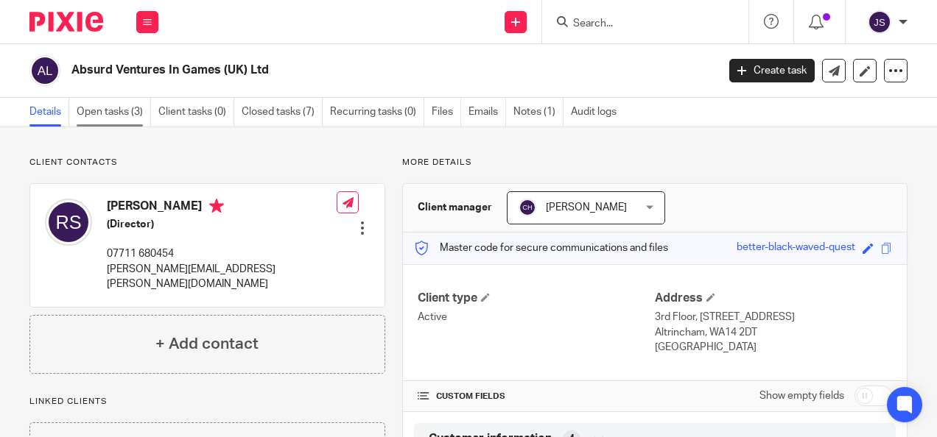
click at [127, 109] on link "Open tasks (3)" at bounding box center [114, 112] width 74 height 29
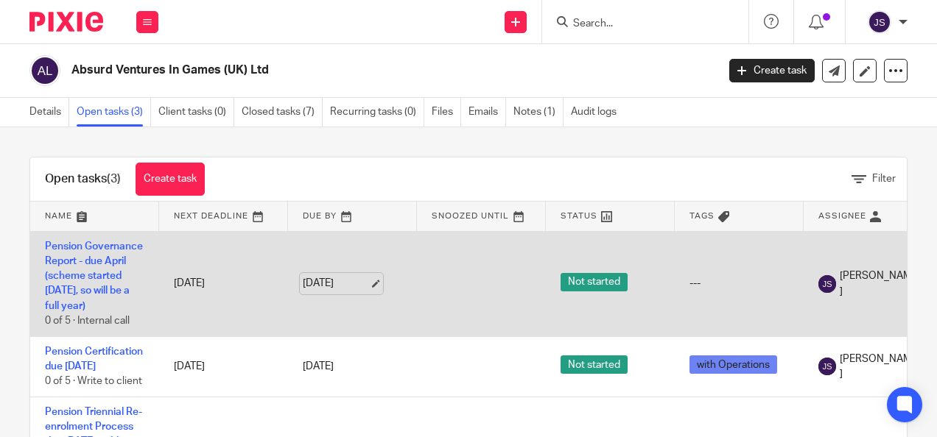
click at [323, 283] on link "[DATE]" at bounding box center [336, 283] width 66 height 15
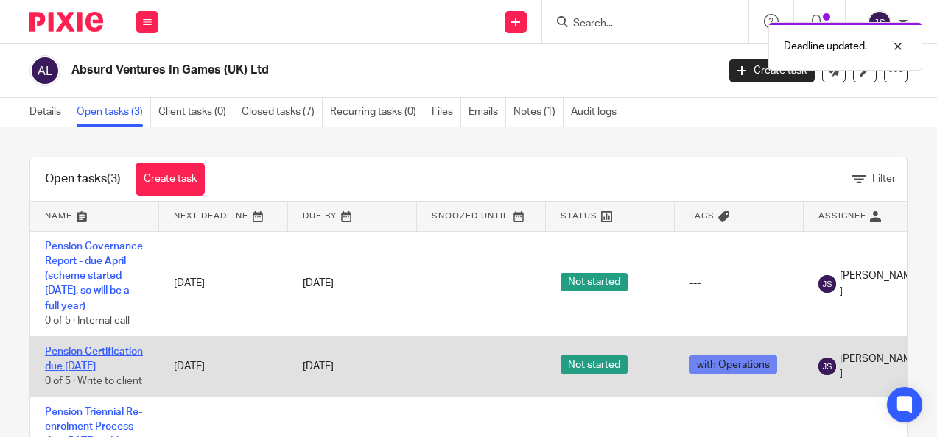
click at [82, 370] on link "Pension Certification due 1 January 2027" at bounding box center [94, 359] width 98 height 25
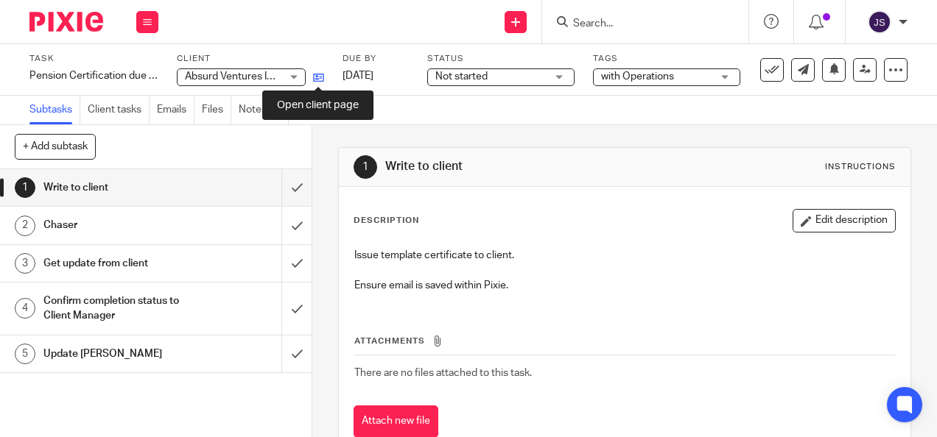
click at [319, 80] on icon at bounding box center [318, 77] width 11 height 11
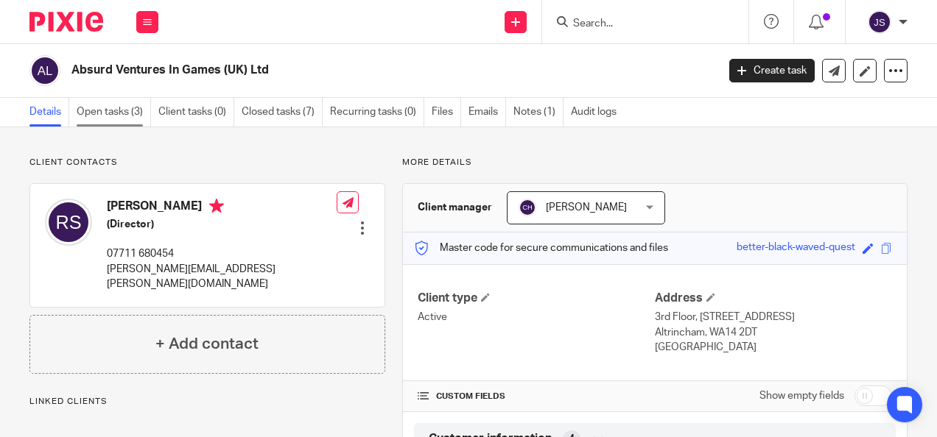
drag, startPoint x: 0, startPoint y: 0, endPoint x: 108, endPoint y: 112, distance: 155.2
click at [108, 112] on link "Open tasks (3)" at bounding box center [114, 112] width 74 height 29
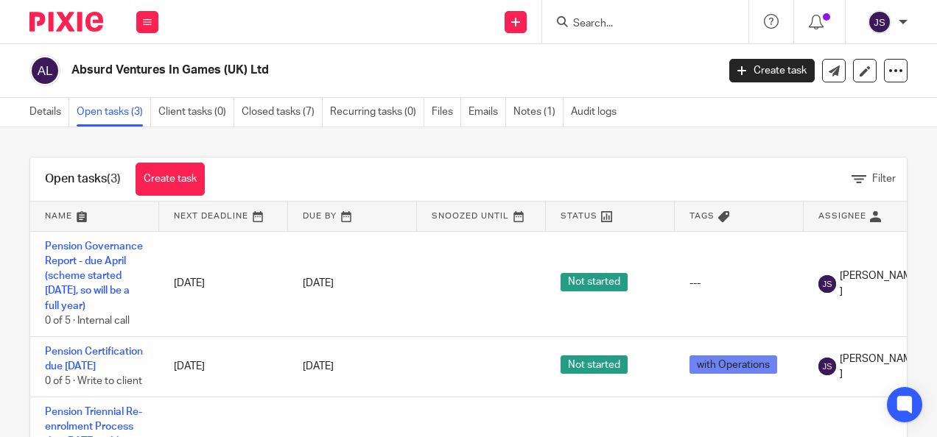
click at [140, 35] on div "Work Email Clients Team Reports Settings" at bounding box center [148, 21] width 52 height 43
click at [140, 68] on link "Work" at bounding box center [139, 68] width 24 height 10
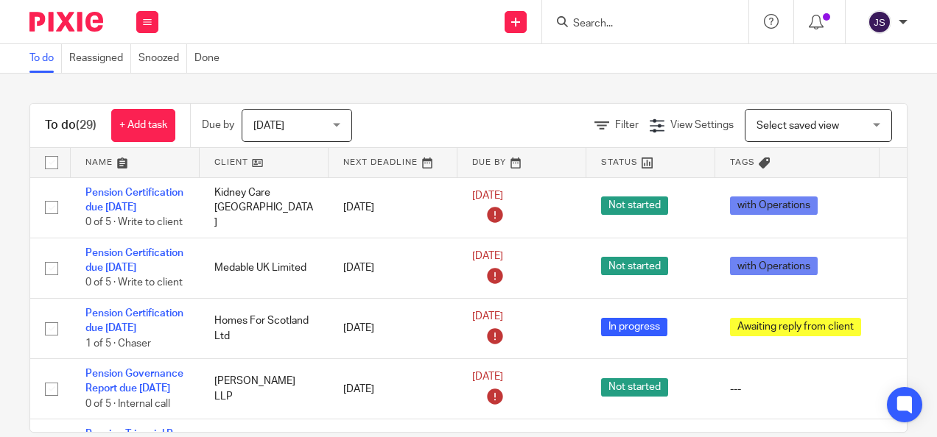
click at [607, 35] on div at bounding box center [645, 21] width 206 height 43
click at [602, 29] on input "Search" at bounding box center [637, 24] width 133 height 13
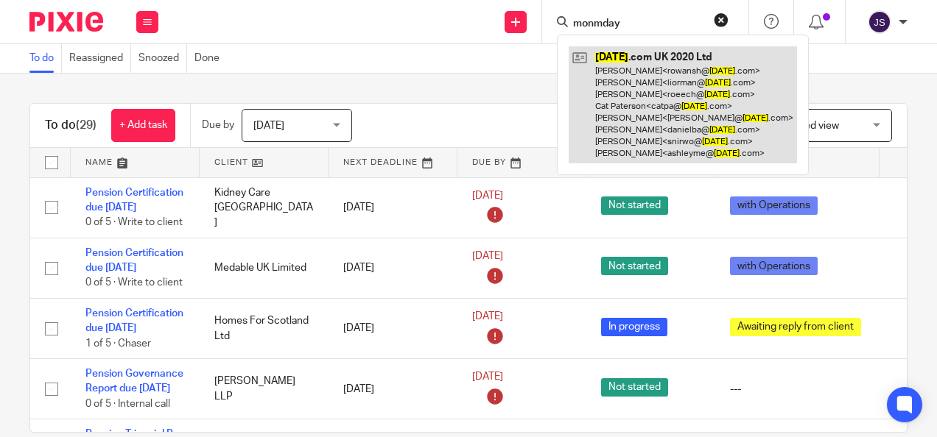
type input "monmday"
click at [599, 94] on link at bounding box center [683, 104] width 228 height 117
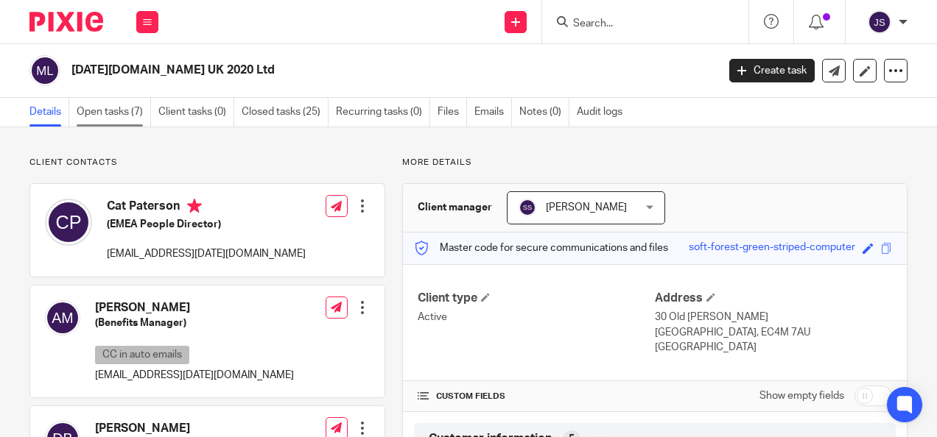
click at [100, 111] on link "Open tasks (7)" at bounding box center [114, 112] width 74 height 29
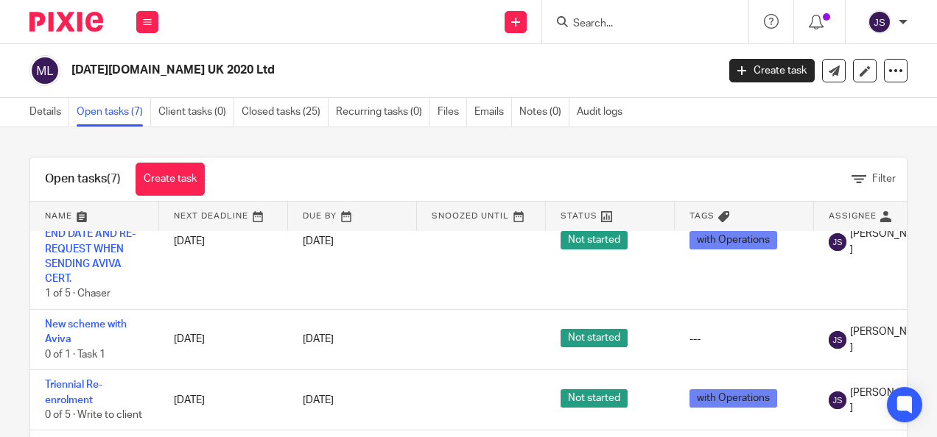
scroll to position [295, 0]
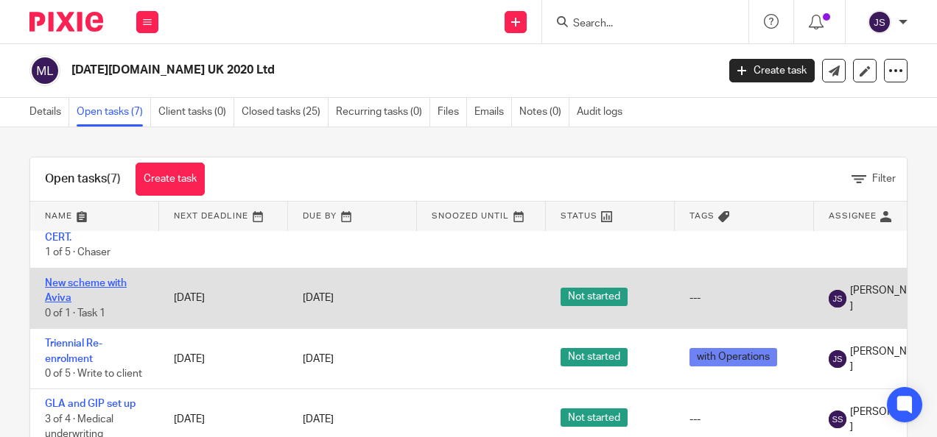
click at [102, 278] on link "New scheme with Aviva" at bounding box center [86, 290] width 82 height 25
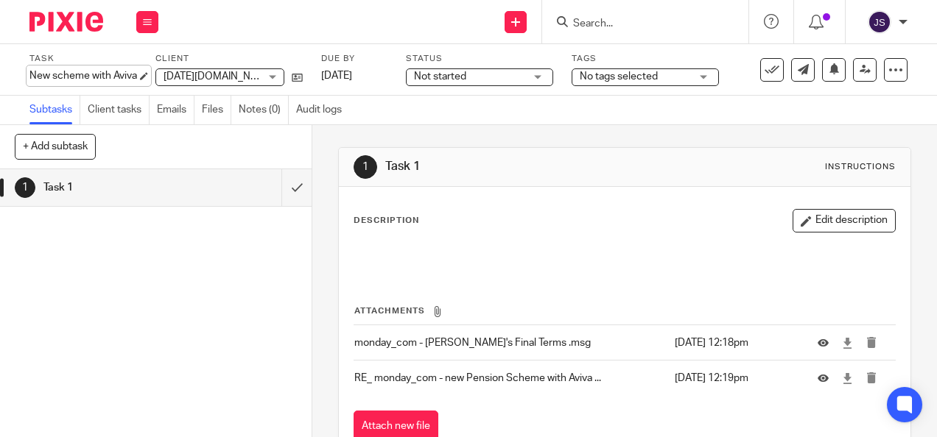
click at [80, 78] on div "New scheme with Aviva Save New scheme with Aviva" at bounding box center [83, 75] width 108 height 15
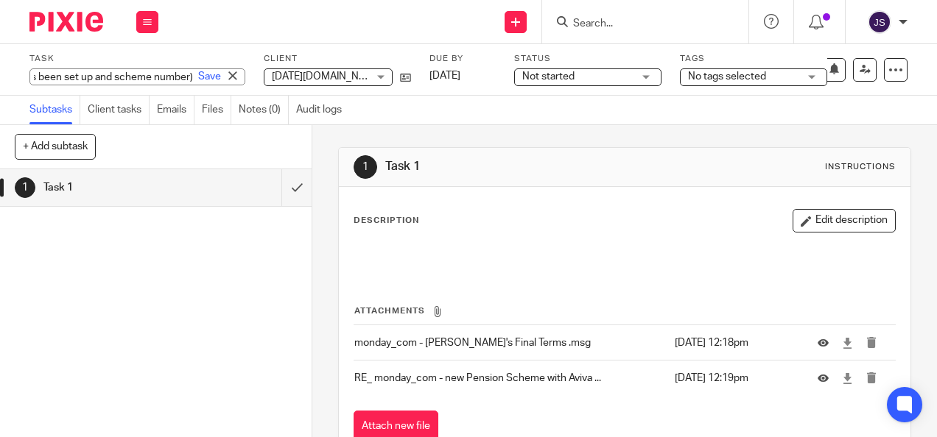
scroll to position [0, 220]
type input "New scheme with Aviva (await conf. it has been set up and scheme number)"
click at [198, 72] on link "Save" at bounding box center [209, 76] width 23 height 15
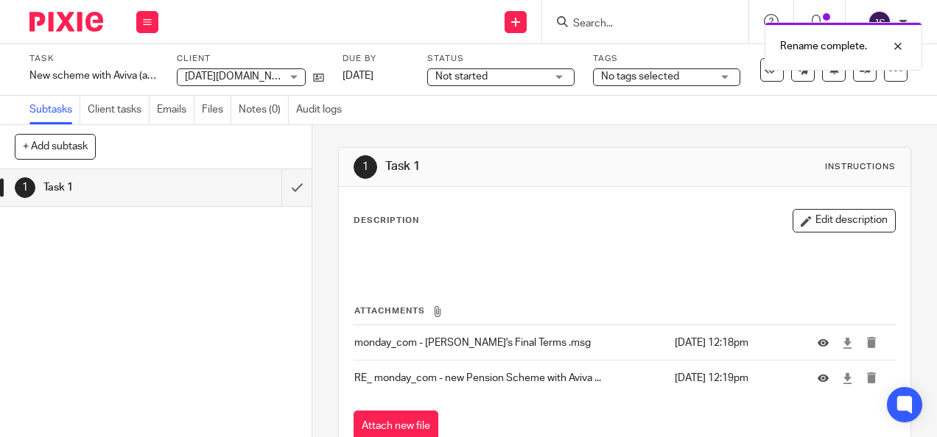
click at [249, 78] on span "[DATE][DOMAIN_NAME] UK 2020 Ltd" at bounding box center [270, 76] width 170 height 10
click at [313, 75] on icon at bounding box center [318, 77] width 11 height 11
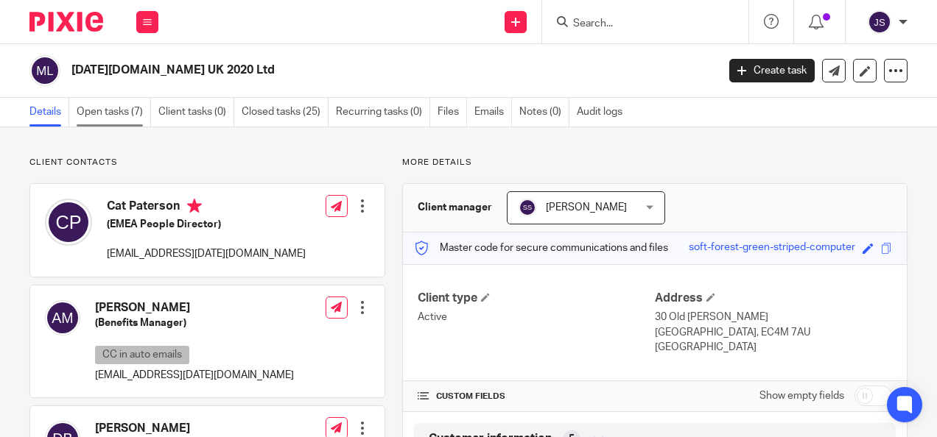
click at [121, 110] on link "Open tasks (7)" at bounding box center [114, 112] width 74 height 29
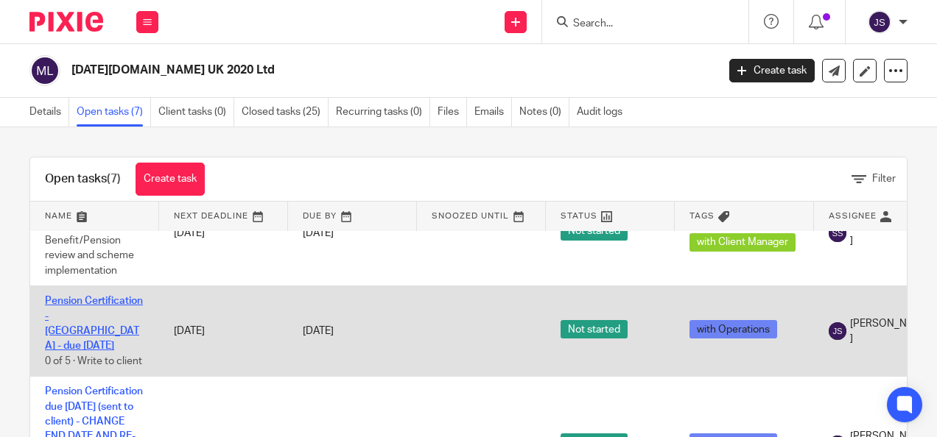
scroll to position [74, 0]
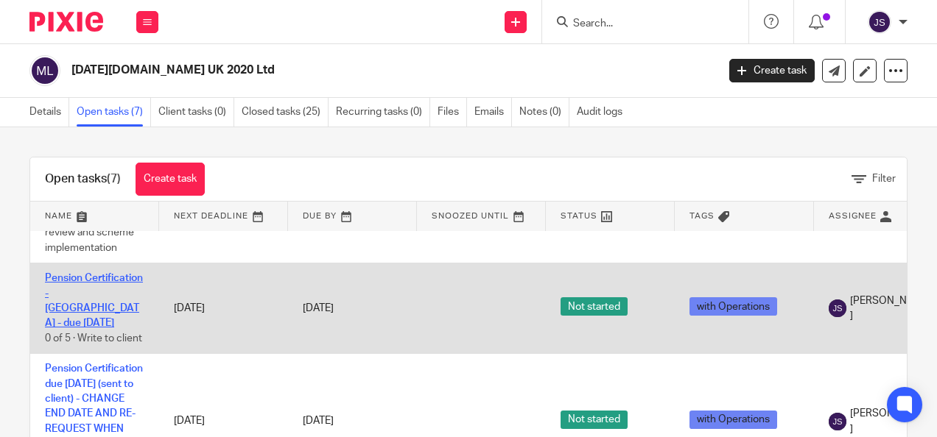
click at [97, 306] on link "Pension Certification - [GEOGRAPHIC_DATA] - due [DATE]" at bounding box center [94, 300] width 98 height 55
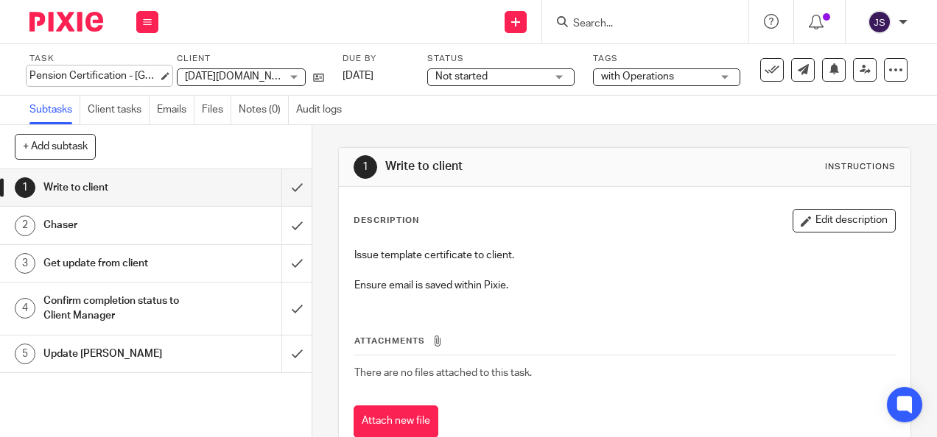
click at [144, 77] on div "Pension Certification - [GEOGRAPHIC_DATA] - due [DATE] Save Pension Certificati…" at bounding box center [93, 75] width 129 height 15
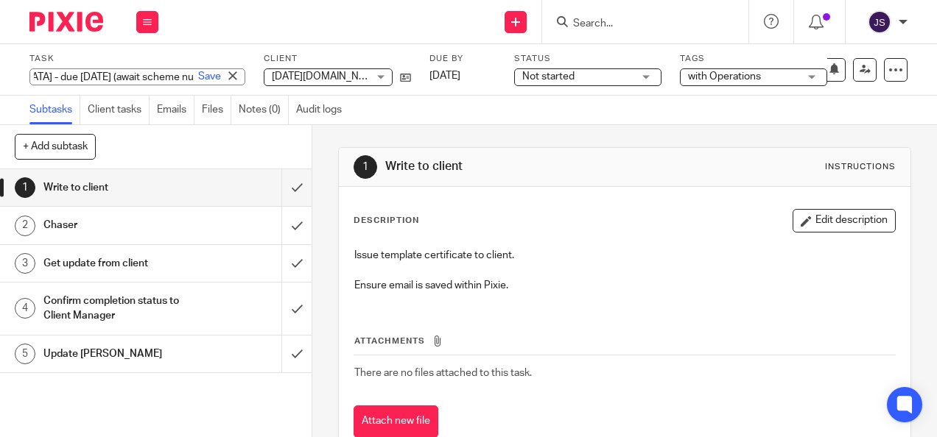
scroll to position [0, 191]
type input "Pension Certification - Aviva - due 1/10/2025 (await scheme number)"
click at [198, 77] on link "Save" at bounding box center [209, 76] width 23 height 15
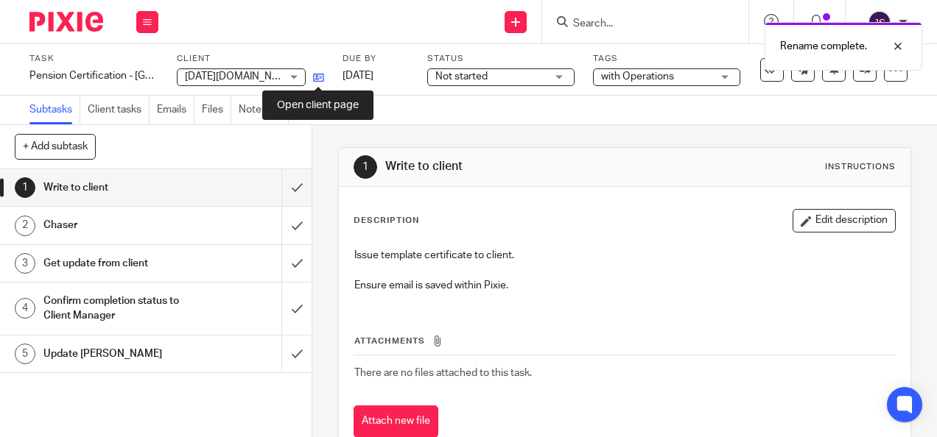
click at [314, 75] on icon at bounding box center [318, 77] width 11 height 11
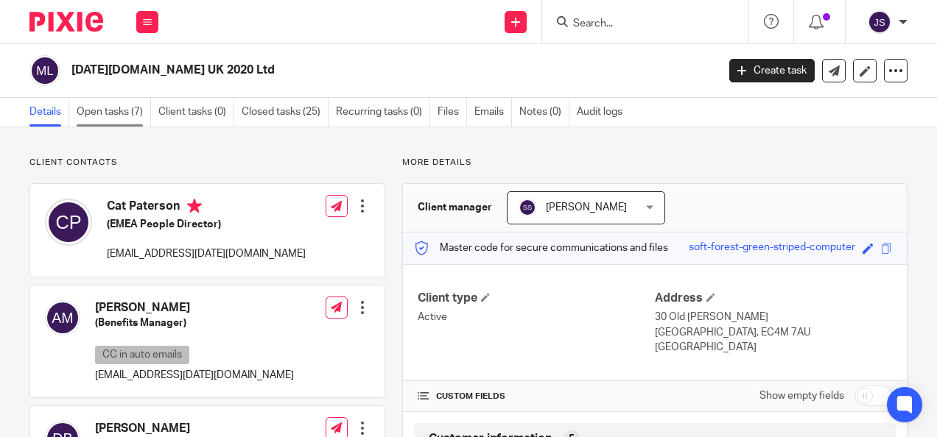
click at [105, 109] on link "Open tasks (7)" at bounding box center [114, 112] width 74 height 29
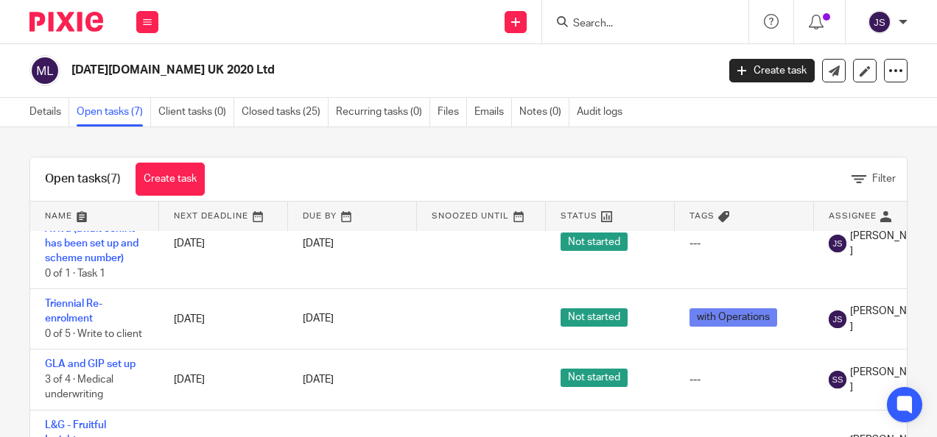
scroll to position [404, 0]
click at [767, 71] on link "Create task" at bounding box center [771, 71] width 85 height 24
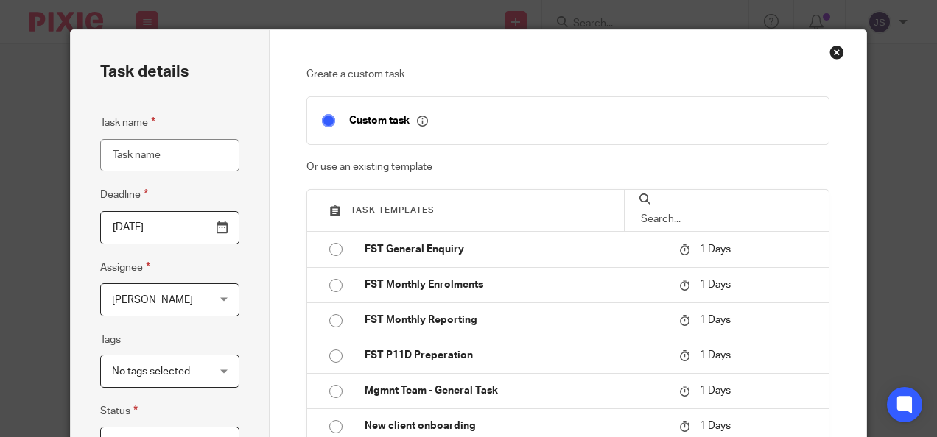
click at [144, 155] on input "Task name" at bounding box center [169, 155] width 139 height 33
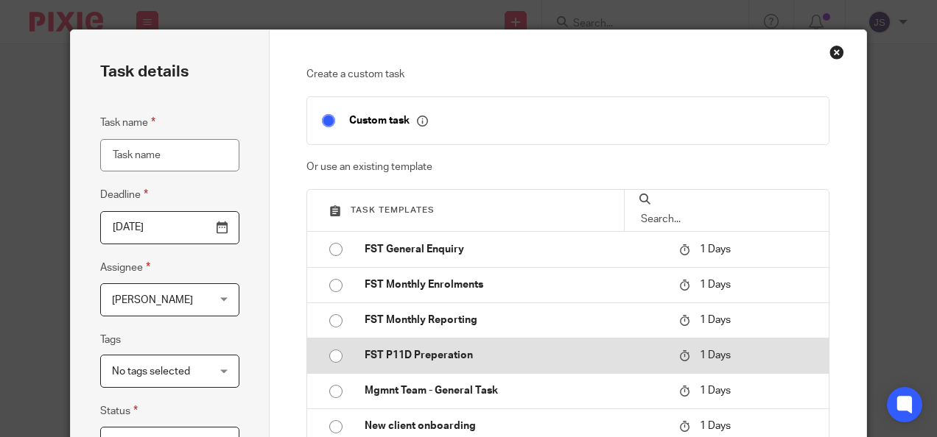
scroll to position [147, 0]
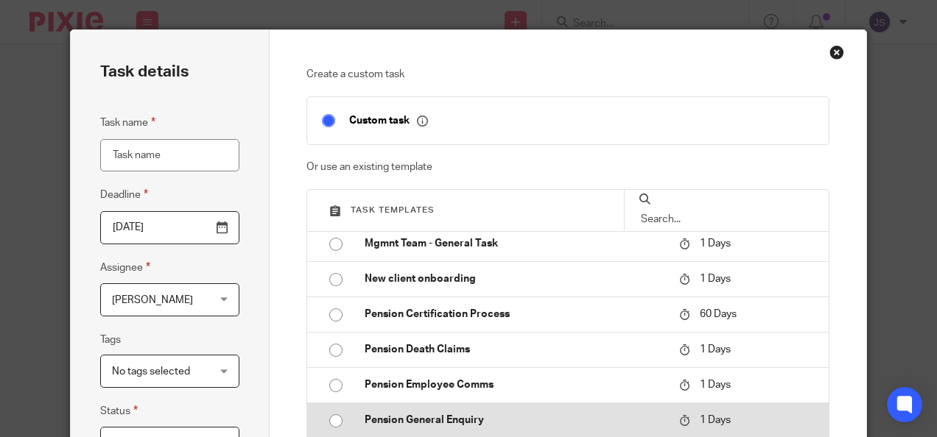
click at [328, 420] on input "radio" at bounding box center [336, 421] width 28 height 28
type input "2025-10-15"
type input "Pension General Enquiry"
checkbox input "false"
radio input "false"
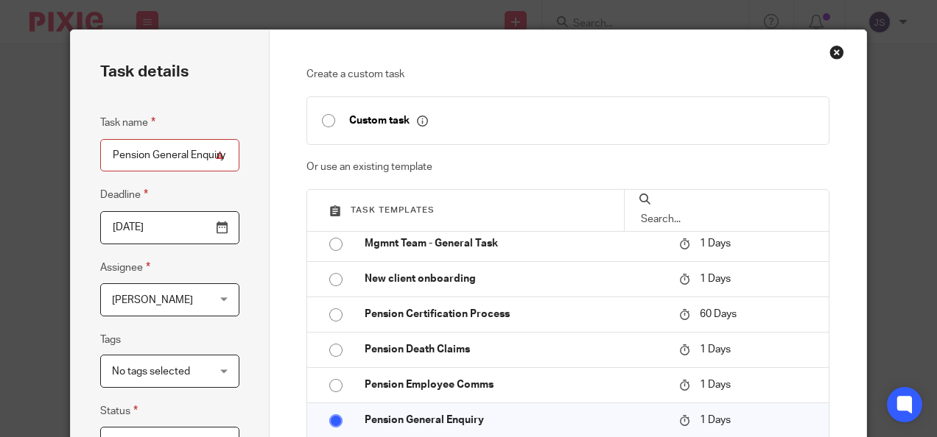
drag, startPoint x: 106, startPoint y: 152, endPoint x: 280, endPoint y: 144, distance: 174.0
click at [280, 144] on div "Task details Task name Pension General Enquiry Deadline 2025-10-15 Assignee Jul…" at bounding box center [468, 413] width 795 height 766
click at [208, 152] on input "Training on member & cont. uploads / transfer porocess added to microsite / DDM…" at bounding box center [169, 155] width 139 height 33
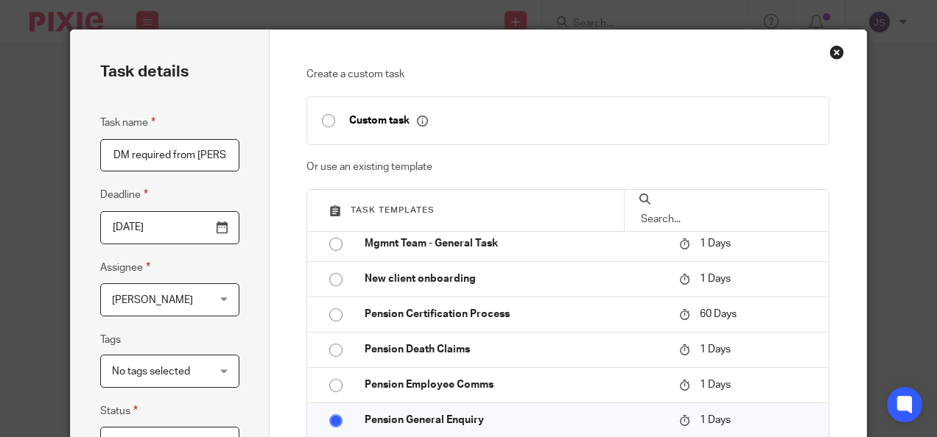
type input "Training on member & cont. uploads / transfer porocess added to microsite / DDM…"
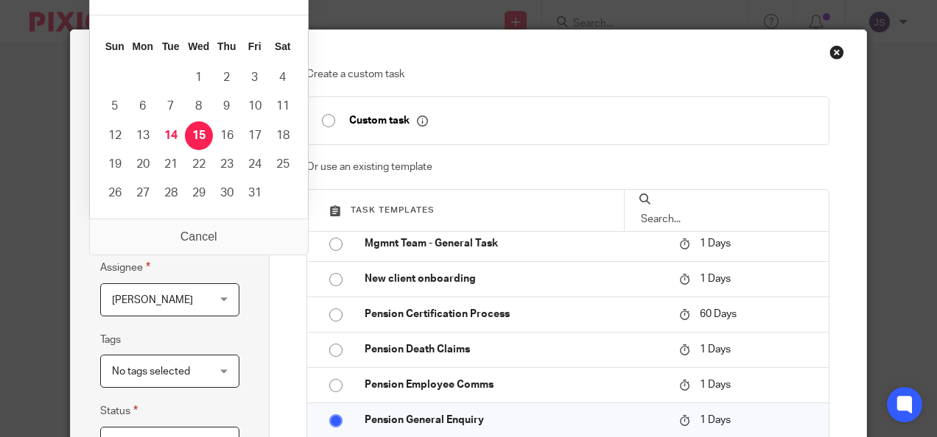
click at [219, 230] on input "2025-10-15" at bounding box center [169, 227] width 139 height 33
type input "2025-10-17"
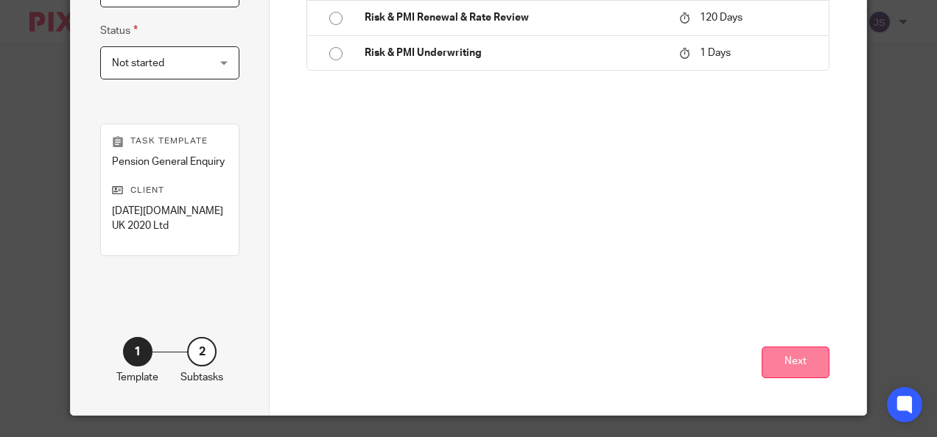
scroll to position [387, 0]
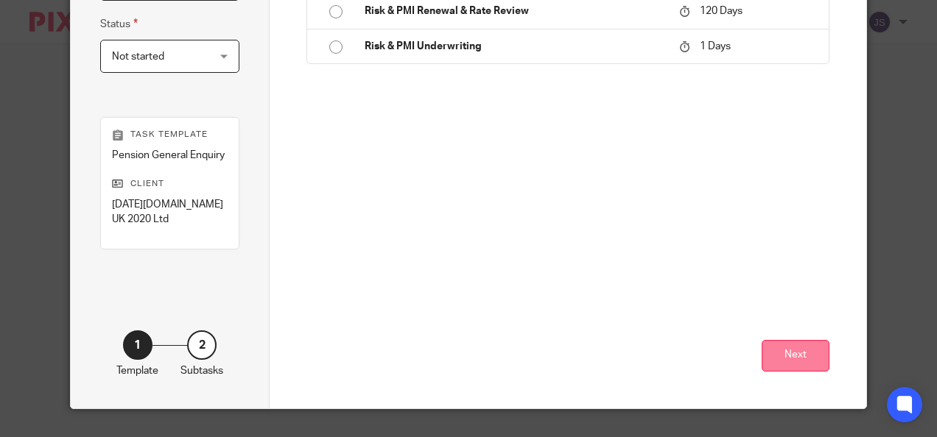
click at [778, 365] on button "Next" at bounding box center [796, 356] width 68 height 32
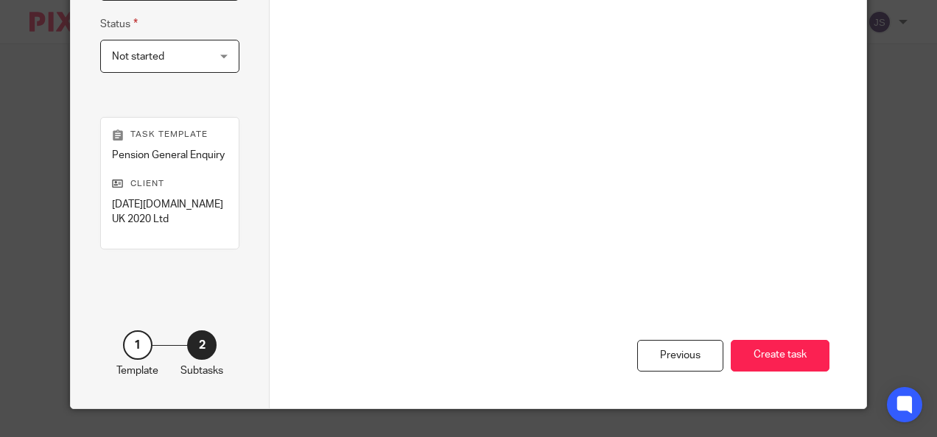
click at [778, 365] on button "Create task" at bounding box center [780, 356] width 99 height 32
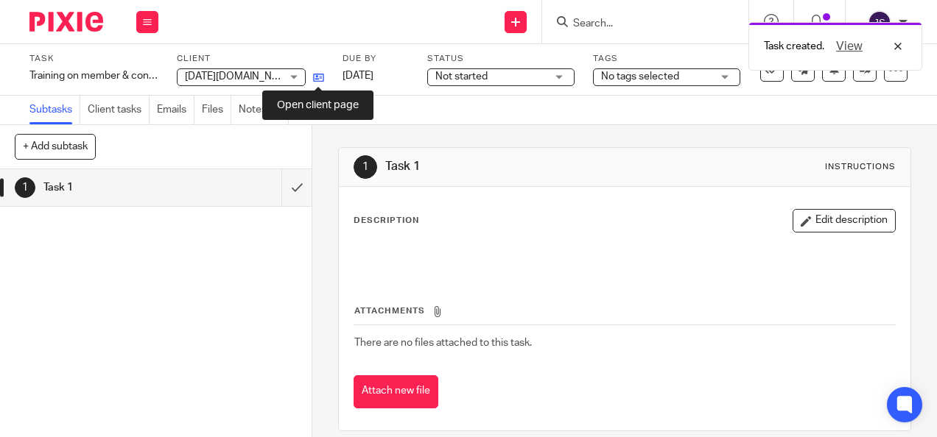
click at [321, 77] on icon at bounding box center [318, 77] width 11 height 11
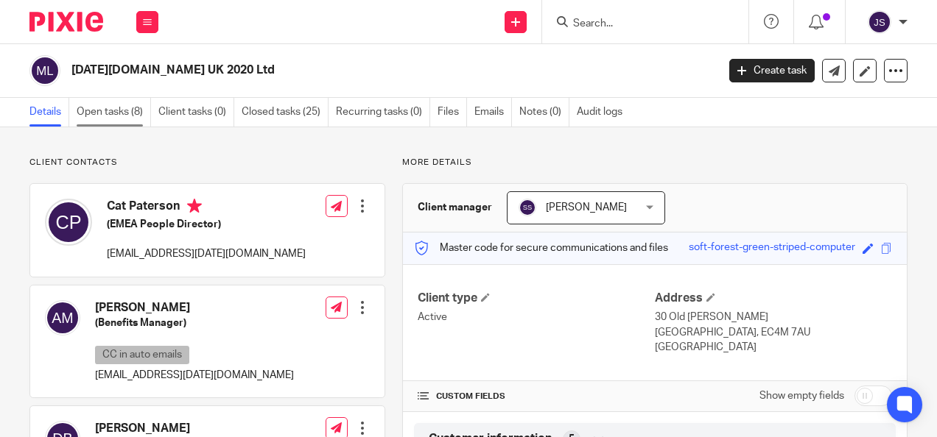
click at [112, 108] on link "Open tasks (8)" at bounding box center [114, 112] width 74 height 29
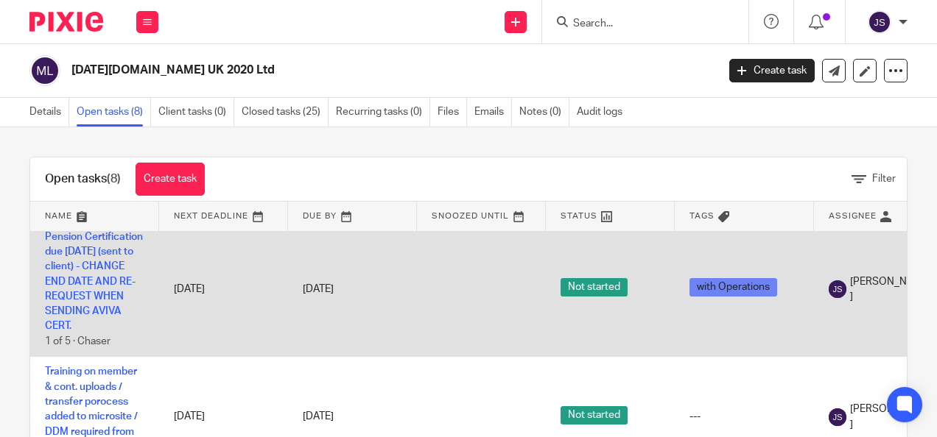
scroll to position [295, 0]
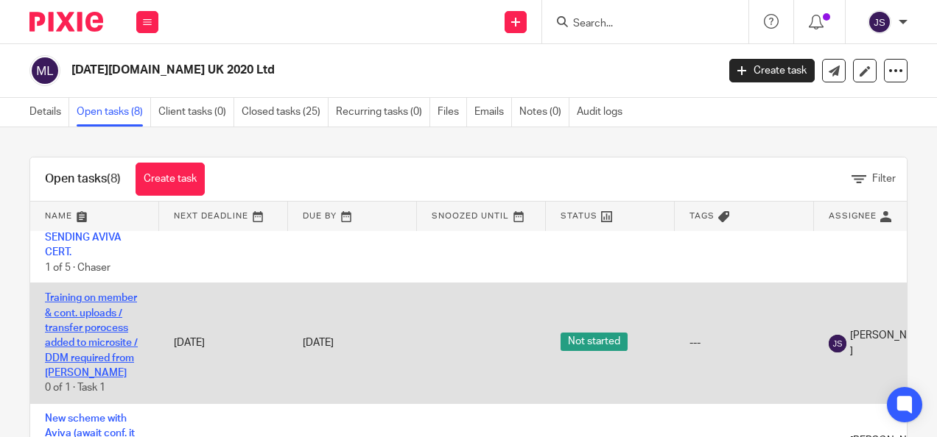
click at [113, 341] on link "Training on member & cont. uploads / transfer porocess added to microsite / DDM…" at bounding box center [91, 335] width 93 height 85
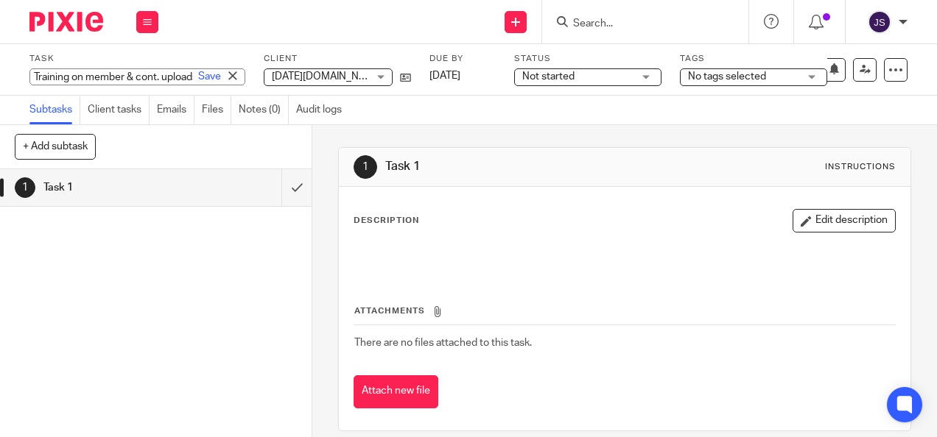
click at [88, 66] on div "Task Training on member & cont. uploads / transfer porocess added to microsite …" at bounding box center [137, 69] width 216 height 33
type input "Training on member & cont. uploads / transfer process added to microsite / DDM …"
click at [198, 73] on link "Save" at bounding box center [209, 76] width 23 height 15
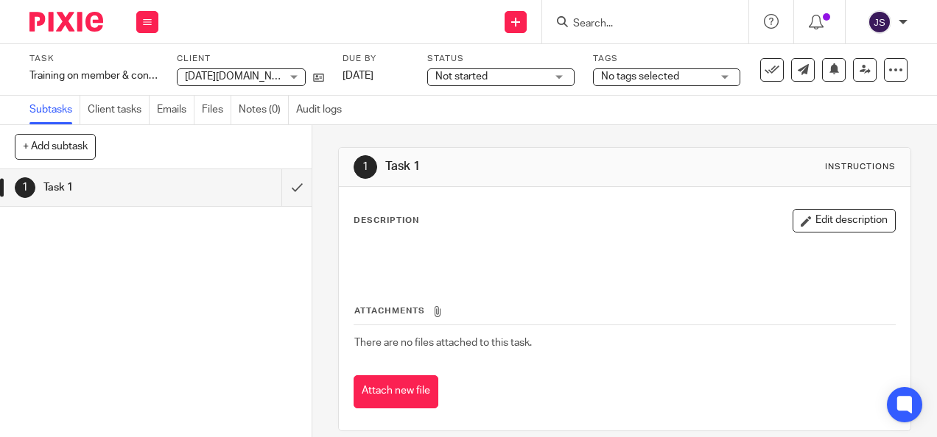
click at [588, 13] on div at bounding box center [645, 21] width 206 height 43
click at [588, 24] on input "Search" at bounding box center [637, 24] width 133 height 13
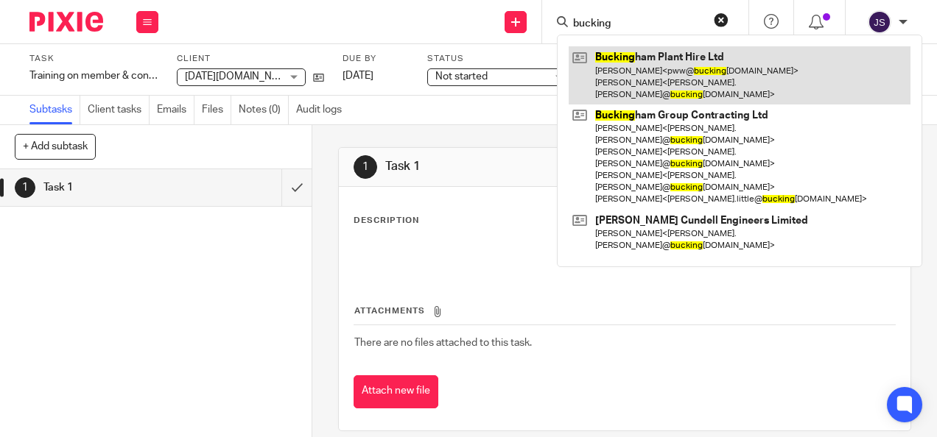
type input "bucking"
click at [630, 69] on link at bounding box center [740, 75] width 342 height 58
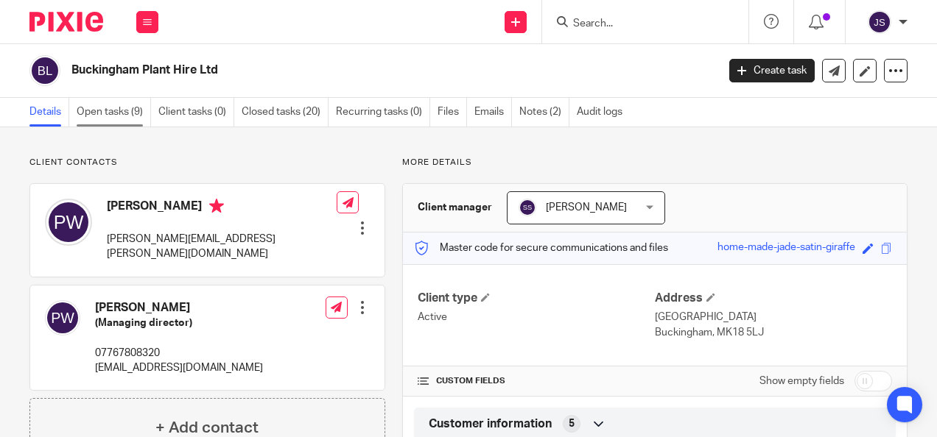
click at [108, 105] on link "Open tasks (9)" at bounding box center [114, 112] width 74 height 29
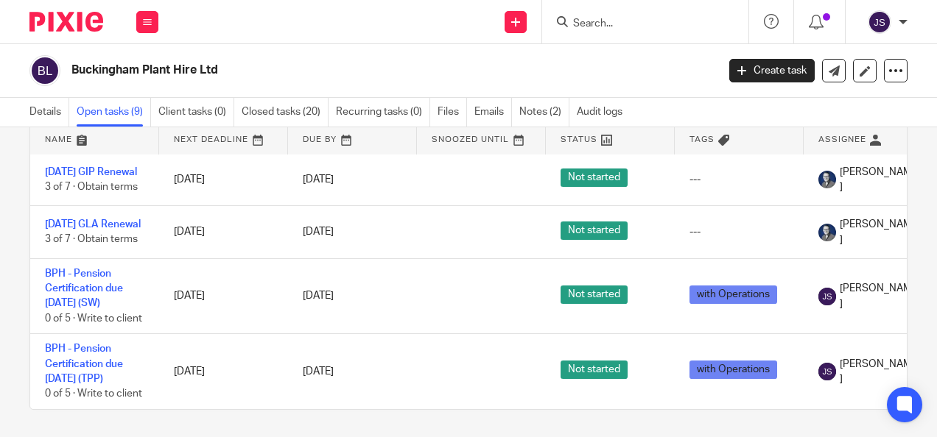
scroll to position [78, 0]
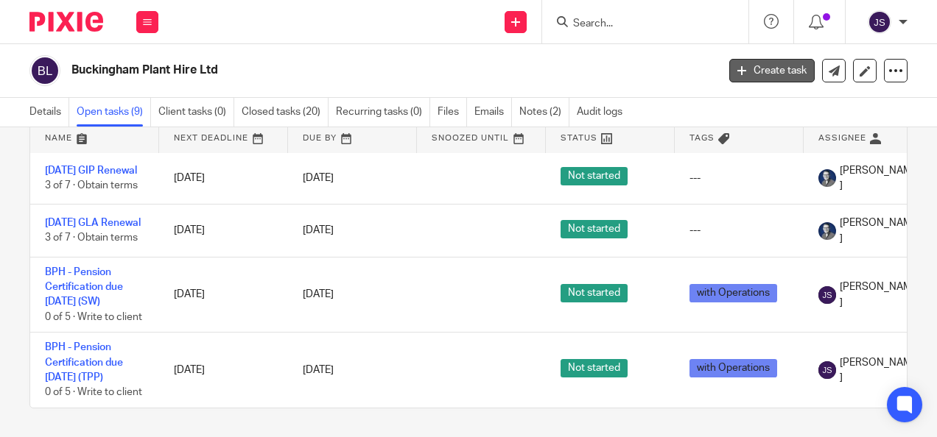
click at [781, 63] on link "Create task" at bounding box center [771, 71] width 85 height 24
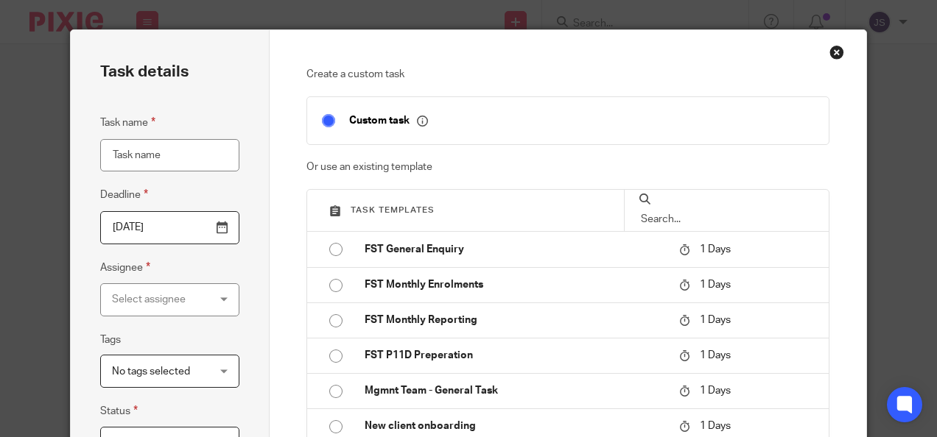
click at [150, 152] on input "Task name" at bounding box center [169, 155] width 139 height 33
click at [214, 157] on input "Blackpit Estates Ltd -" at bounding box center [169, 155] width 139 height 33
type input "Blackpit Estates Ltd - terms requested from SW"
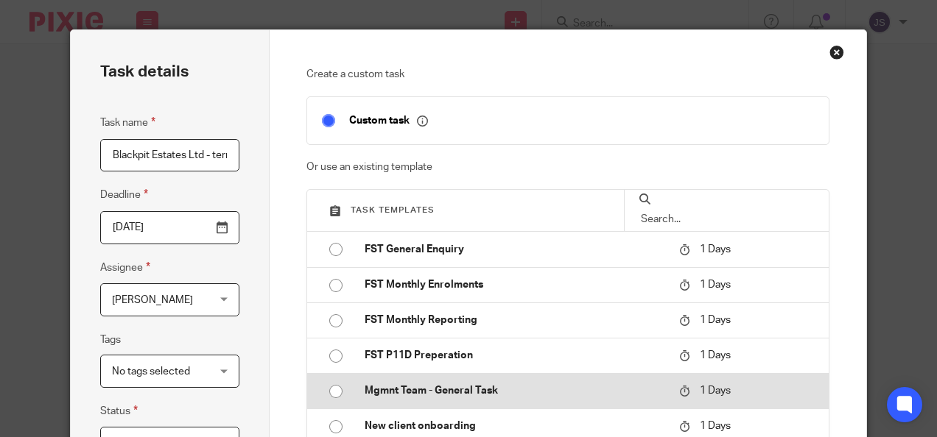
scroll to position [221, 0]
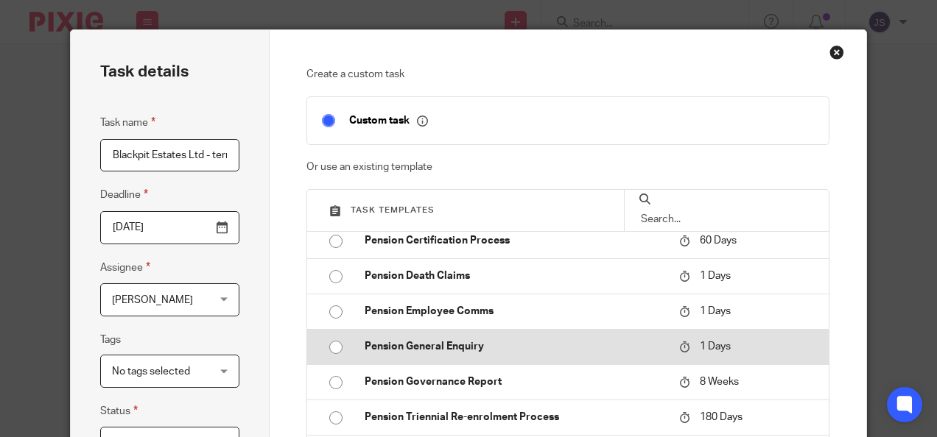
click at [328, 347] on input "radio" at bounding box center [336, 348] width 28 height 28
type input "[DATE]"
checkbox input "false"
radio input "false"
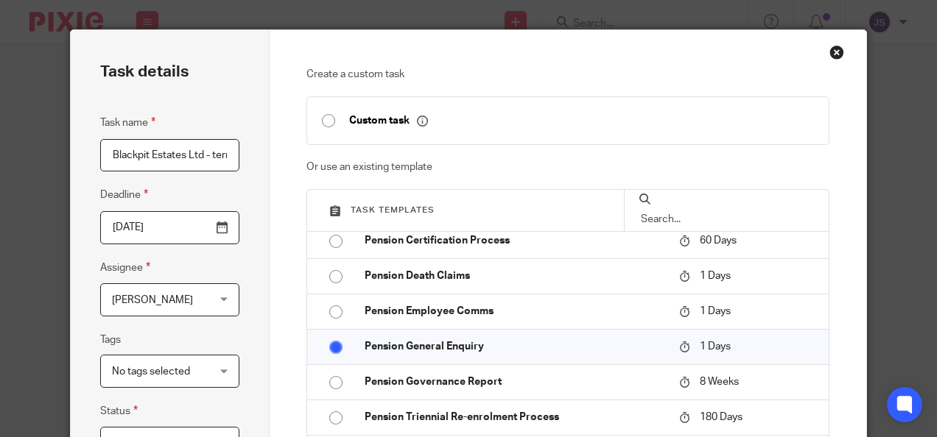
click at [152, 155] on input "Blackpit Estates Ltd - terms requested from SW" at bounding box center [169, 155] width 139 height 33
drag, startPoint x: 171, startPoint y: 153, endPoint x: 240, endPoint y: 155, distance: 69.3
click at [240, 155] on div "Task details Task name Blackpit Estates Ltd - terms requested from SW (chased o…" at bounding box center [170, 413] width 199 height 766
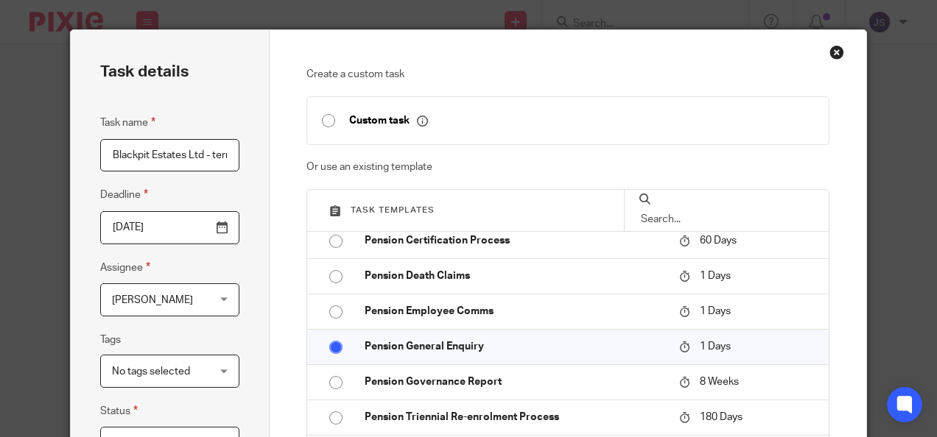
click at [218, 161] on input "Blackpit Estates Ltd - terms requested from SW (further info provided on" at bounding box center [169, 155] width 139 height 33
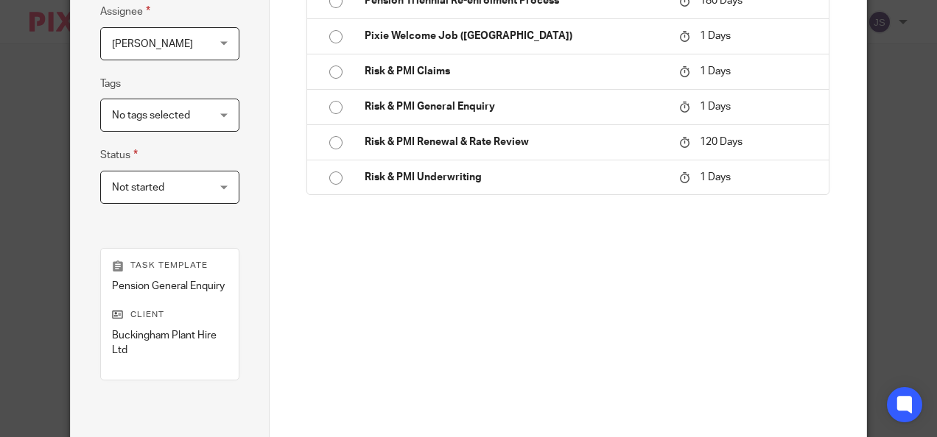
scroll to position [387, 0]
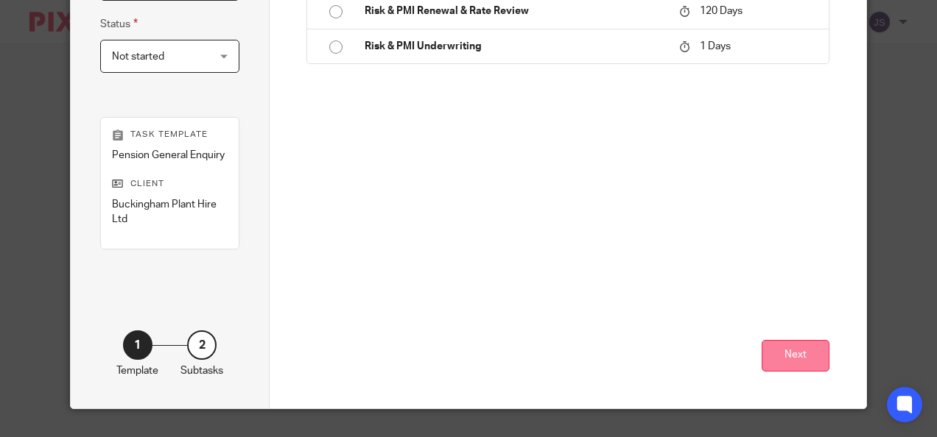
type input "Blackpit Estates Ltd - terms requested from SW (further info provided on 13/10)"
click at [779, 354] on button "Next" at bounding box center [796, 356] width 68 height 32
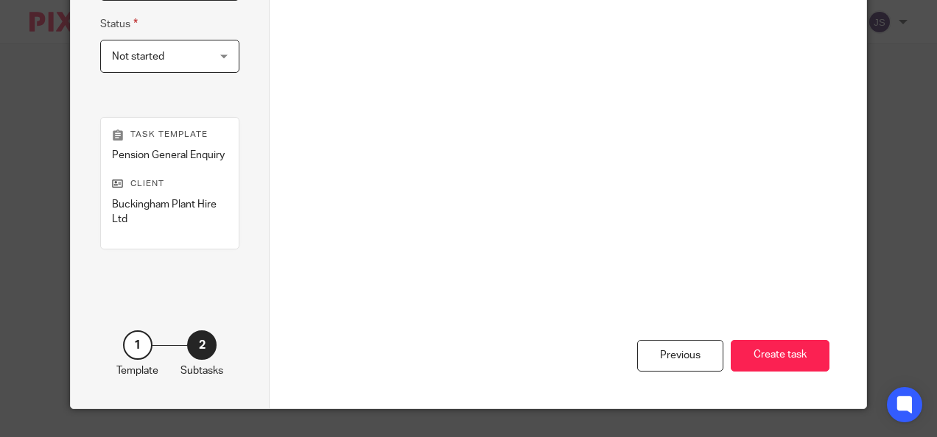
click at [779, 354] on button "Create task" at bounding box center [780, 356] width 99 height 32
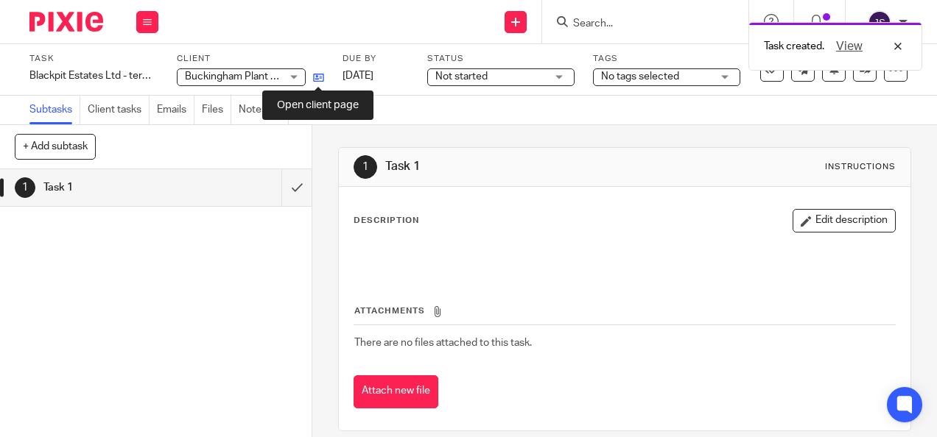
click at [321, 78] on icon at bounding box center [318, 77] width 11 height 11
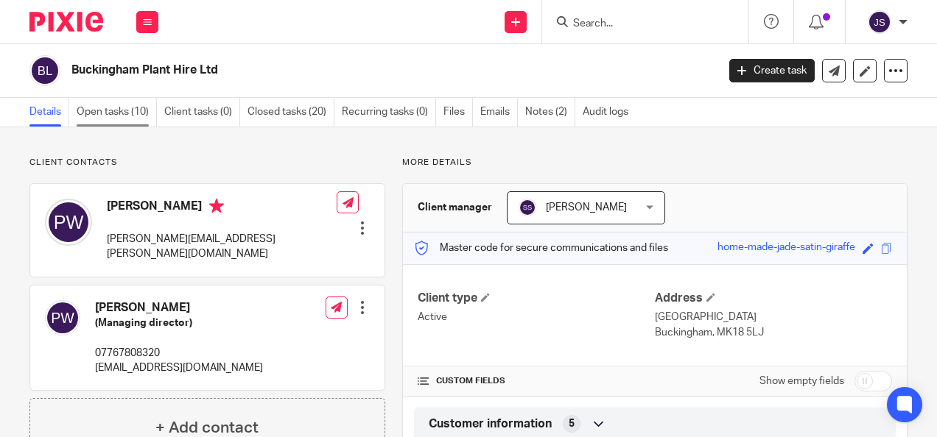
click at [132, 110] on link "Open tasks (10)" at bounding box center [117, 112] width 80 height 29
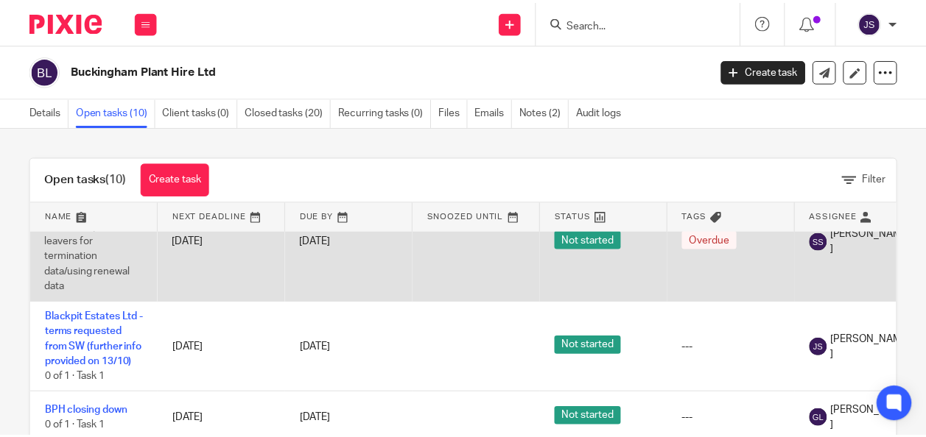
scroll to position [74, 0]
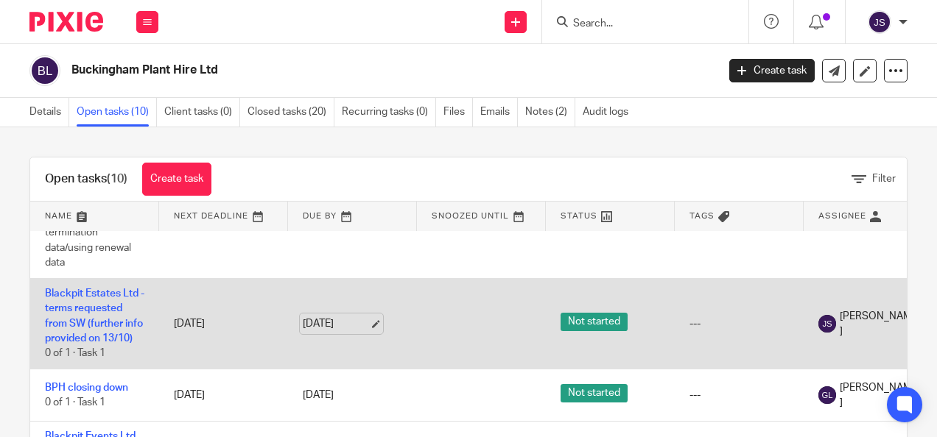
click at [318, 328] on link "[DATE]" at bounding box center [336, 324] width 66 height 15
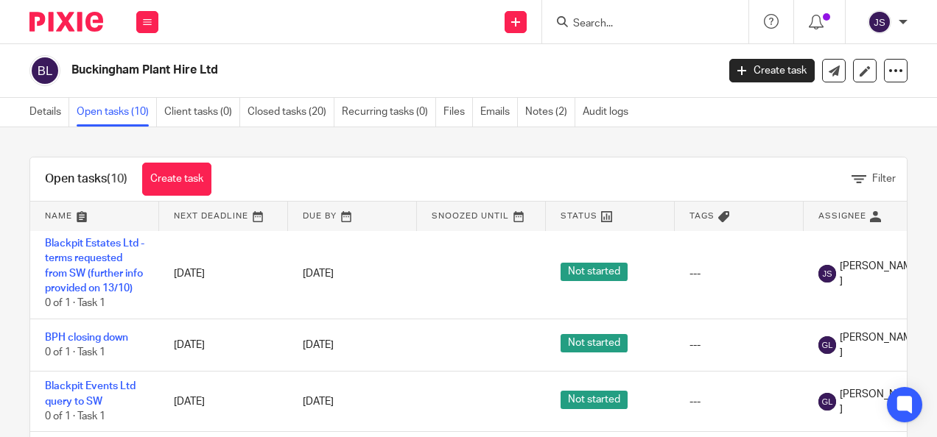
scroll to position [147, 0]
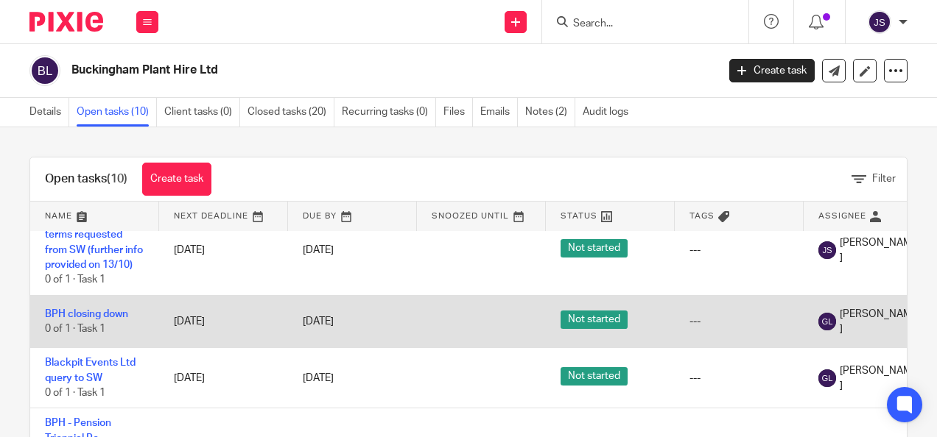
click at [851, 331] on span "Geoff Lord" at bounding box center [879, 322] width 78 height 30
click at [110, 320] on link "BPH closing down" at bounding box center [86, 314] width 83 height 10
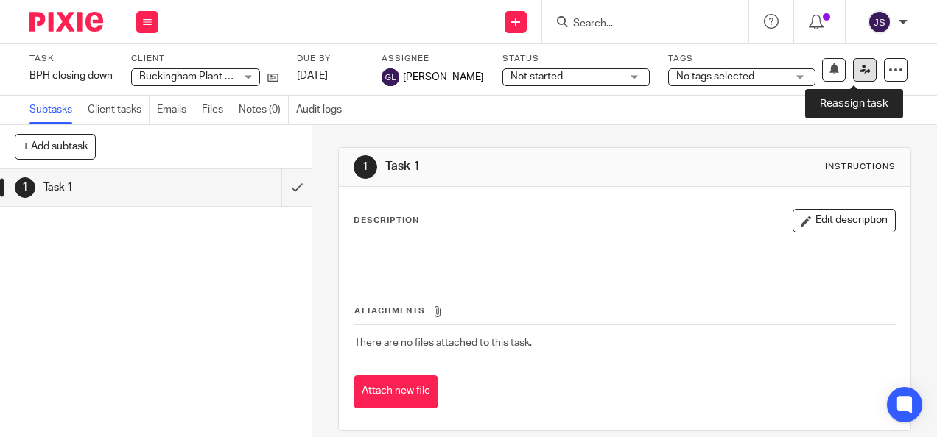
click at [859, 71] on icon at bounding box center [864, 69] width 11 height 11
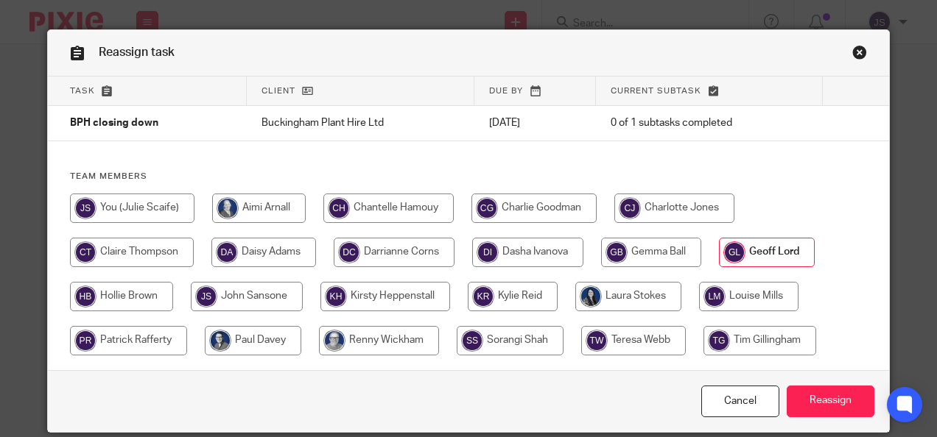
click at [147, 204] on input "radio" at bounding box center [132, 208] width 124 height 29
radio input "true"
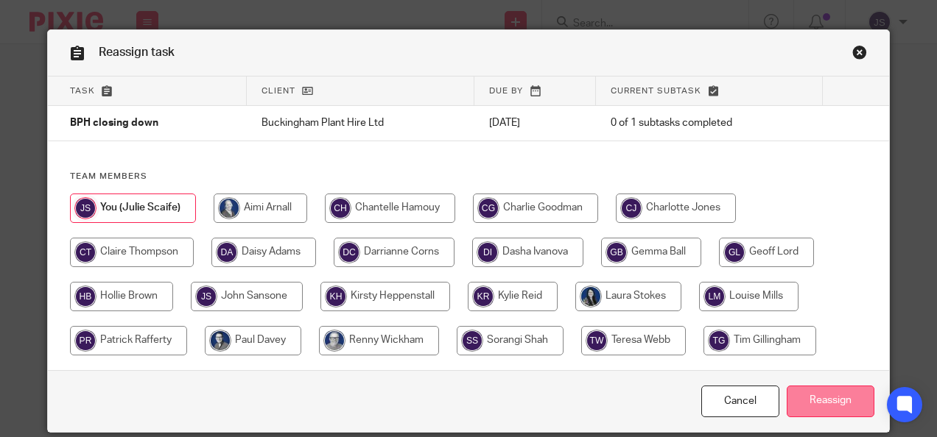
click at [806, 401] on input "Reassign" at bounding box center [831, 402] width 88 height 32
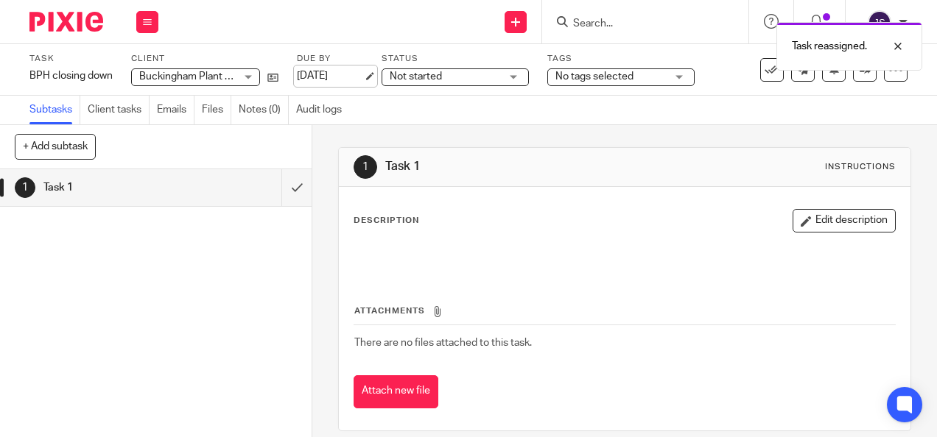
click at [341, 72] on link "[DATE]" at bounding box center [330, 75] width 66 height 15
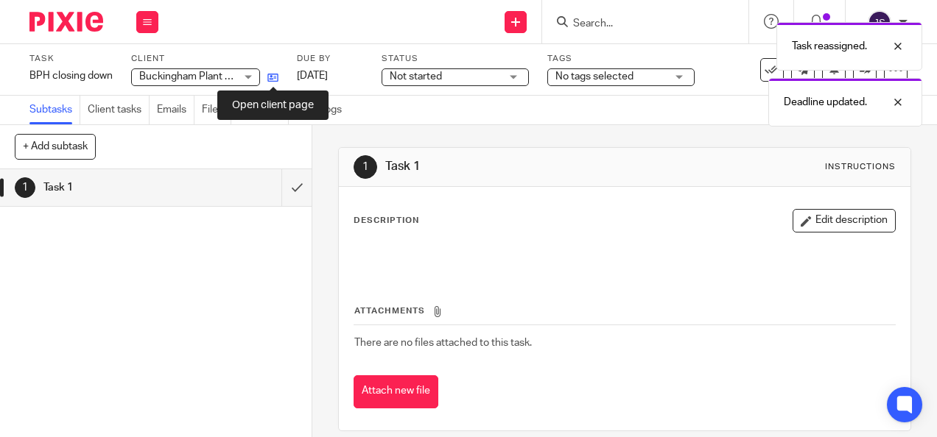
click at [273, 77] on icon at bounding box center [272, 77] width 11 height 11
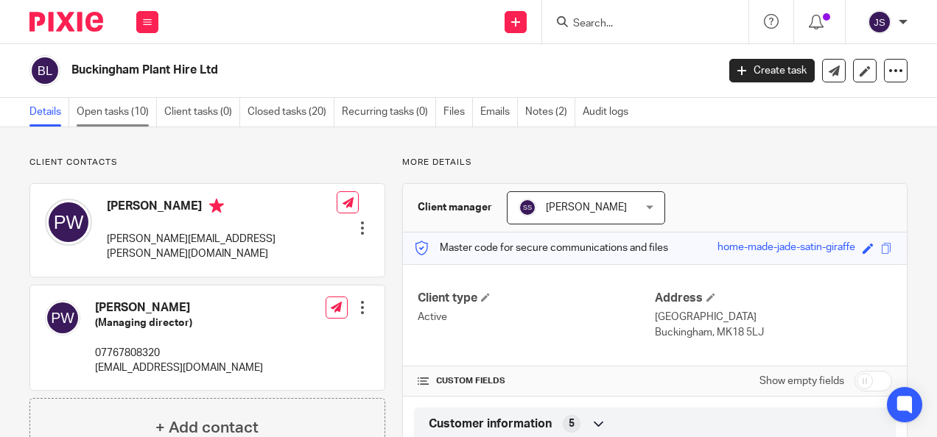
click at [105, 119] on link "Open tasks (10)" at bounding box center [117, 112] width 80 height 29
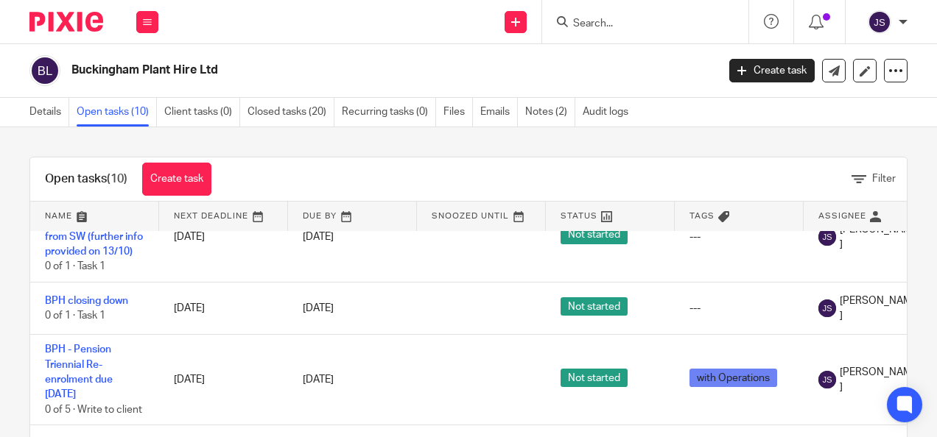
scroll to position [295, 0]
